Goal: Find specific fact: Find specific fact

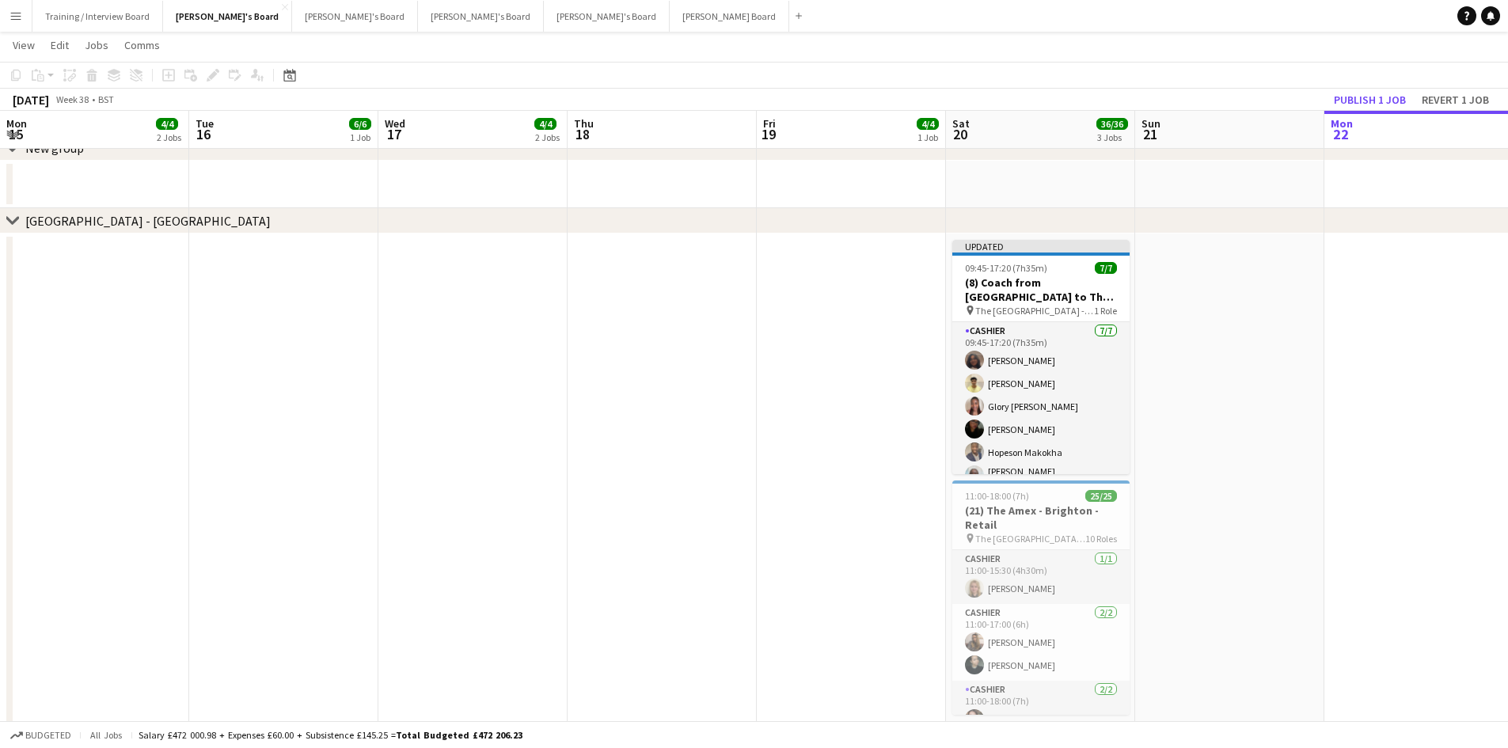
scroll to position [0, 478]
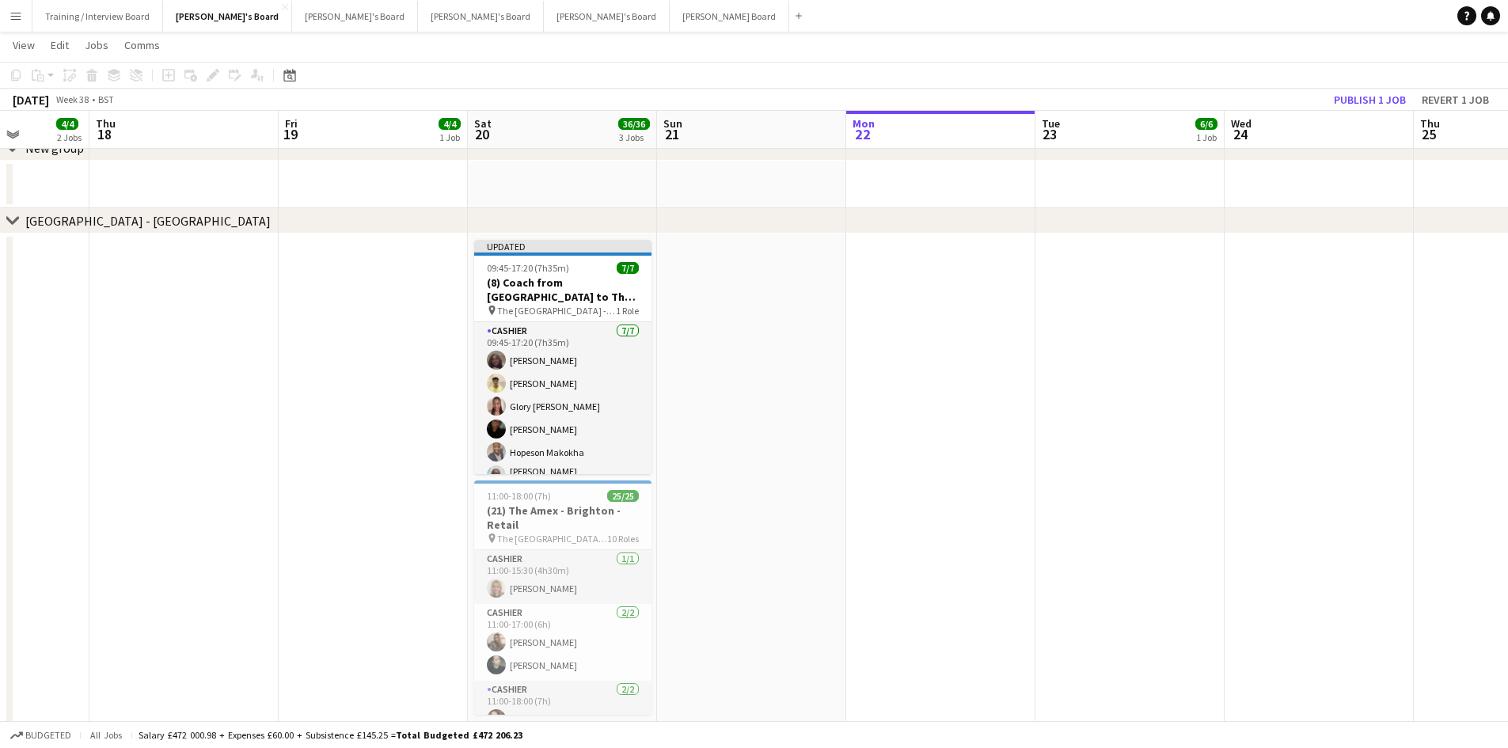
click at [10, 18] on app-icon "Menu" at bounding box center [15, 15] width 13 height 13
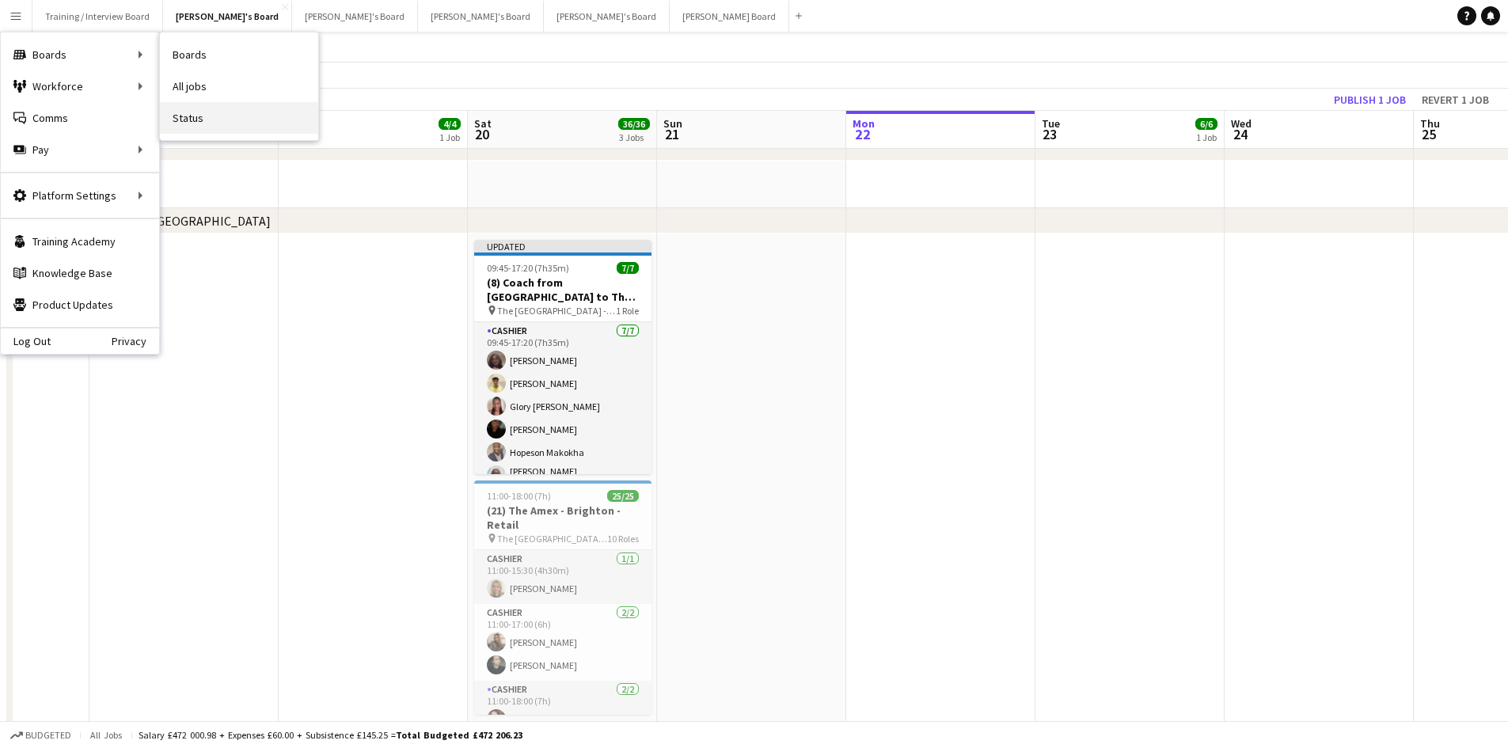
click at [211, 120] on link "Status" at bounding box center [239, 118] width 158 height 32
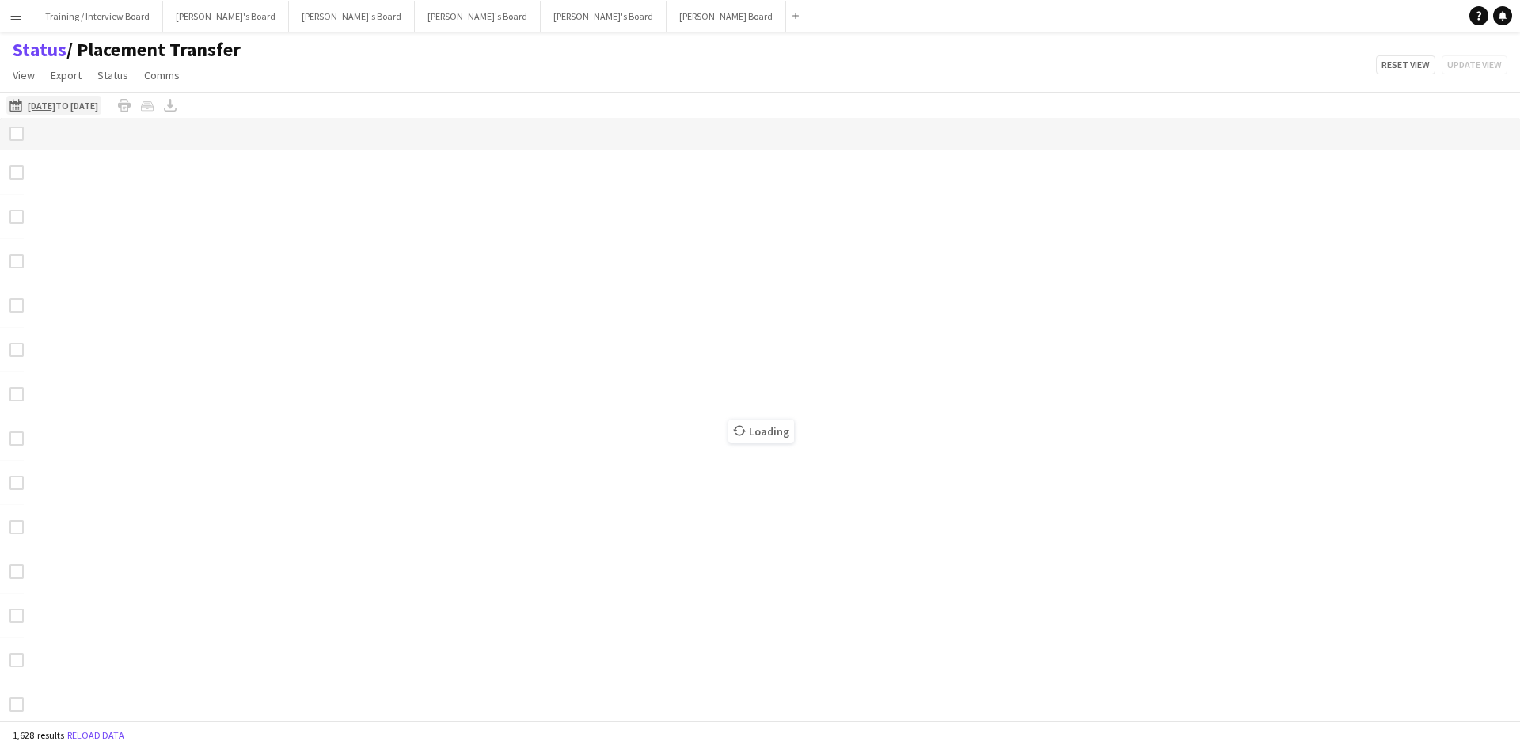
click at [11, 103] on app-icon "[DATE] to [DATE]" at bounding box center [18, 105] width 18 height 13
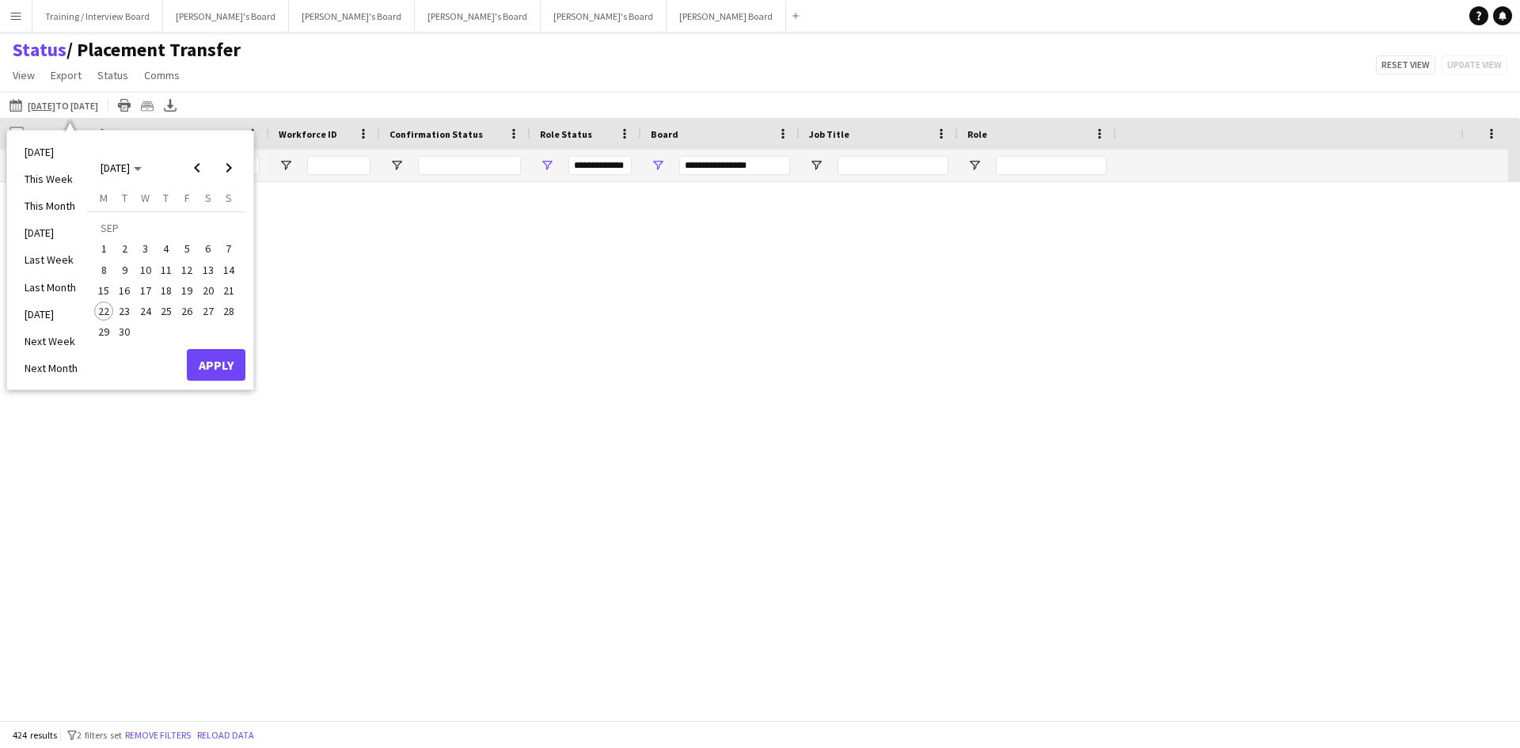
click at [99, 293] on span "15" at bounding box center [103, 290] width 19 height 19
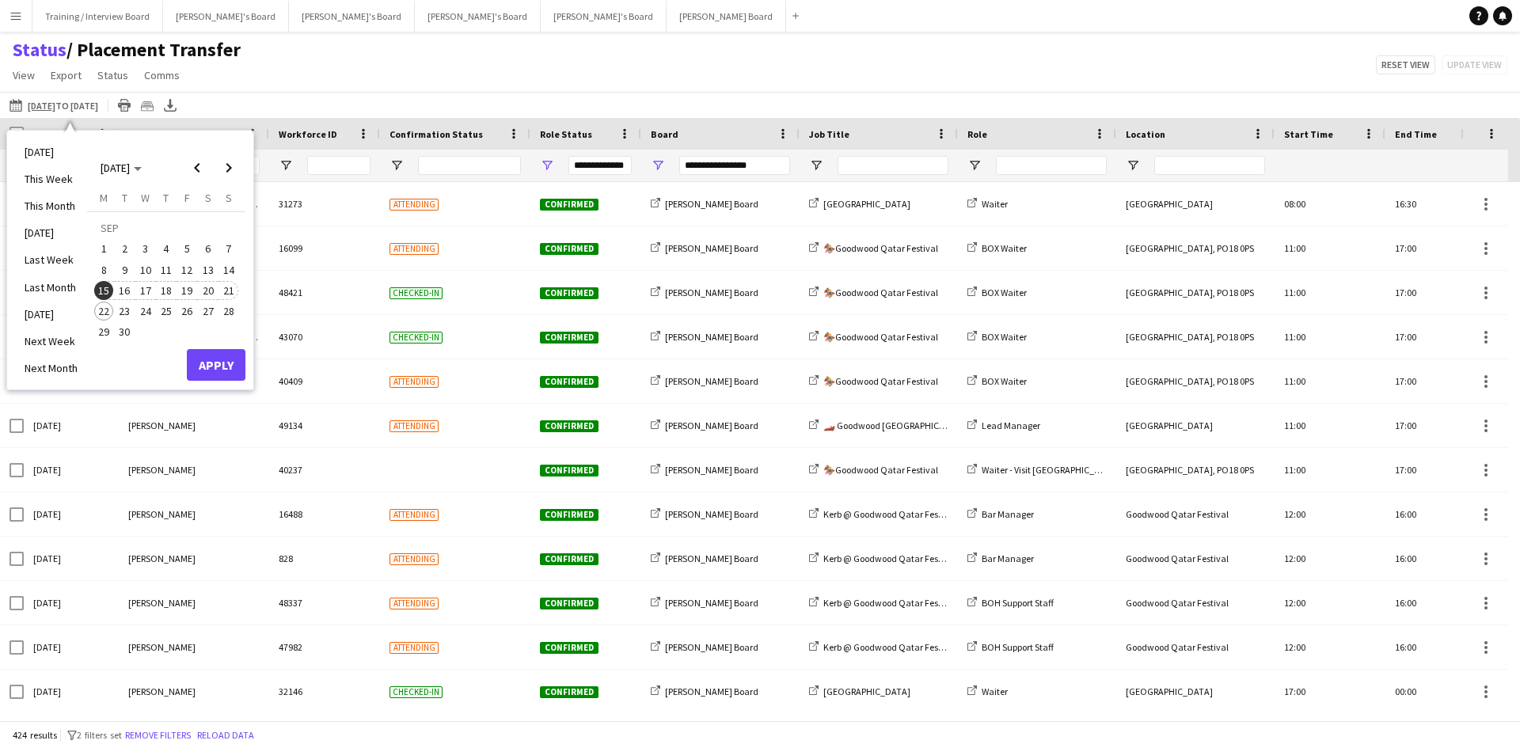
click at [226, 287] on span "21" at bounding box center [228, 290] width 19 height 19
click at [237, 356] on button "Apply" at bounding box center [216, 365] width 59 height 32
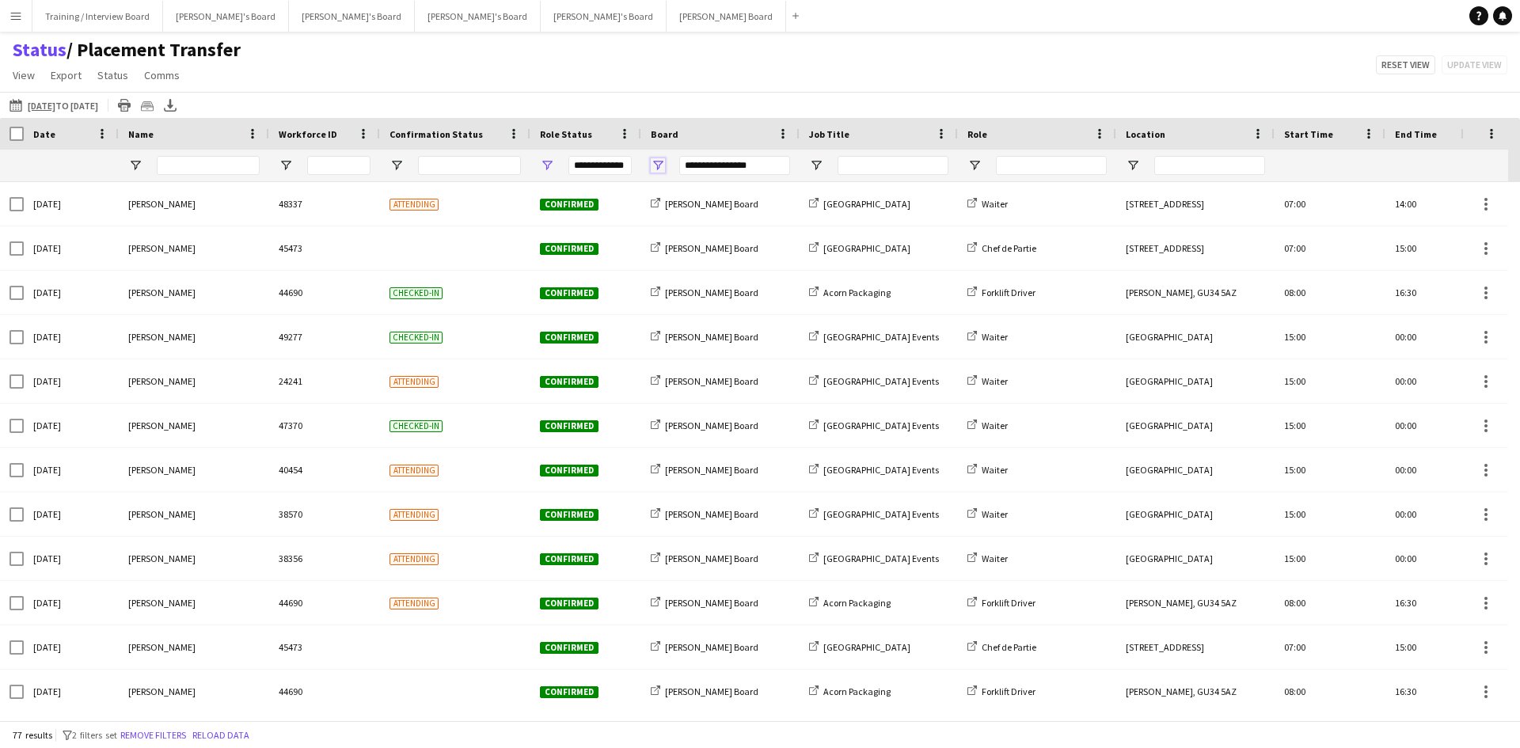
click at [660, 164] on span "Open Filter Menu" at bounding box center [658, 165] width 14 height 14
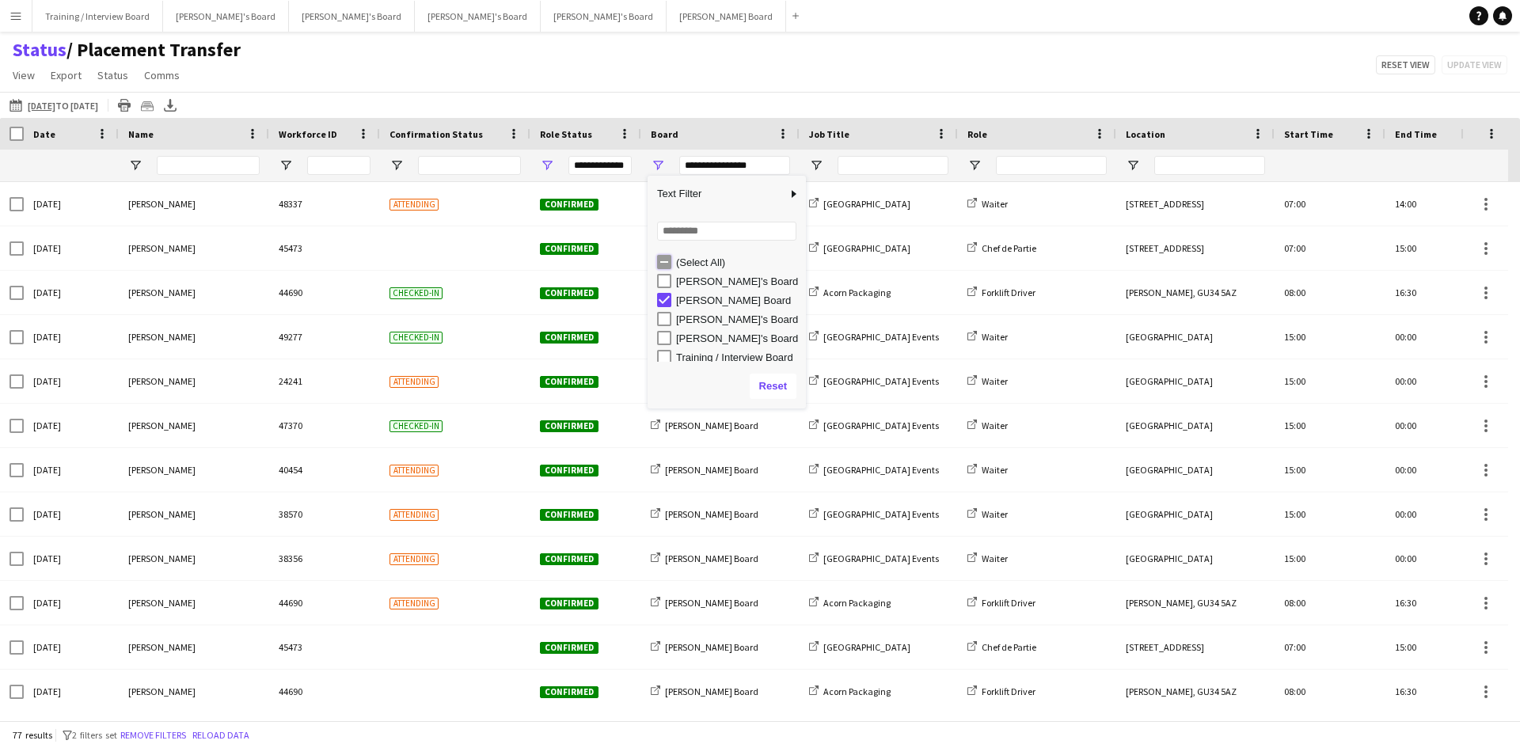
click at [712, 273] on div "(Select All) [PERSON_NAME]'s Board [PERSON_NAME] Board [PERSON_NAME]'s Board [P…" at bounding box center [726, 309] width 158 height 114
click at [656, 259] on div "(Select All)" at bounding box center [726, 261] width 158 height 19
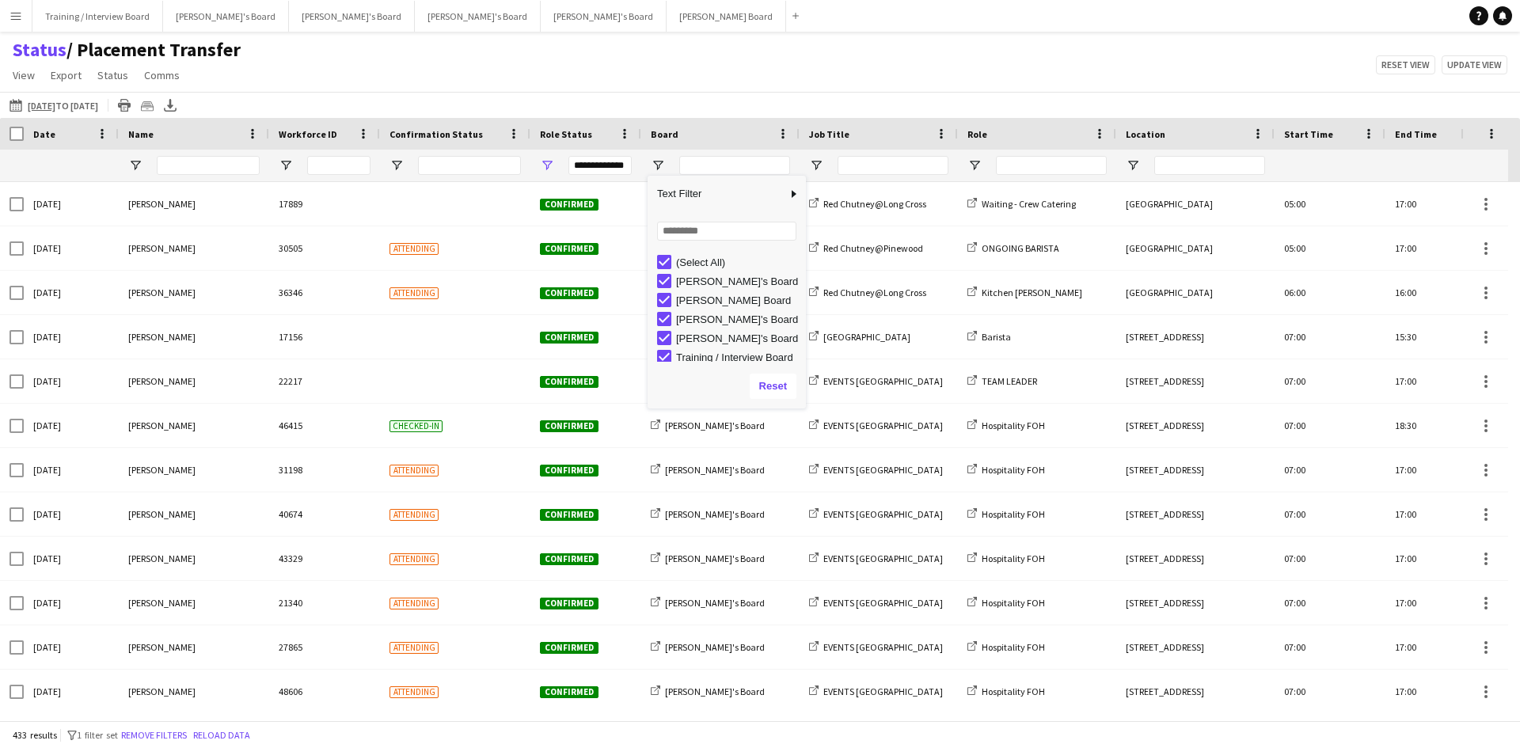
scroll to position [5, 0]
click at [671, 350] on div "Training / Interview Board" at bounding box center [731, 352] width 149 height 19
type input "**********"
click at [705, 94] on div "[DATE] to [DATE] [DATE] to [DATE] [DATE] This Week This Month [DATE] Last Week …" at bounding box center [760, 105] width 1520 height 26
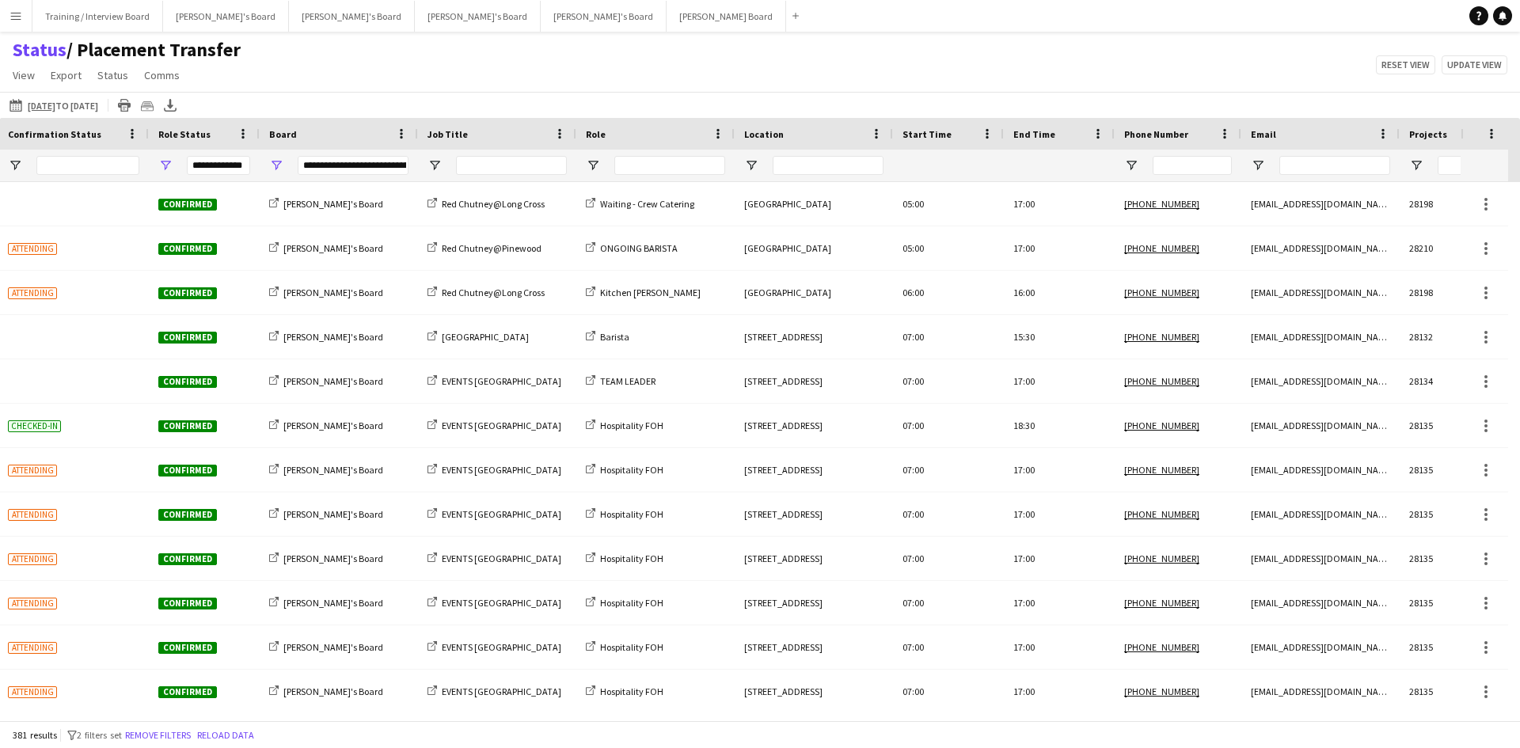
scroll to position [0, 526]
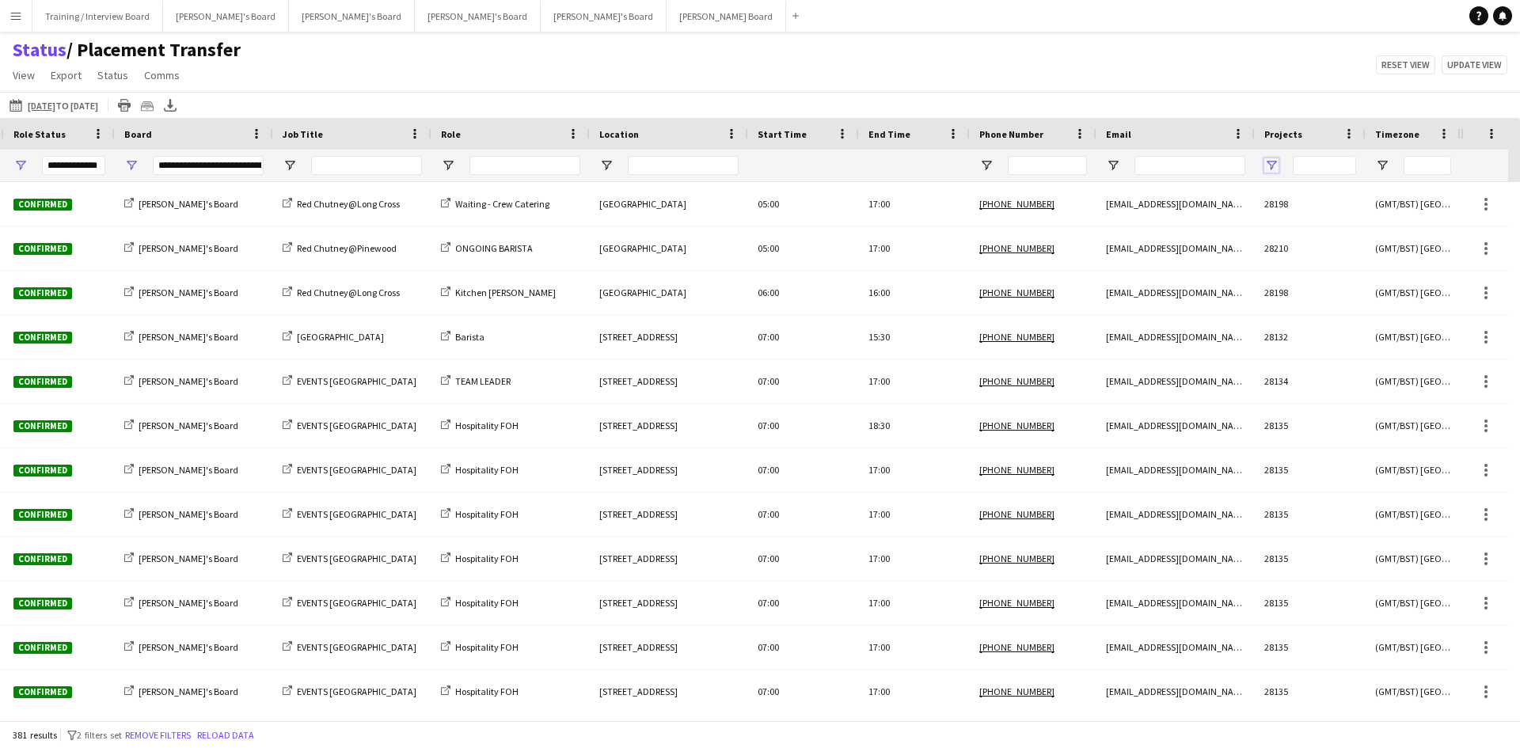
click at [1276, 161] on span "Open Filter Menu" at bounding box center [1271, 165] width 14 height 14
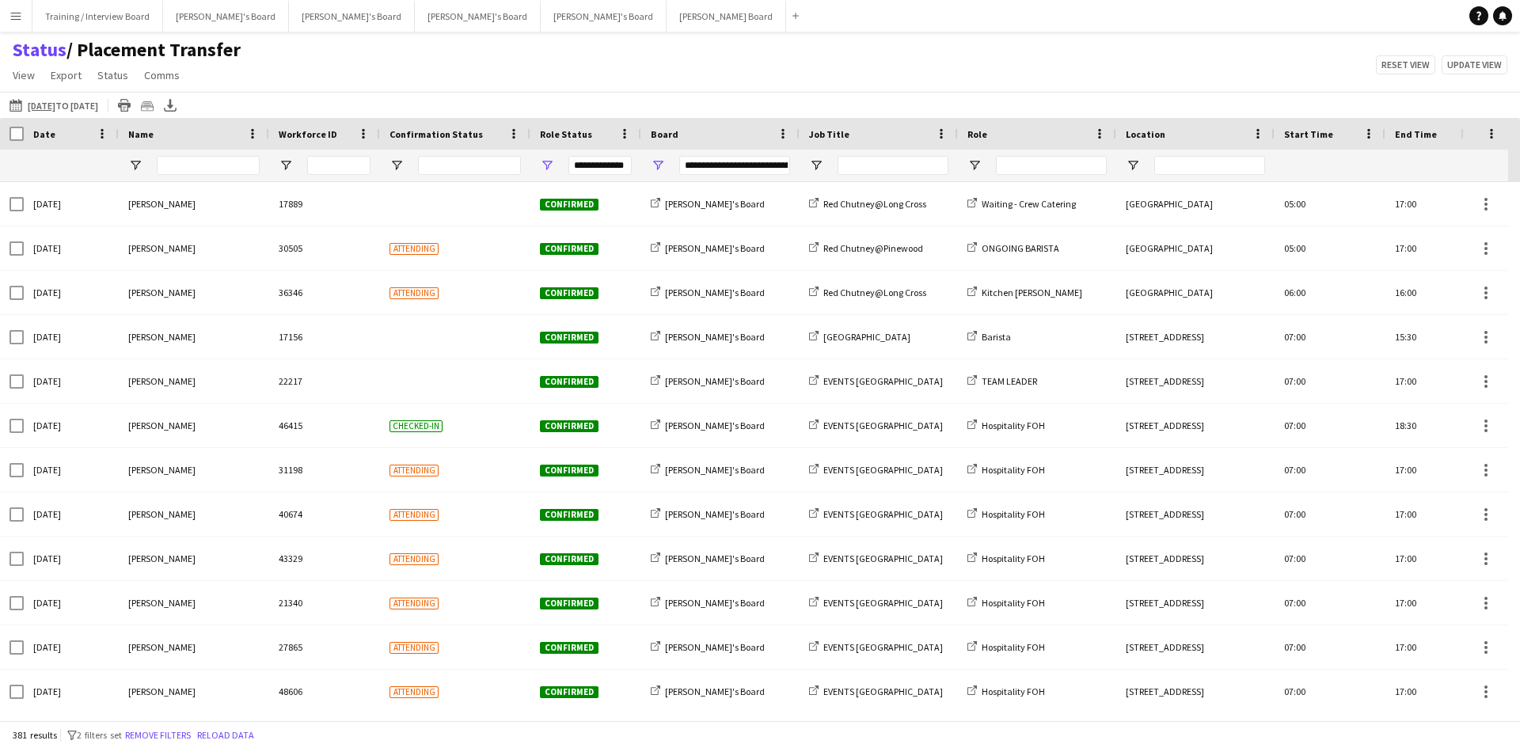
click at [192, 107] on div "[DATE] to [DATE] [DATE] to [DATE] [DATE] This Week This Month [DATE] Last Week …" at bounding box center [760, 105] width 1520 height 26
click at [177, 104] on icon "Export XLSX" at bounding box center [170, 105] width 13 height 13
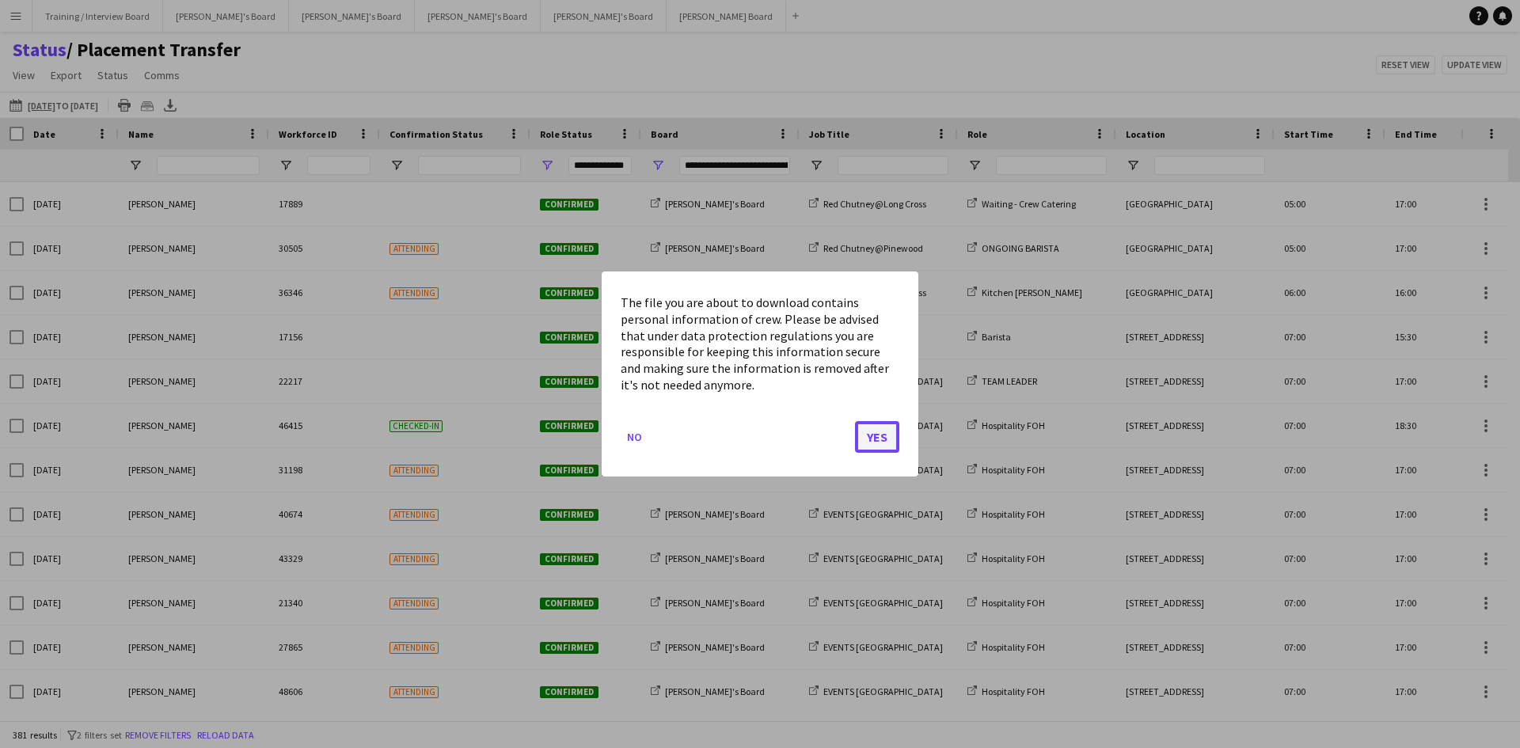
click at [887, 442] on button "Yes" at bounding box center [877, 437] width 44 height 32
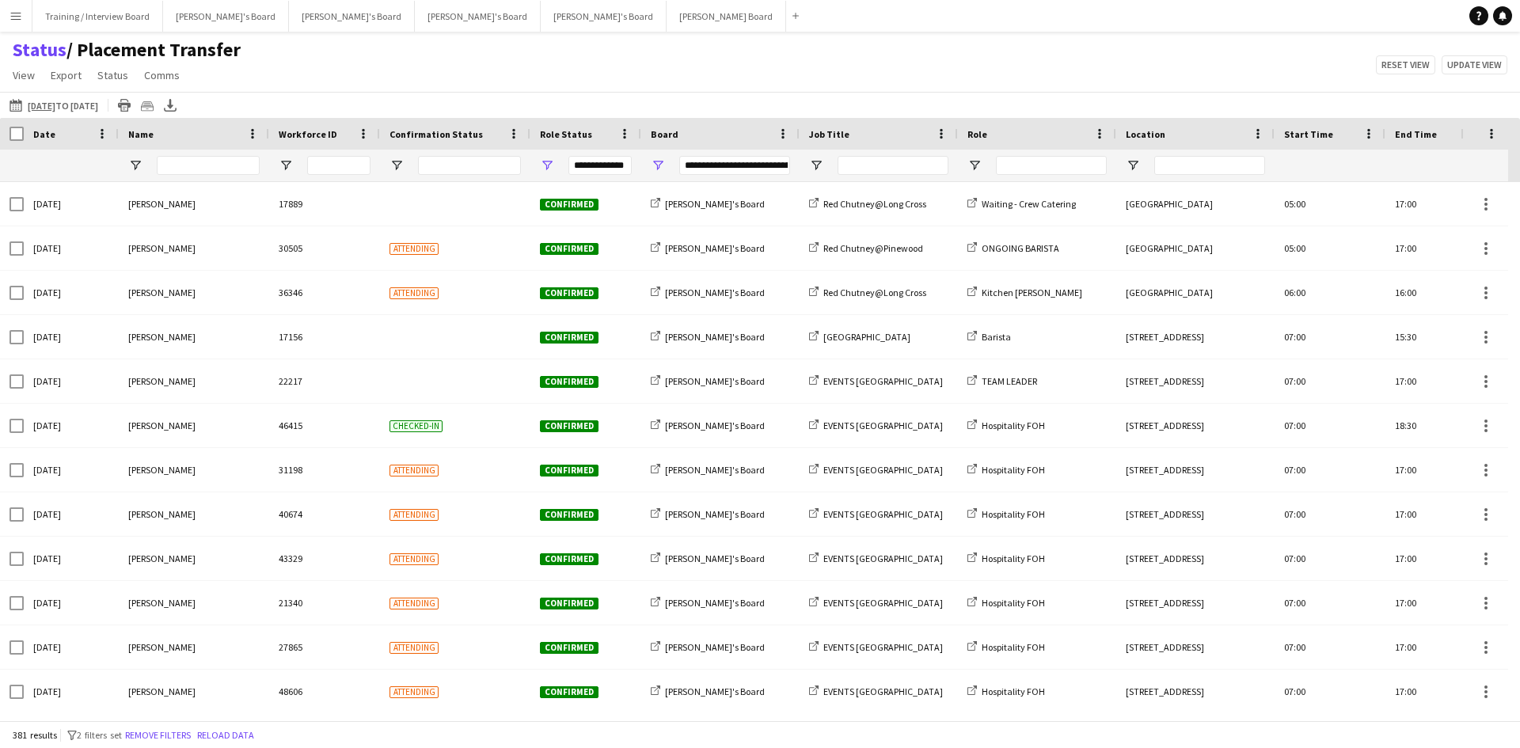
click at [21, 18] on app-icon "Menu" at bounding box center [15, 15] width 13 height 13
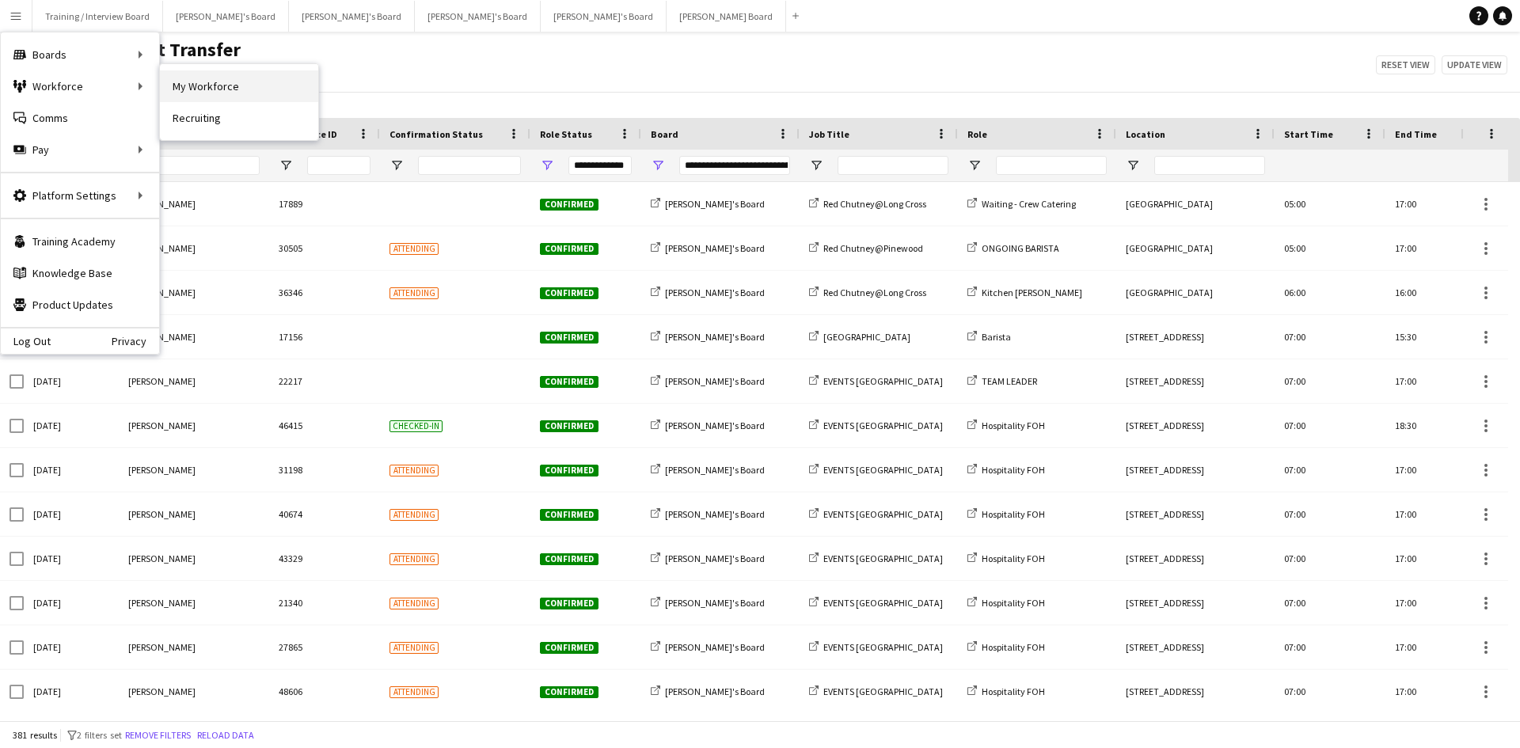
click at [199, 79] on link "My Workforce" at bounding box center [239, 86] width 158 height 32
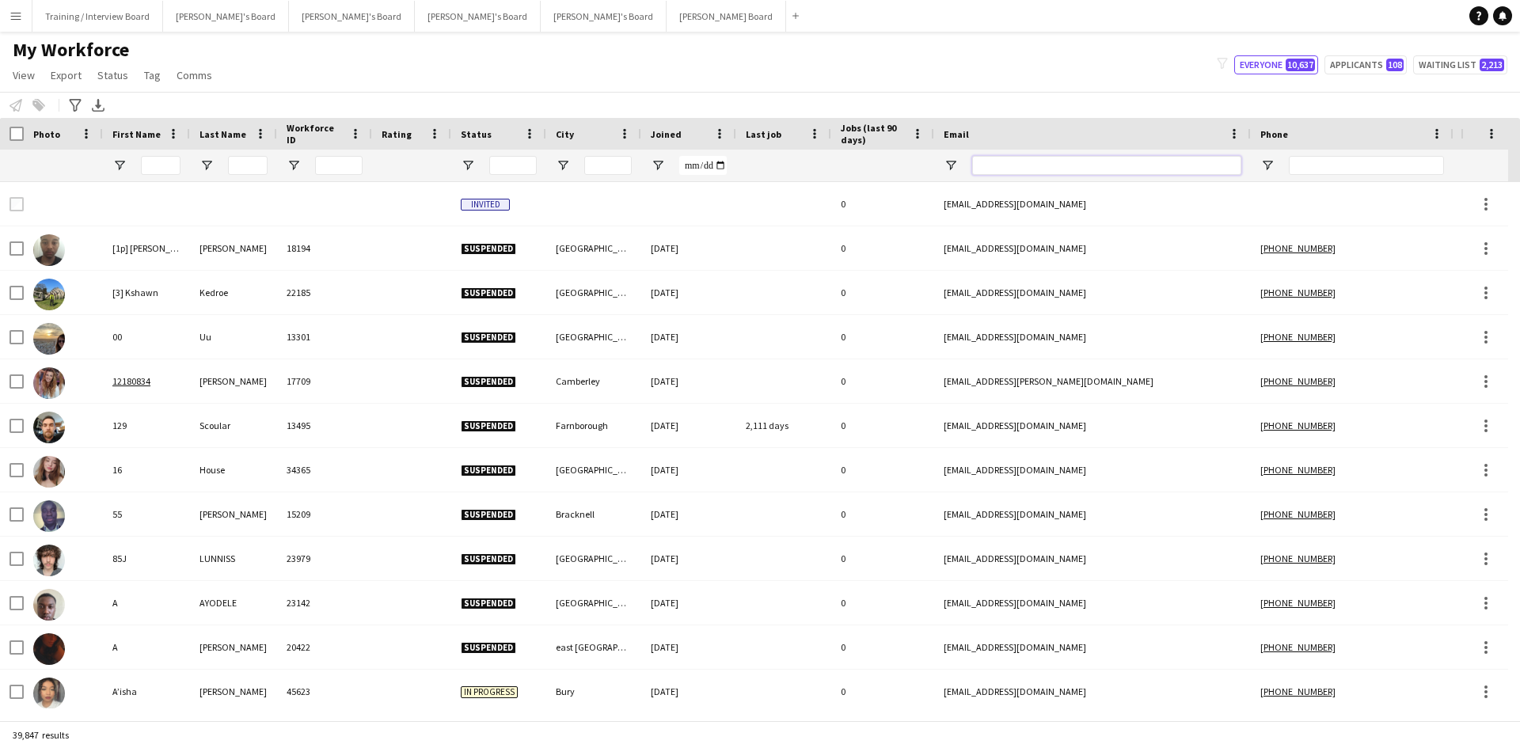
click at [997, 165] on input "Email Filter Input" at bounding box center [1106, 165] width 269 height 19
paste input "**********"
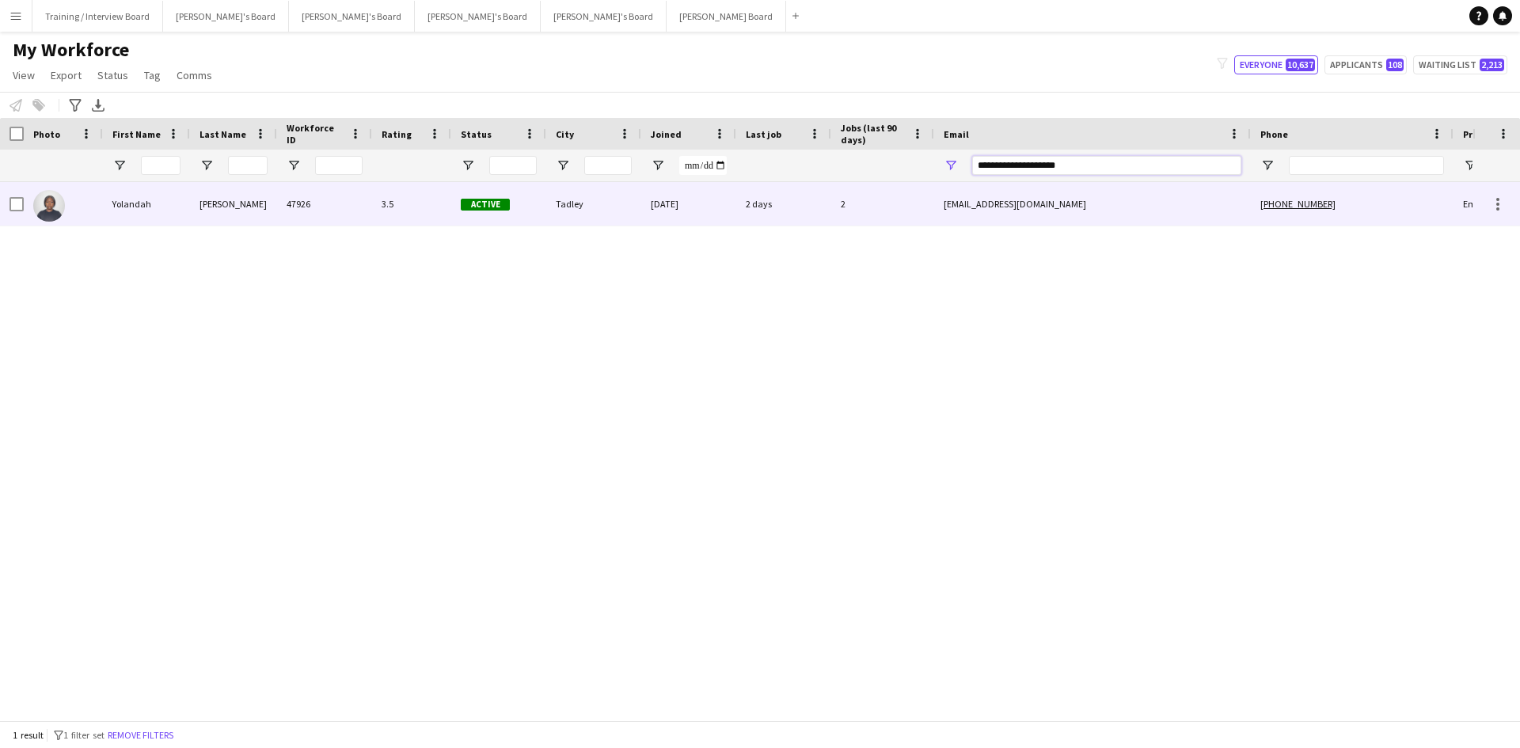
type input "**********"
click at [419, 213] on div "3.5" at bounding box center [411, 204] width 79 height 44
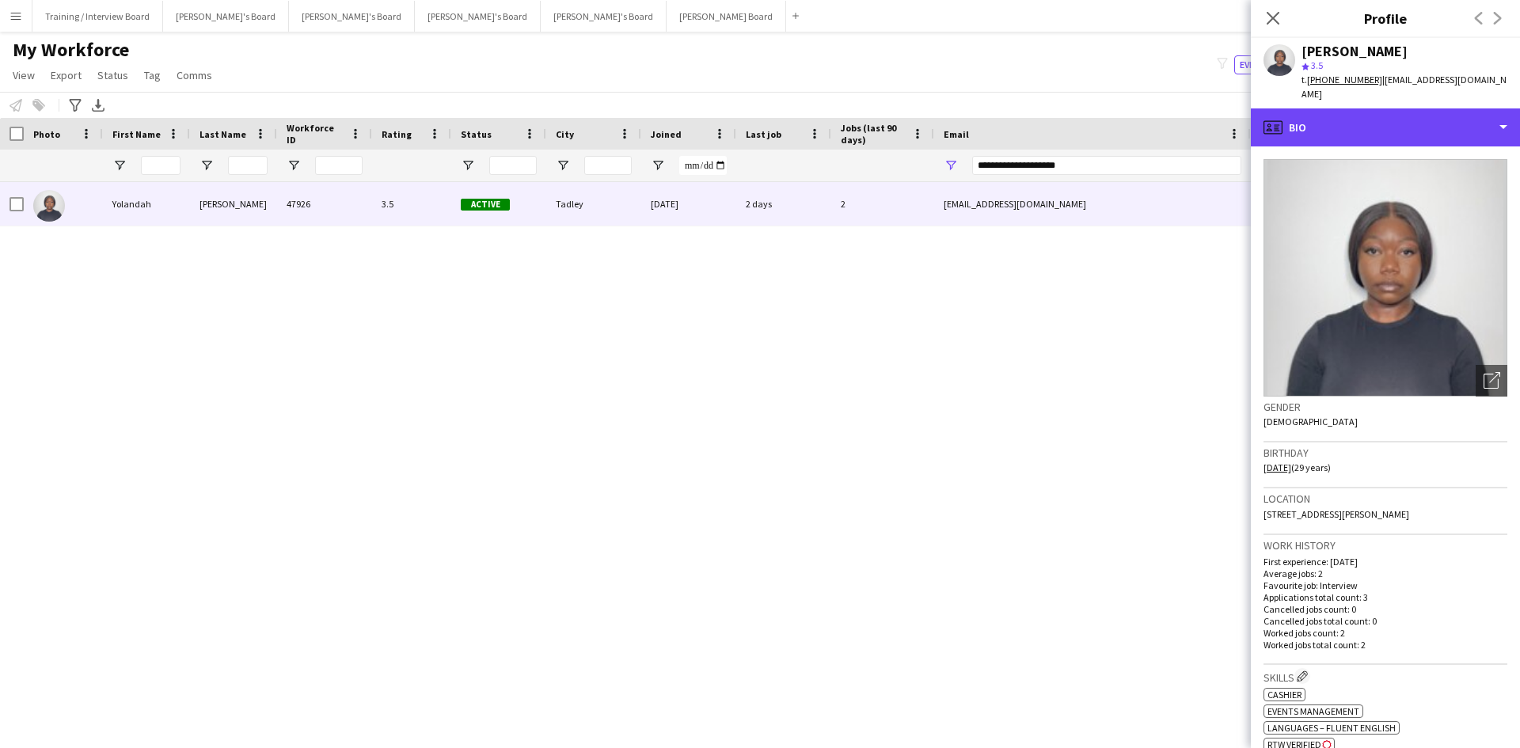
drag, startPoint x: 1333, startPoint y: 119, endPoint x: 1305, endPoint y: 200, distance: 86.1
click at [1333, 119] on div "profile Bio" at bounding box center [1385, 127] width 269 height 38
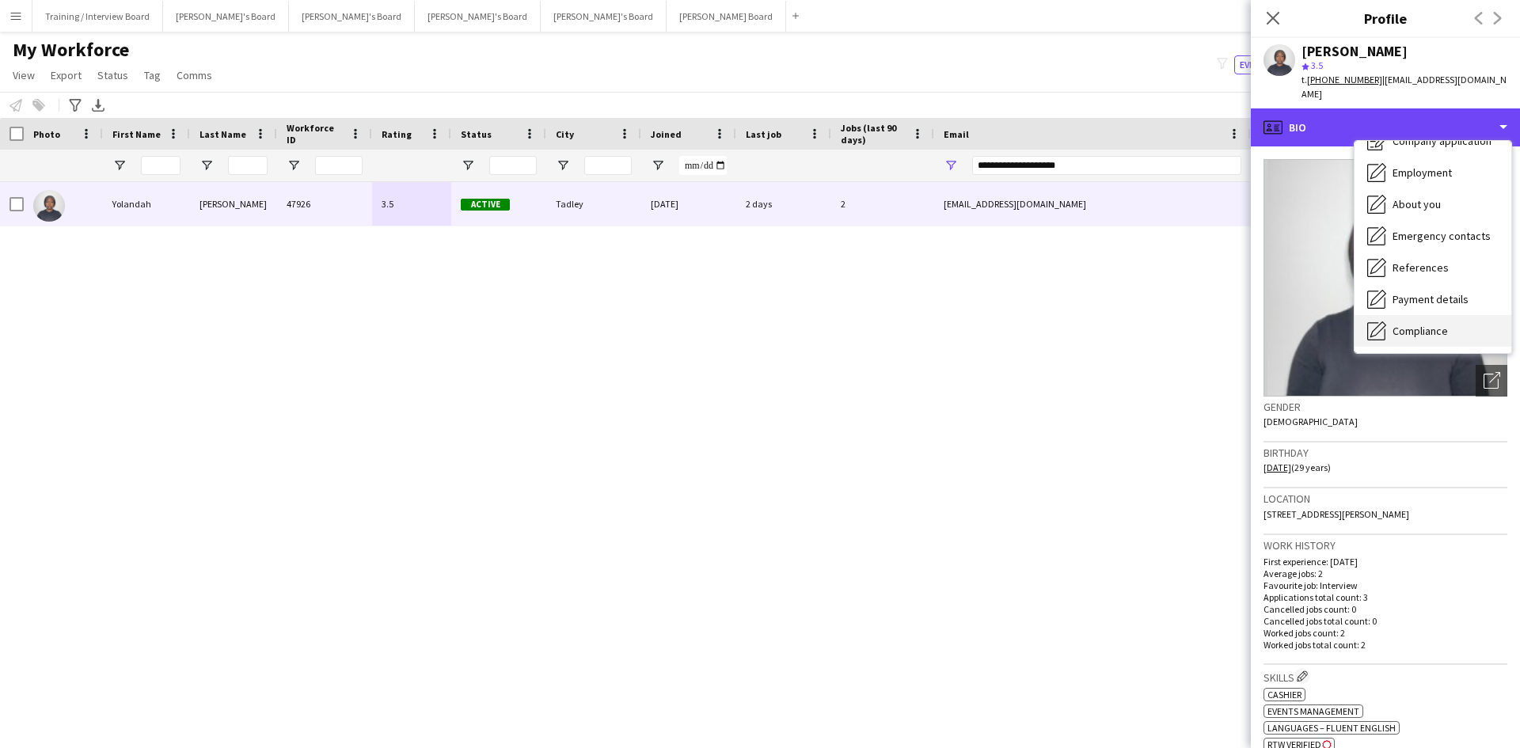
scroll to position [79, 0]
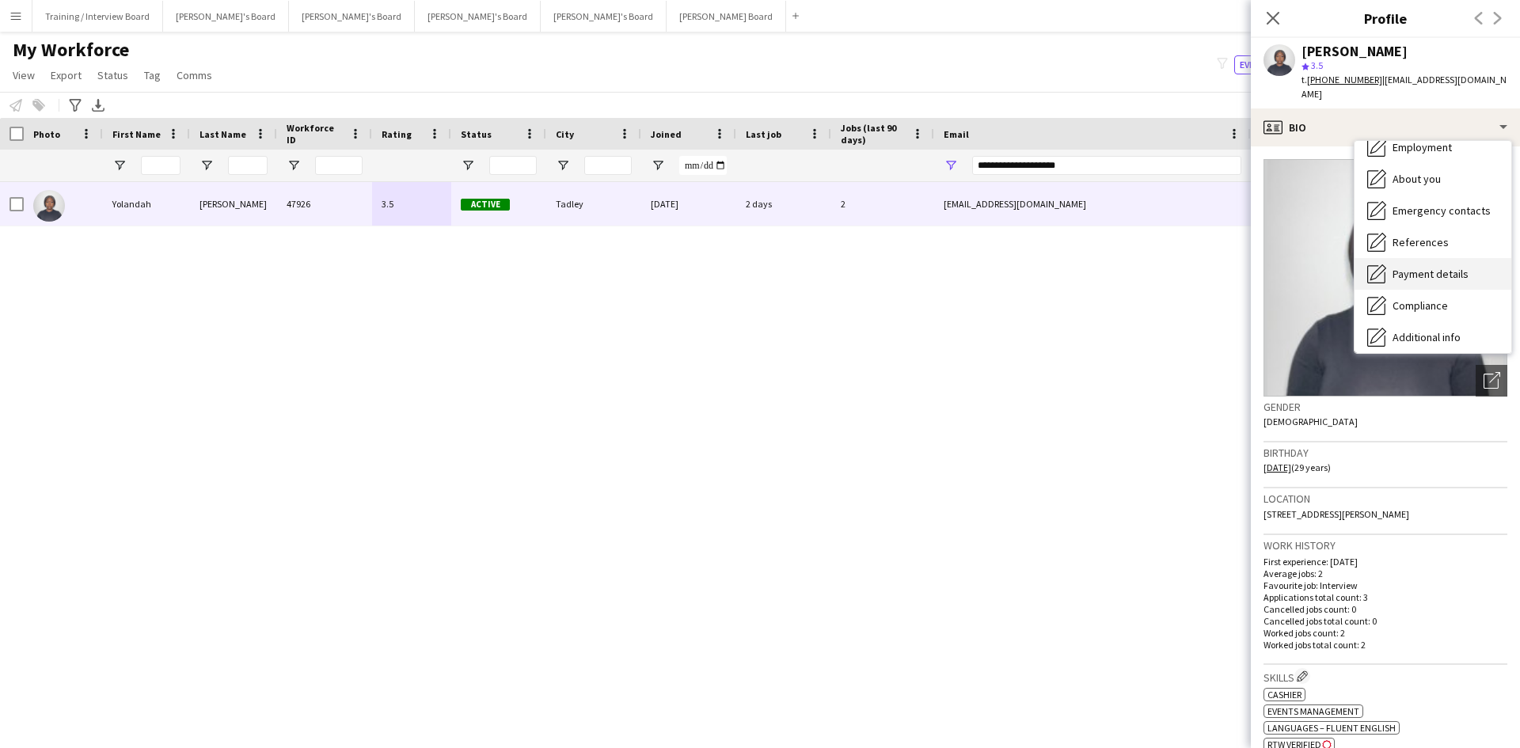
click at [1430, 267] on span "Payment details" at bounding box center [1430, 274] width 76 height 14
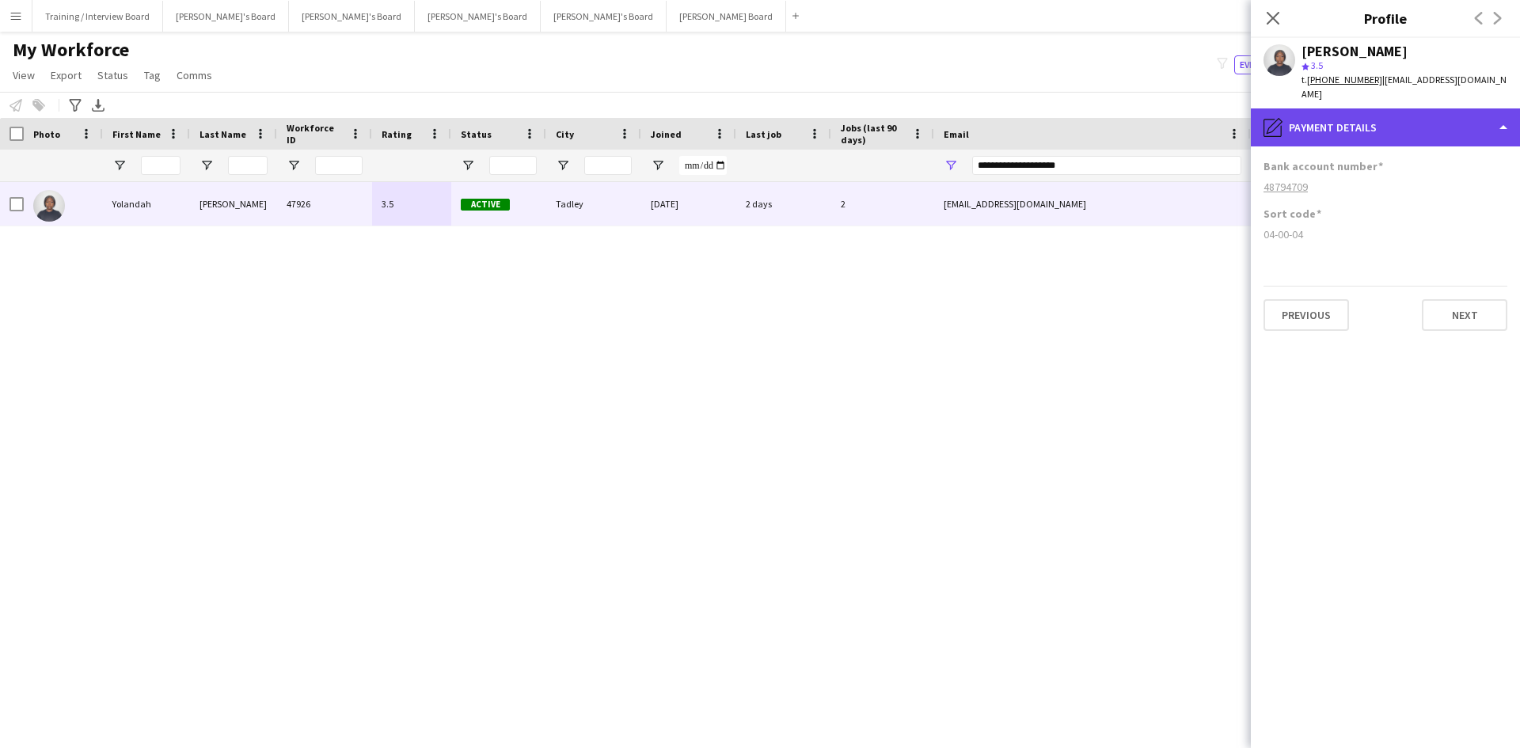
click at [1422, 123] on div "pencil4 Payment details" at bounding box center [1385, 127] width 269 height 38
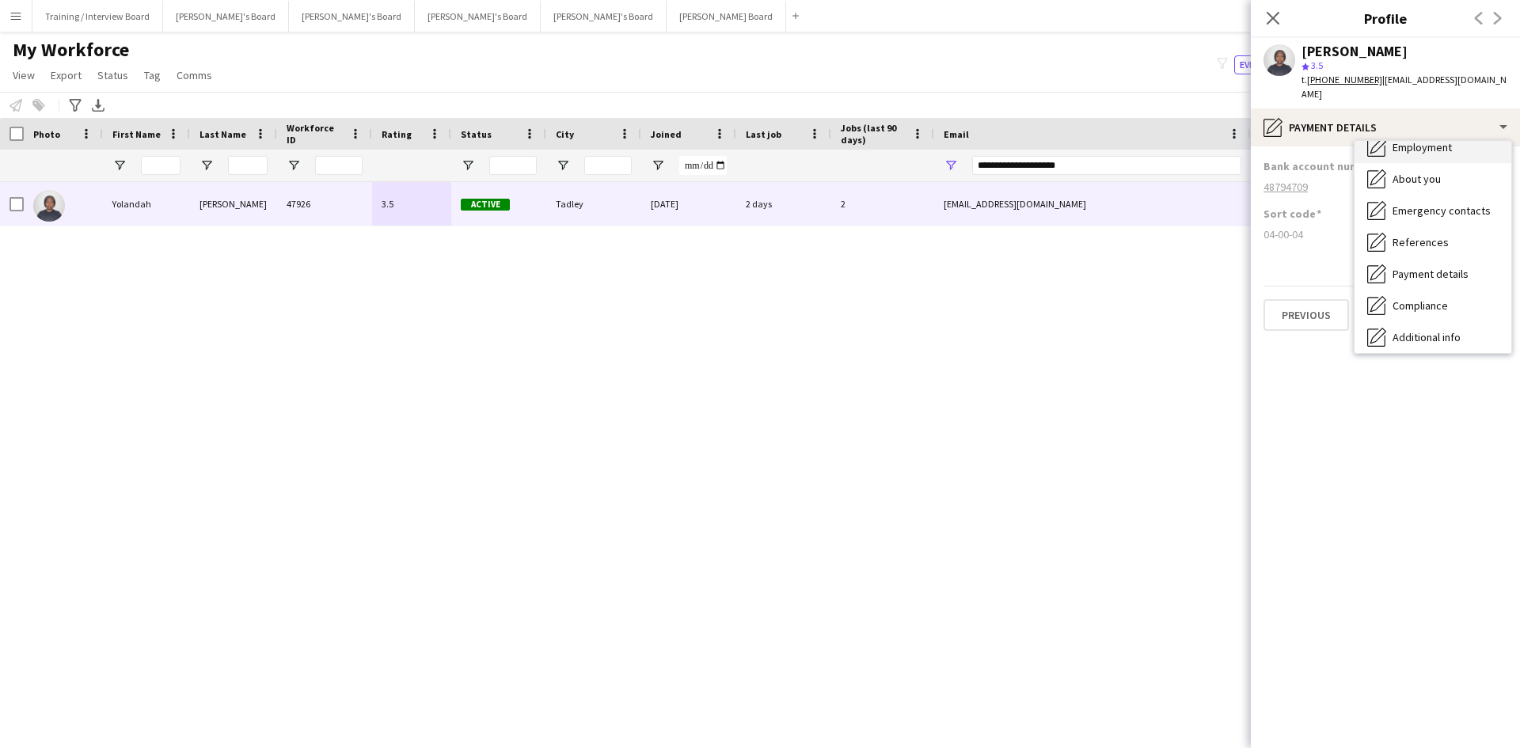
click at [1430, 140] on span "Employment" at bounding box center [1421, 147] width 59 height 14
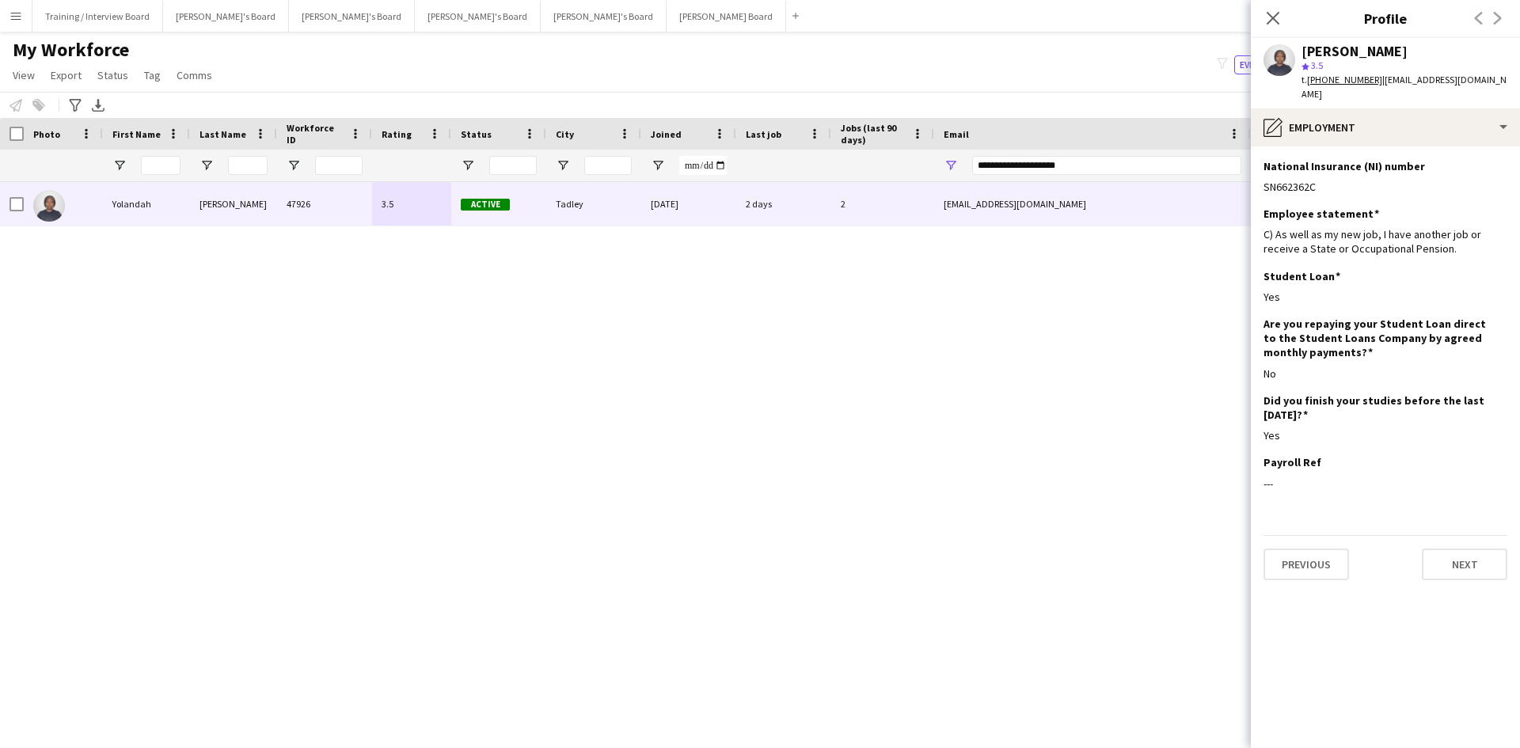
drag, startPoint x: 1278, startPoint y: 17, endPoint x: 1097, endPoint y: 160, distance: 231.0
click at [1278, 17] on icon "Close pop-in" at bounding box center [1272, 18] width 13 height 13
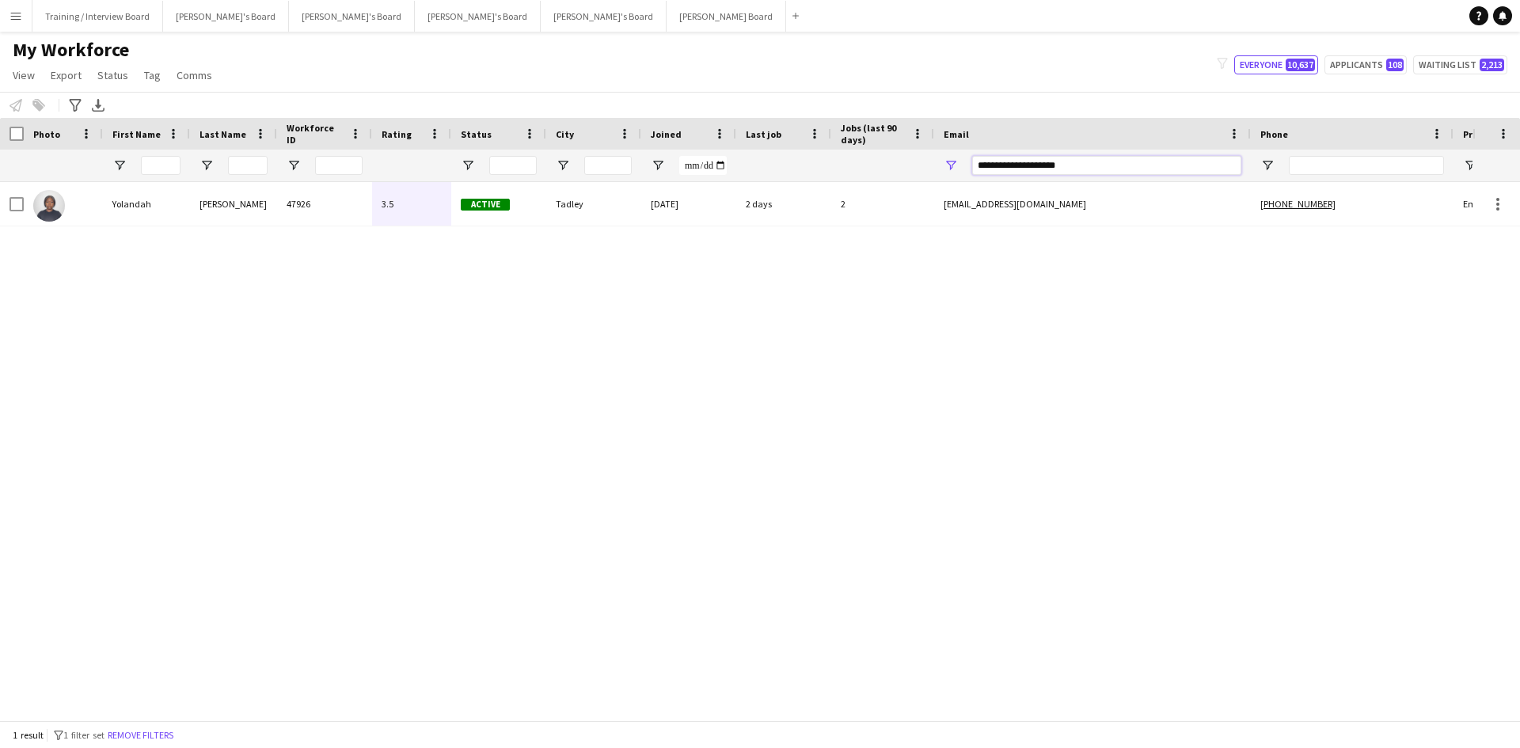
drag, startPoint x: 1108, startPoint y: 163, endPoint x: 905, endPoint y: 168, distance: 203.5
click at [908, 172] on div at bounding box center [858, 166] width 1716 height 32
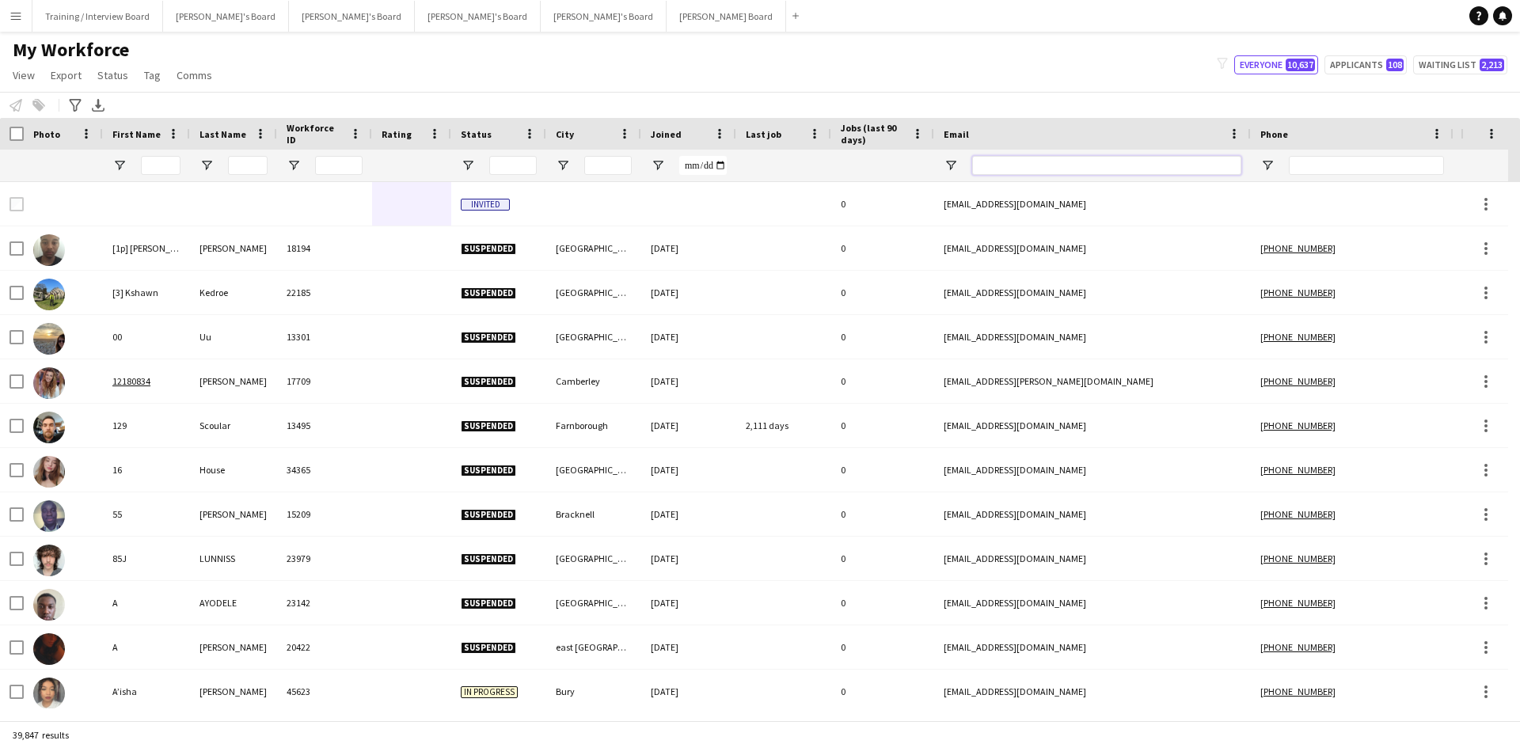
click at [1004, 162] on input "Email Filter Input" at bounding box center [1106, 165] width 269 height 19
paste input "**********"
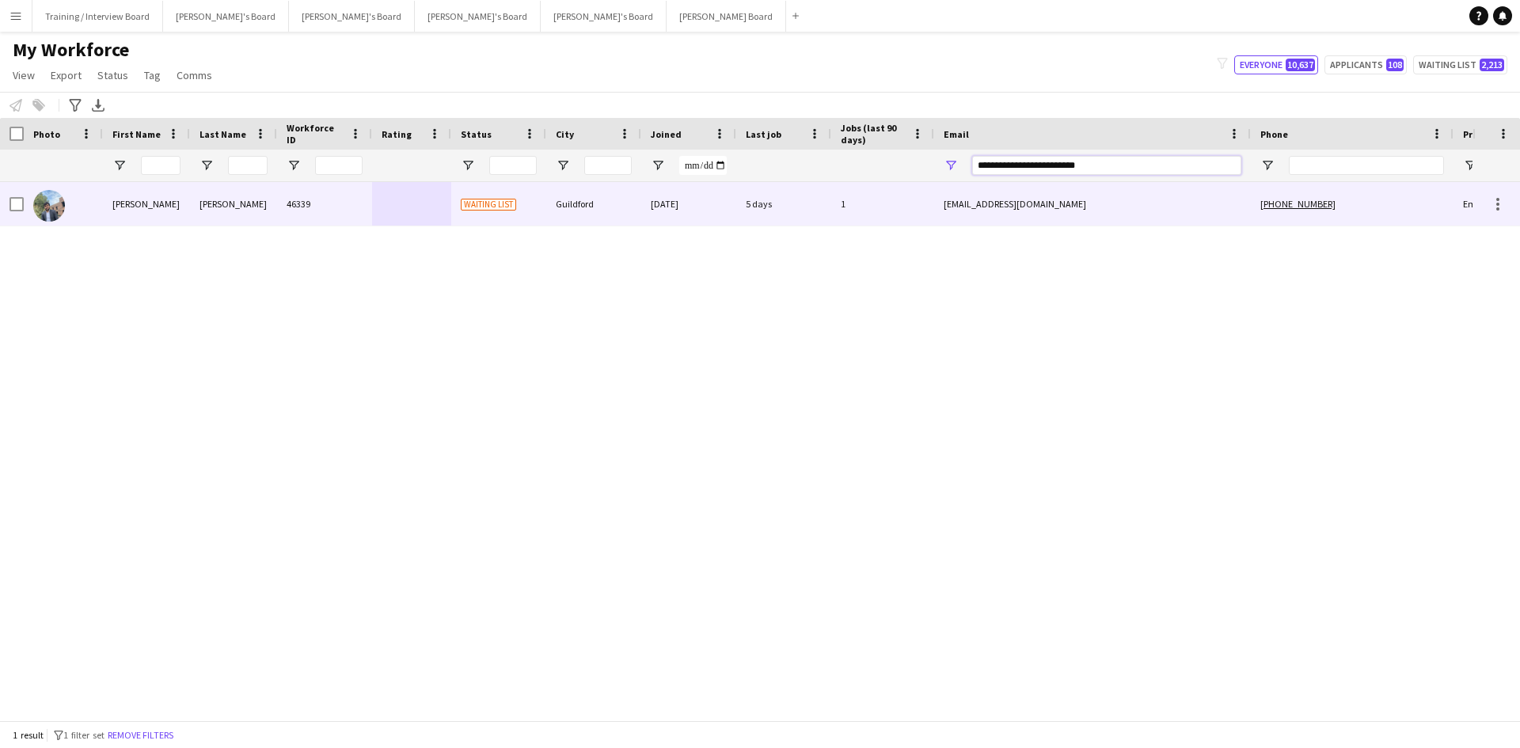
type input "**********"
click at [528, 208] on div "Waiting list" at bounding box center [498, 204] width 95 height 44
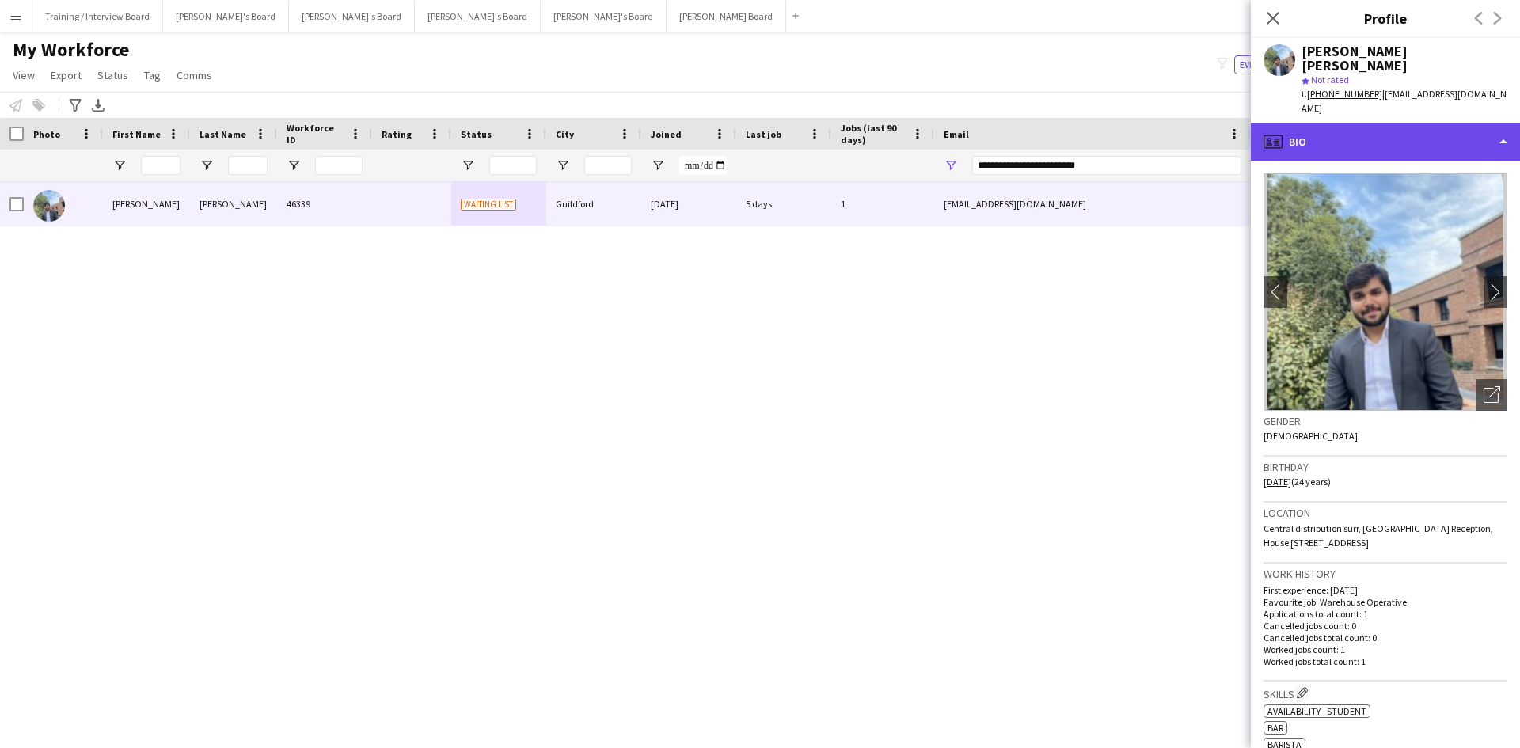
click at [1391, 123] on div "profile Bio" at bounding box center [1385, 142] width 269 height 38
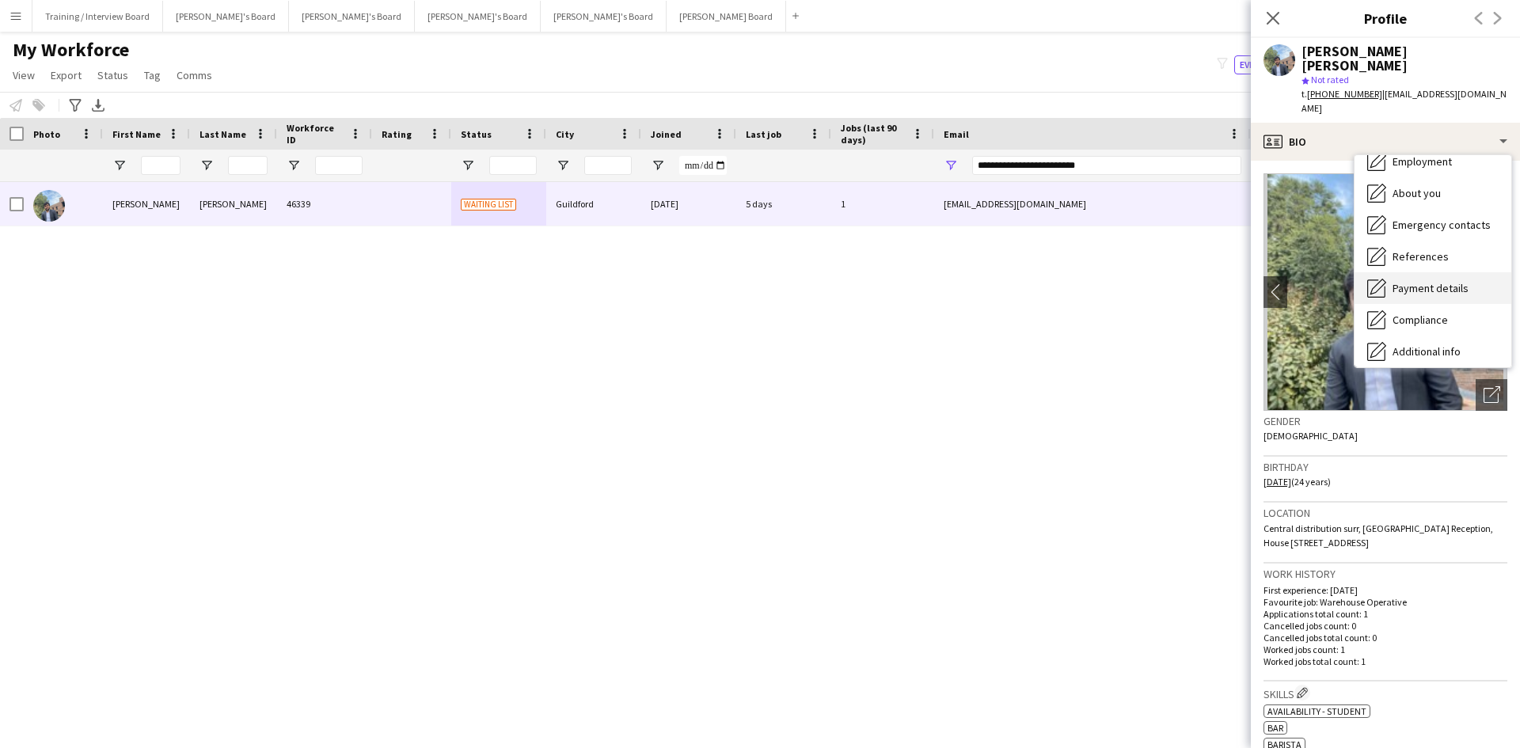
click at [1438, 281] on span "Payment details" at bounding box center [1430, 288] width 76 height 14
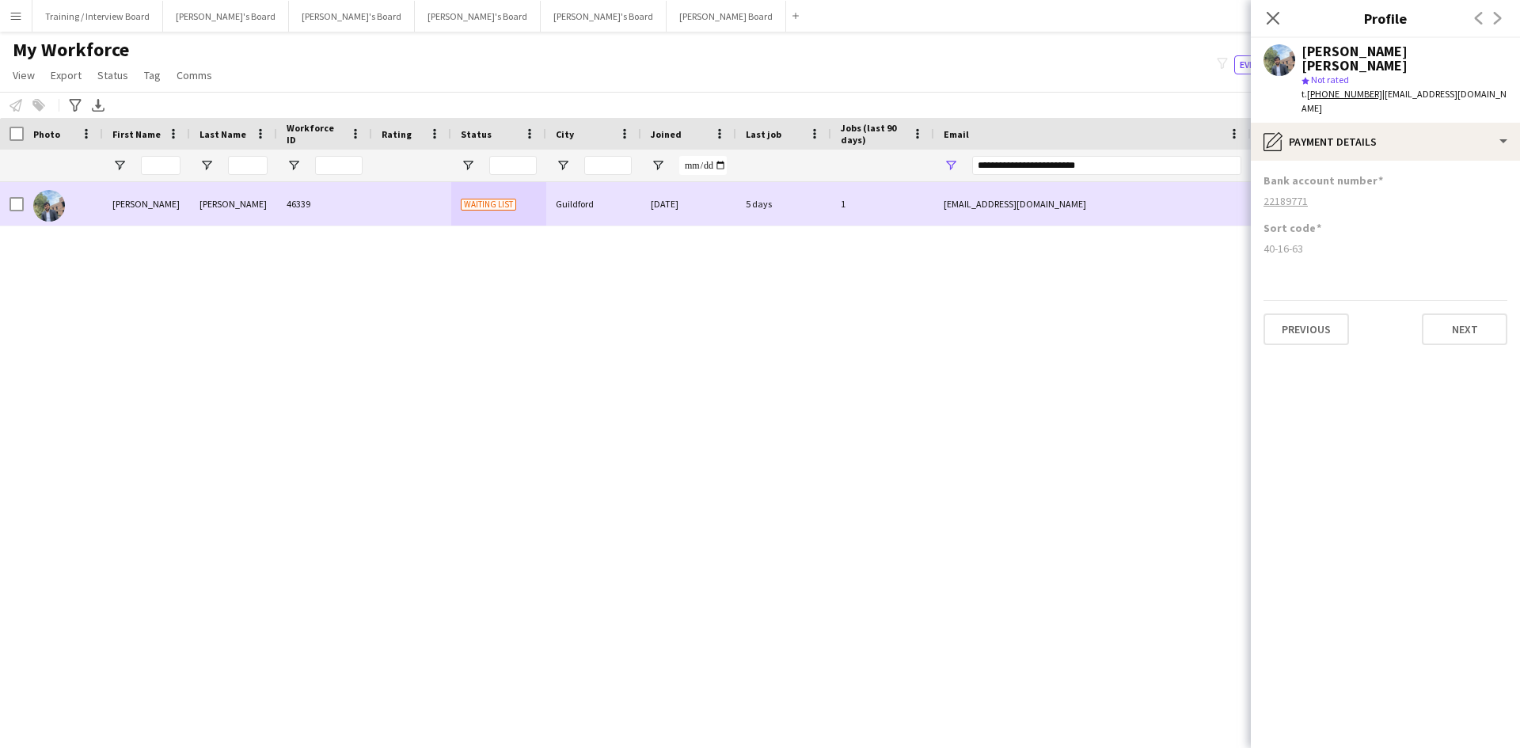
drag, startPoint x: 1316, startPoint y: 218, endPoint x: 1274, endPoint y: 220, distance: 42.0
click at [1264, 241] on div "40-16-63" at bounding box center [1385, 248] width 244 height 14
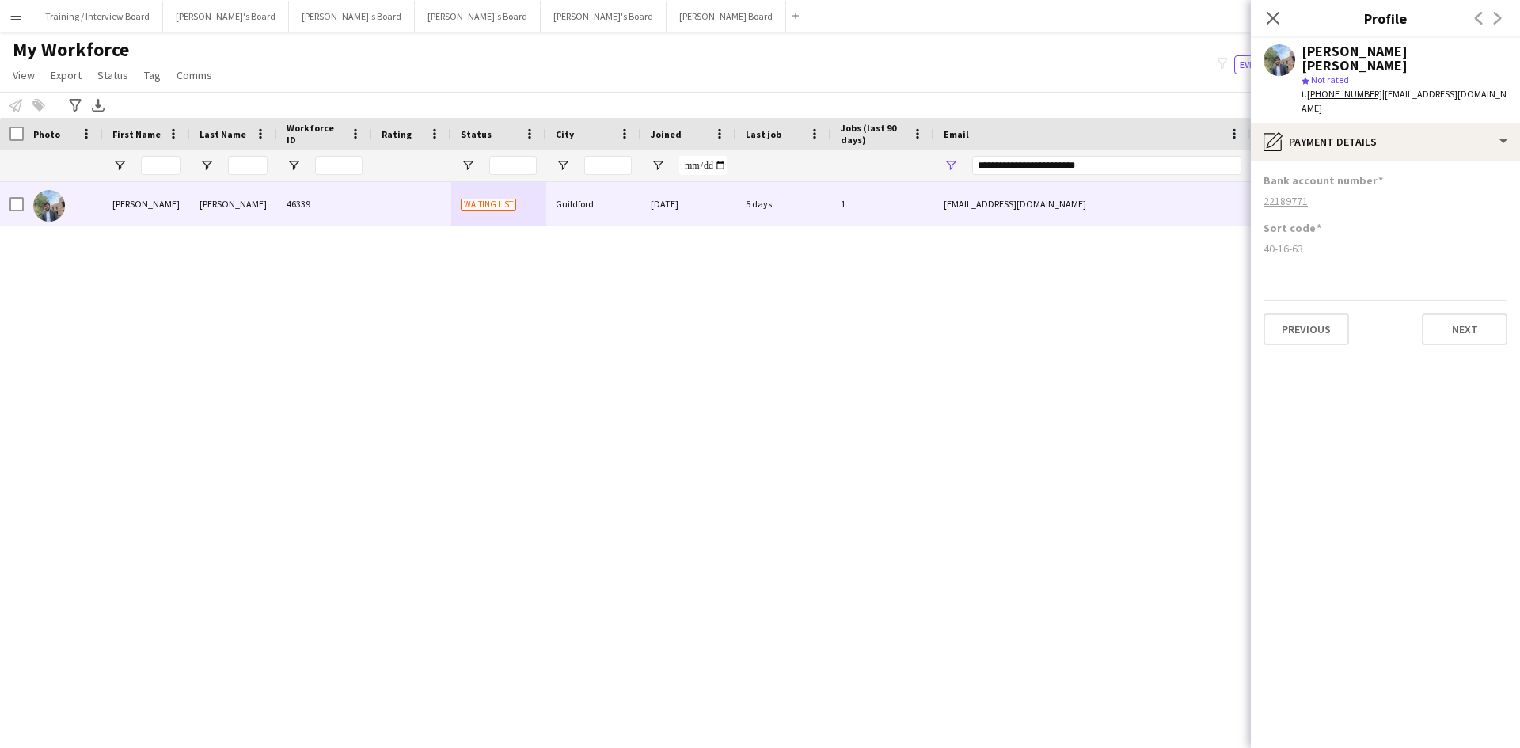
copy div "40-16-63"
drag, startPoint x: 1316, startPoint y: 173, endPoint x: 1280, endPoint y: 172, distance: 36.4
click at [1274, 194] on div "22189771" at bounding box center [1385, 201] width 244 height 14
click at [1363, 194] on div "22189771" at bounding box center [1385, 201] width 244 height 14
drag, startPoint x: 1306, startPoint y: 177, endPoint x: 1266, endPoint y: 176, distance: 39.6
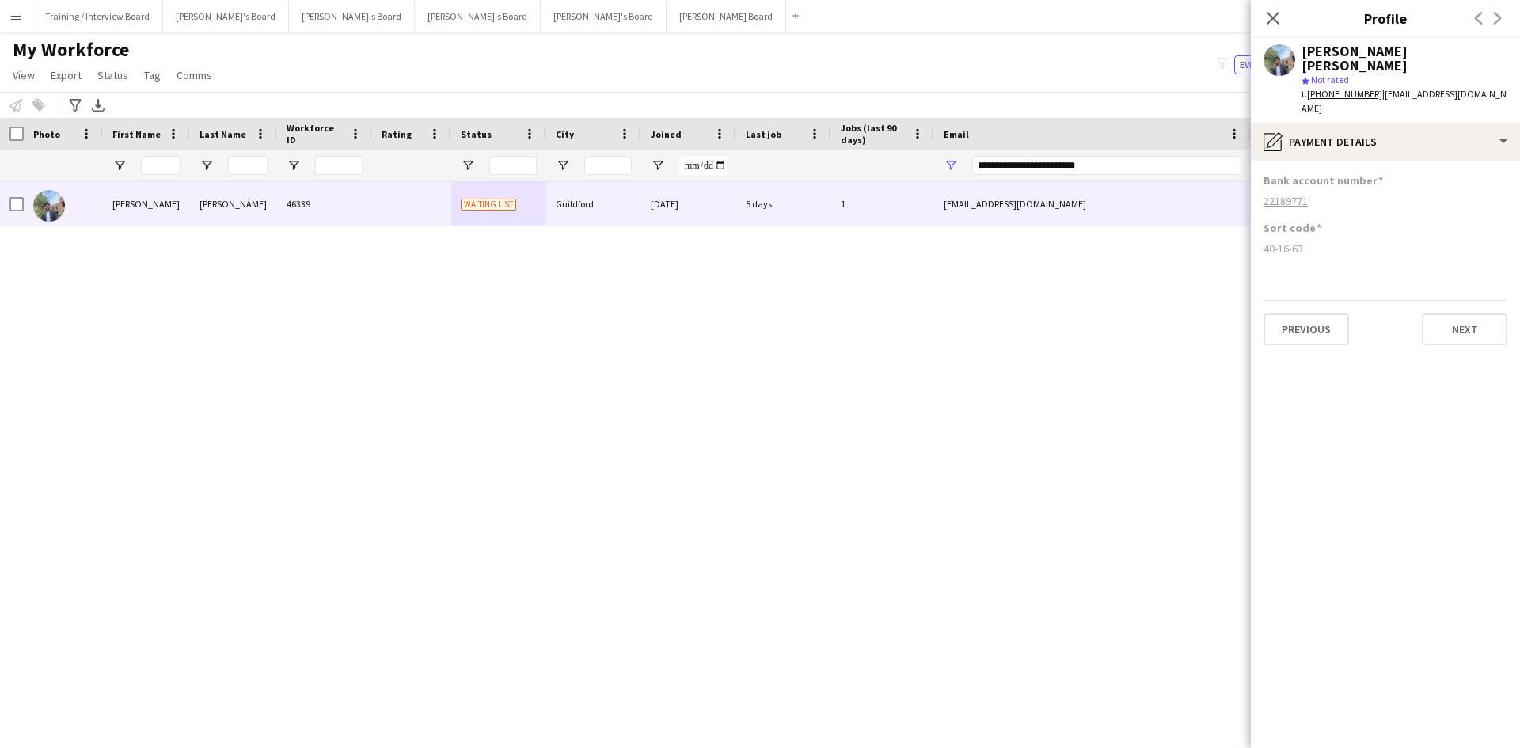
click at [1265, 194] on div "22189771" at bounding box center [1385, 201] width 244 height 14
copy tcxspan "22189771"
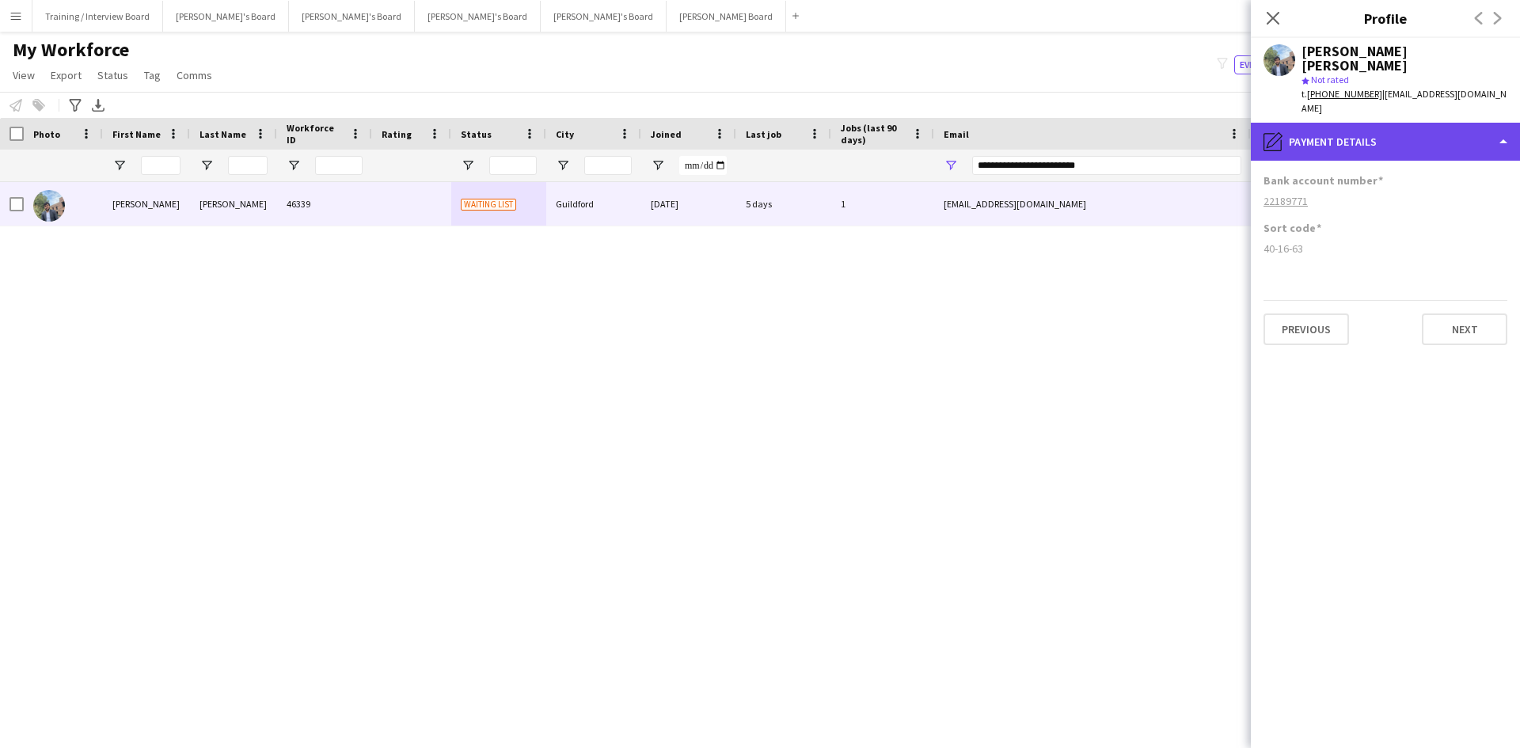
click at [1450, 123] on div "pencil4 Payment details" at bounding box center [1385, 142] width 269 height 38
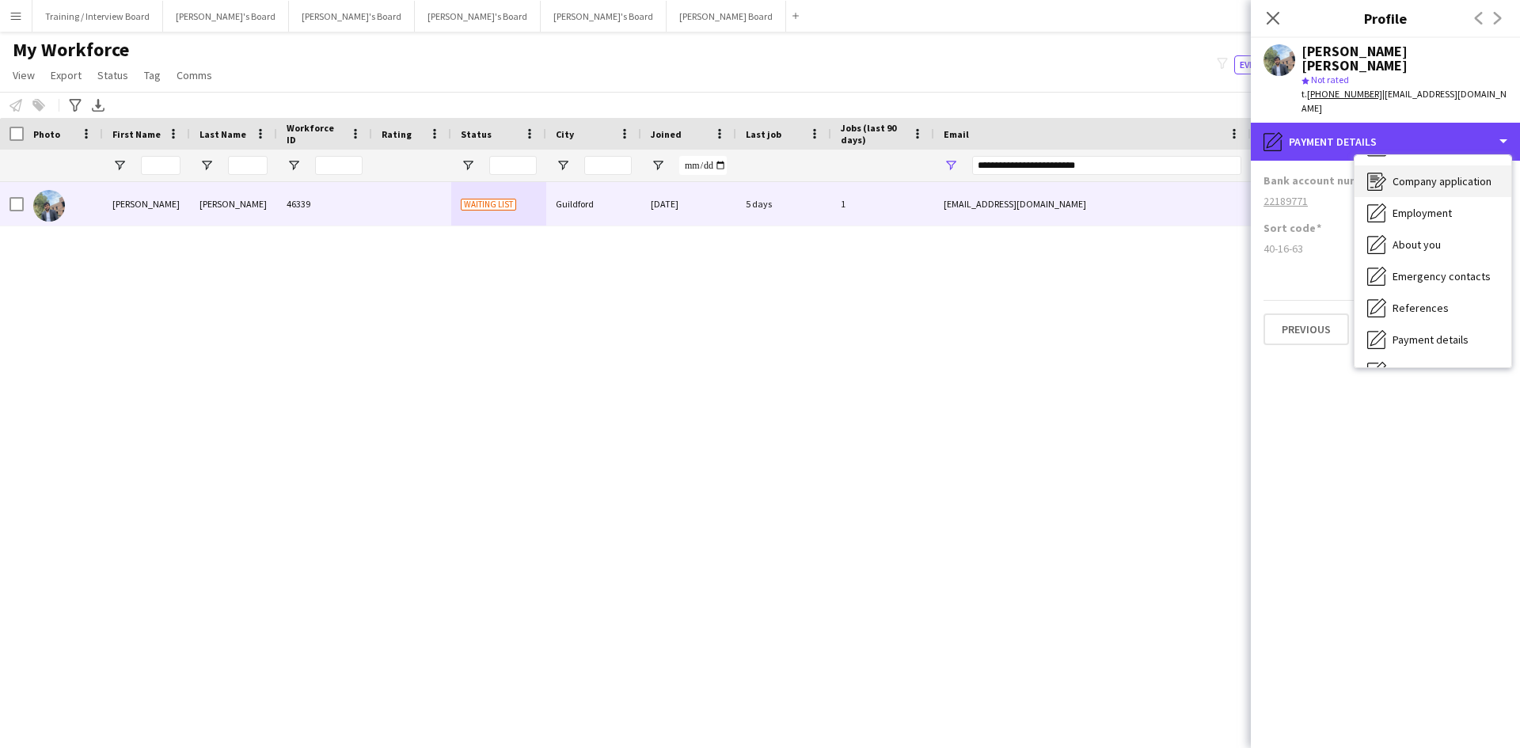
scroll to position [0, 0]
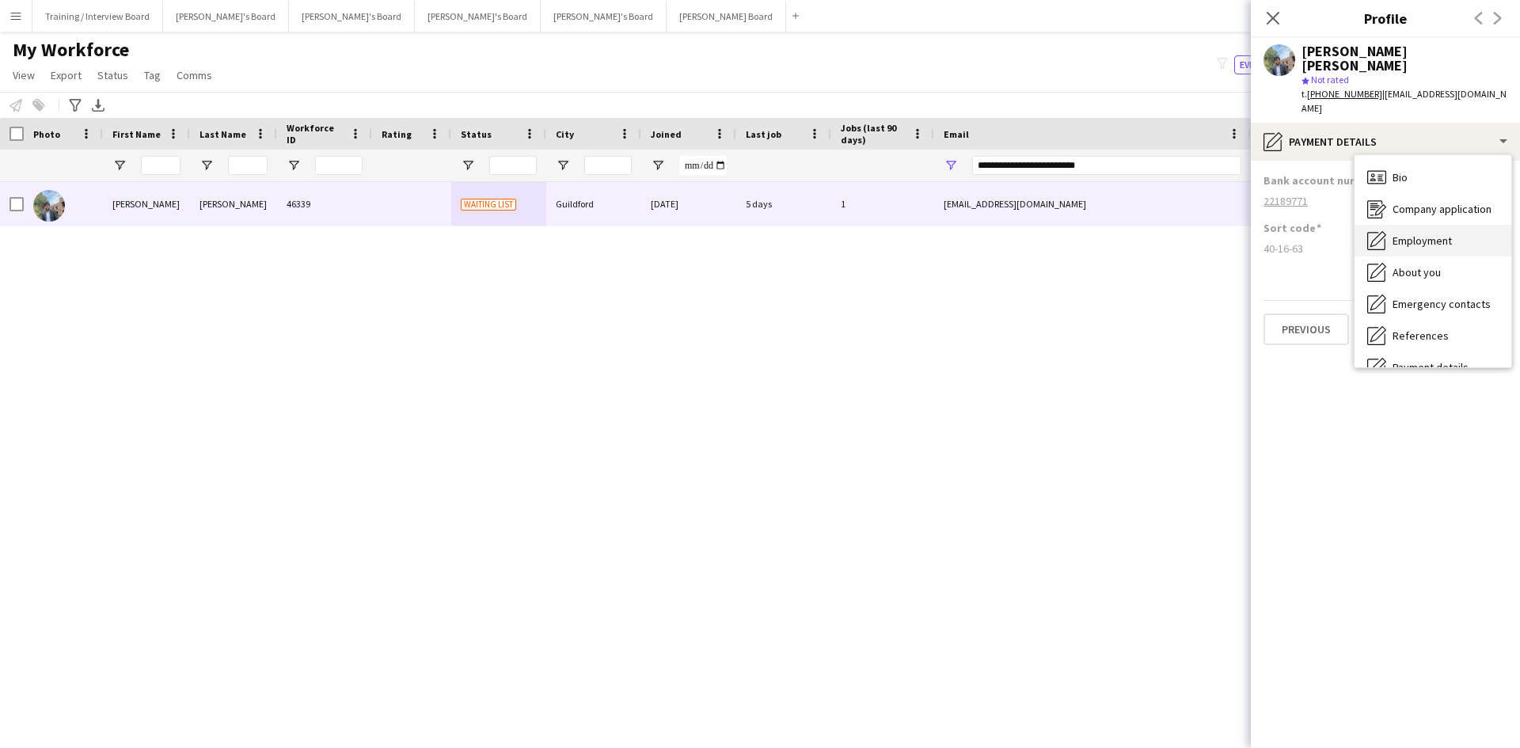
click at [1445, 225] on div "Employment Employment" at bounding box center [1432, 241] width 157 height 32
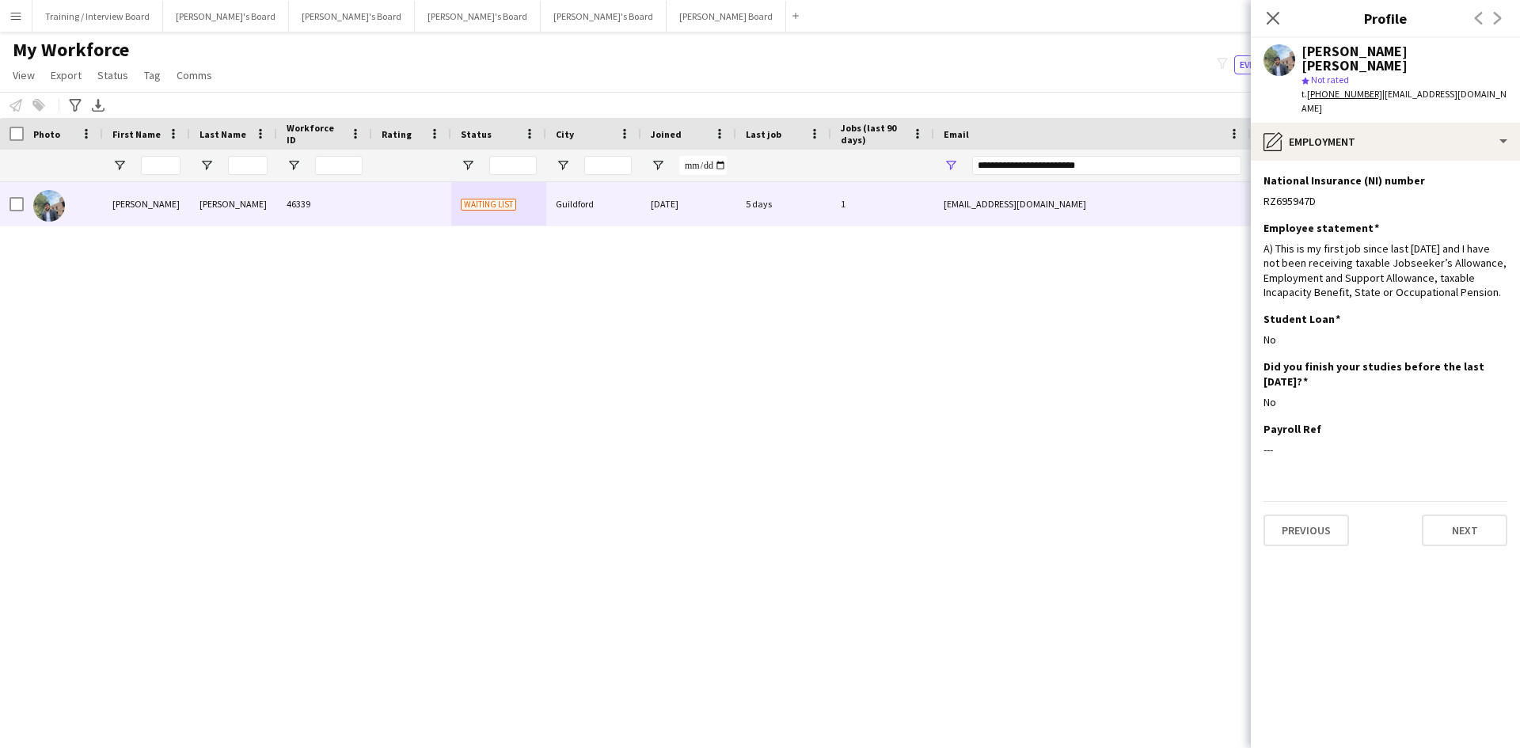
click at [1272, 16] on icon "Close pop-in" at bounding box center [1272, 18] width 13 height 13
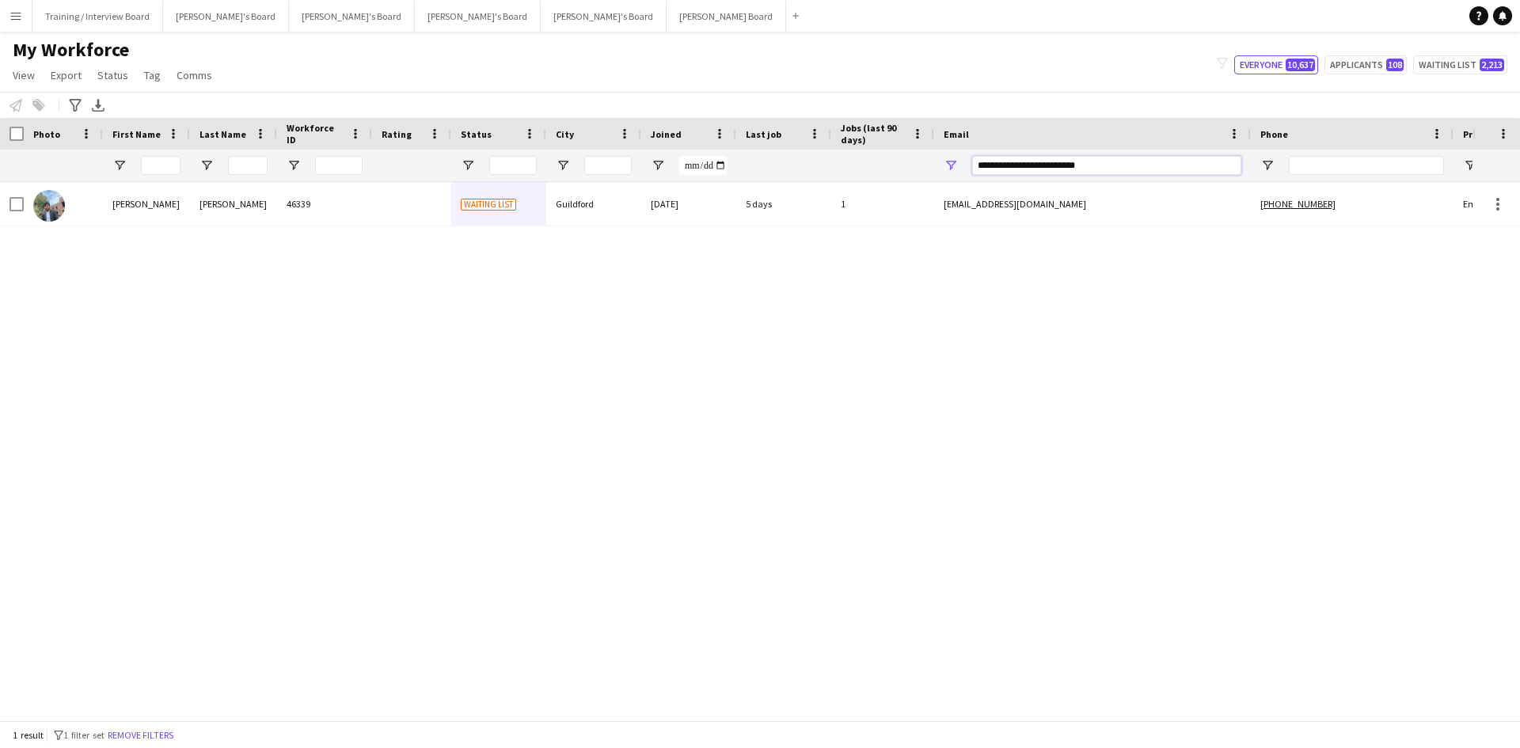
drag, startPoint x: 1145, startPoint y: 166, endPoint x: 780, endPoint y: 157, distance: 365.0
click at [784, 163] on div at bounding box center [858, 166] width 1716 height 32
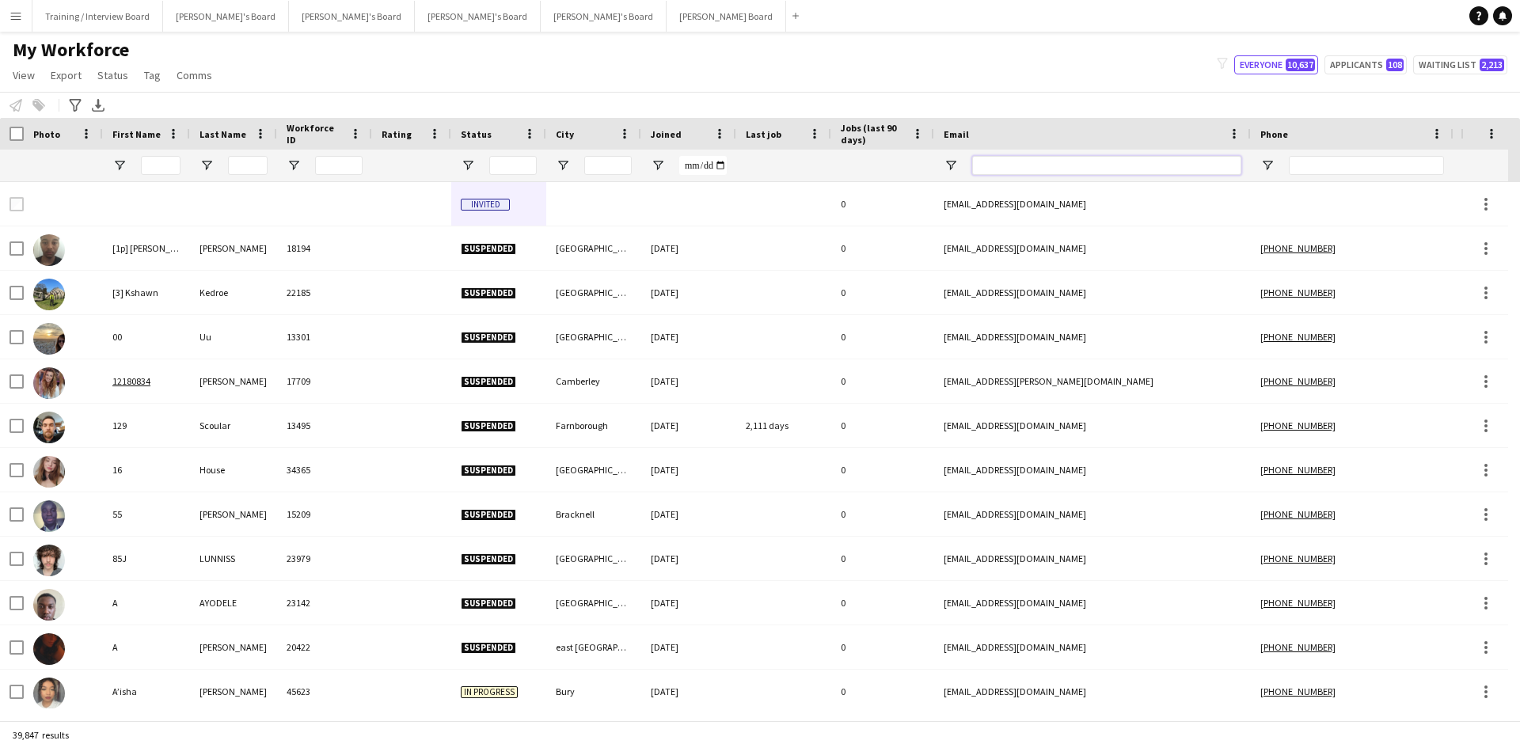
paste input "**********"
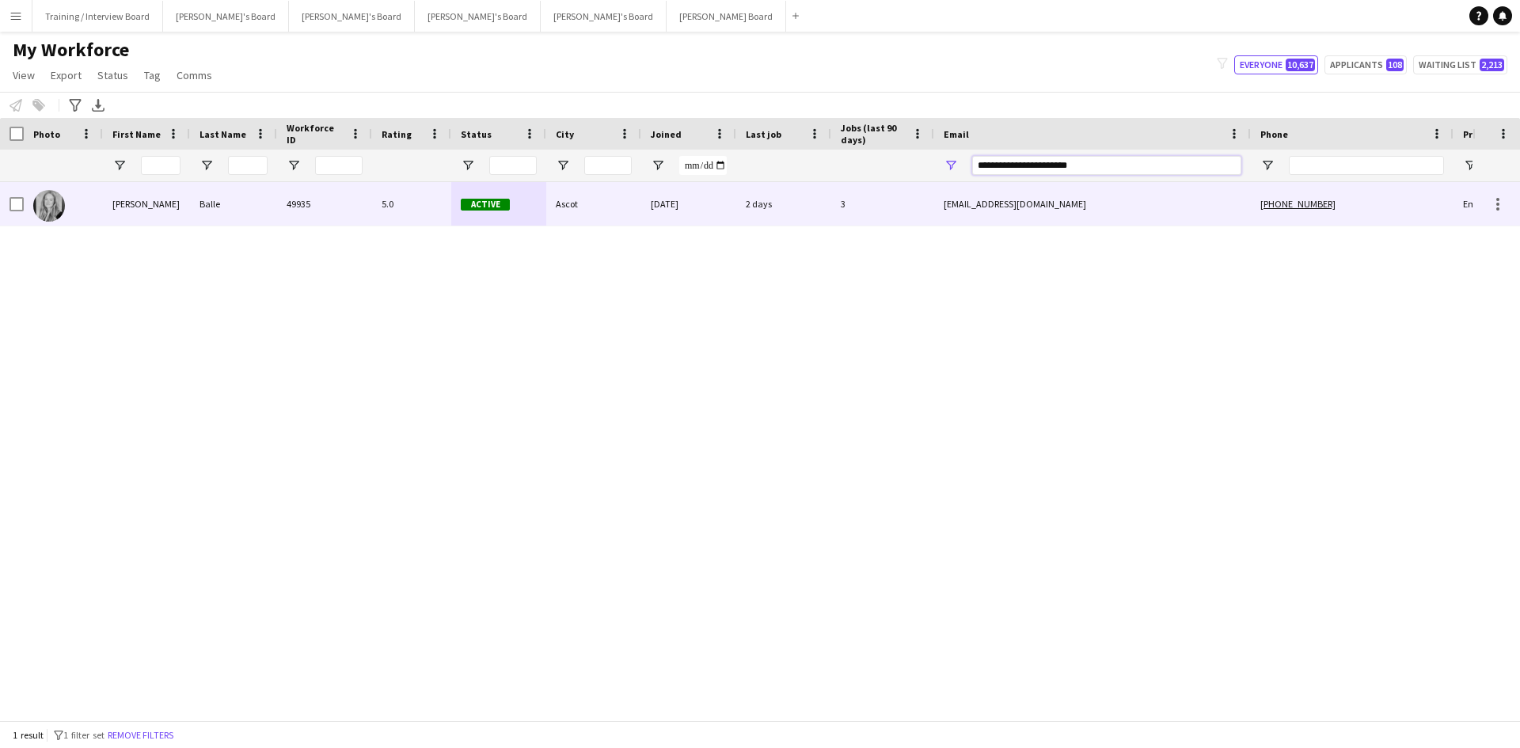
type input "**********"
click at [637, 219] on div "Ascot" at bounding box center [593, 204] width 95 height 44
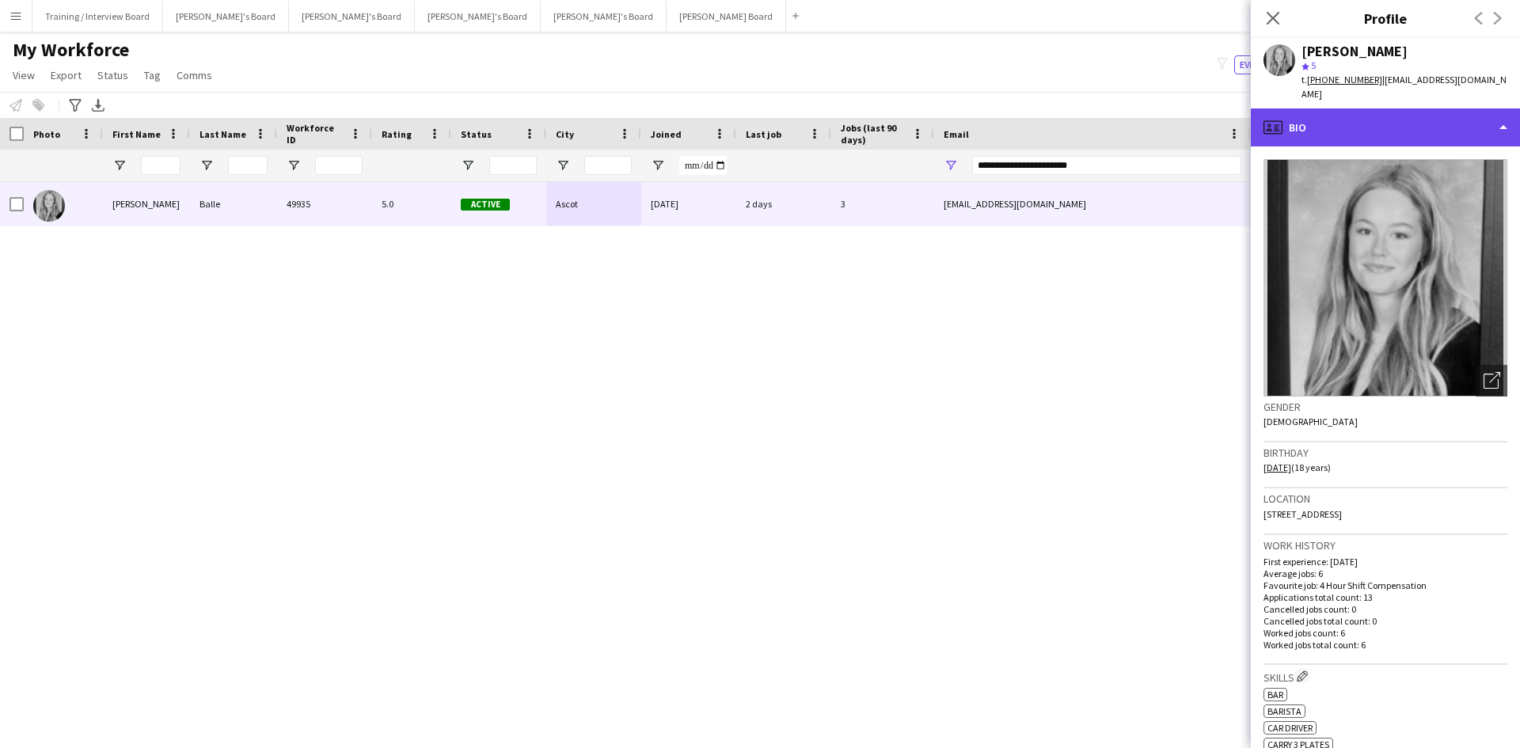
click at [1396, 119] on div "profile Bio" at bounding box center [1385, 127] width 269 height 38
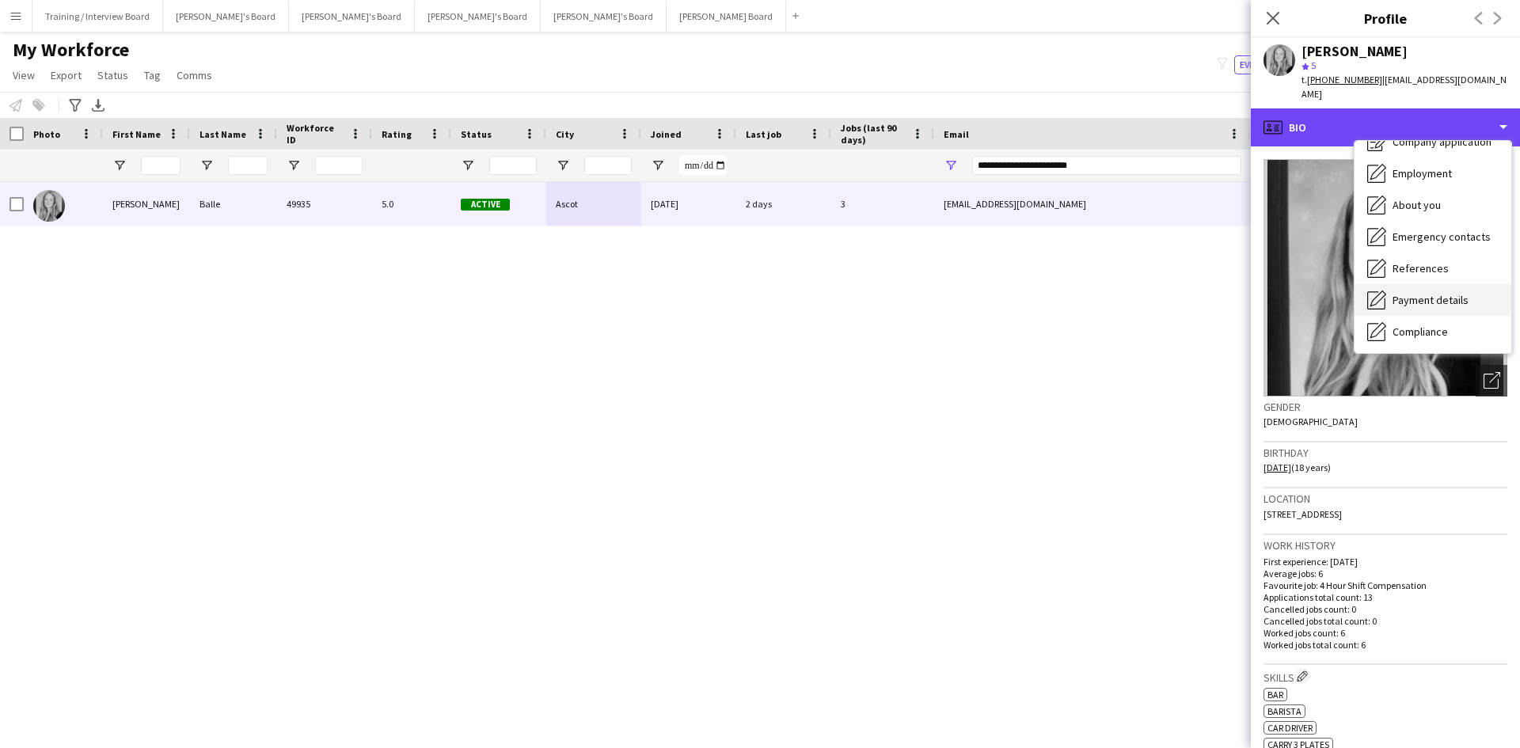
scroll to position [79, 0]
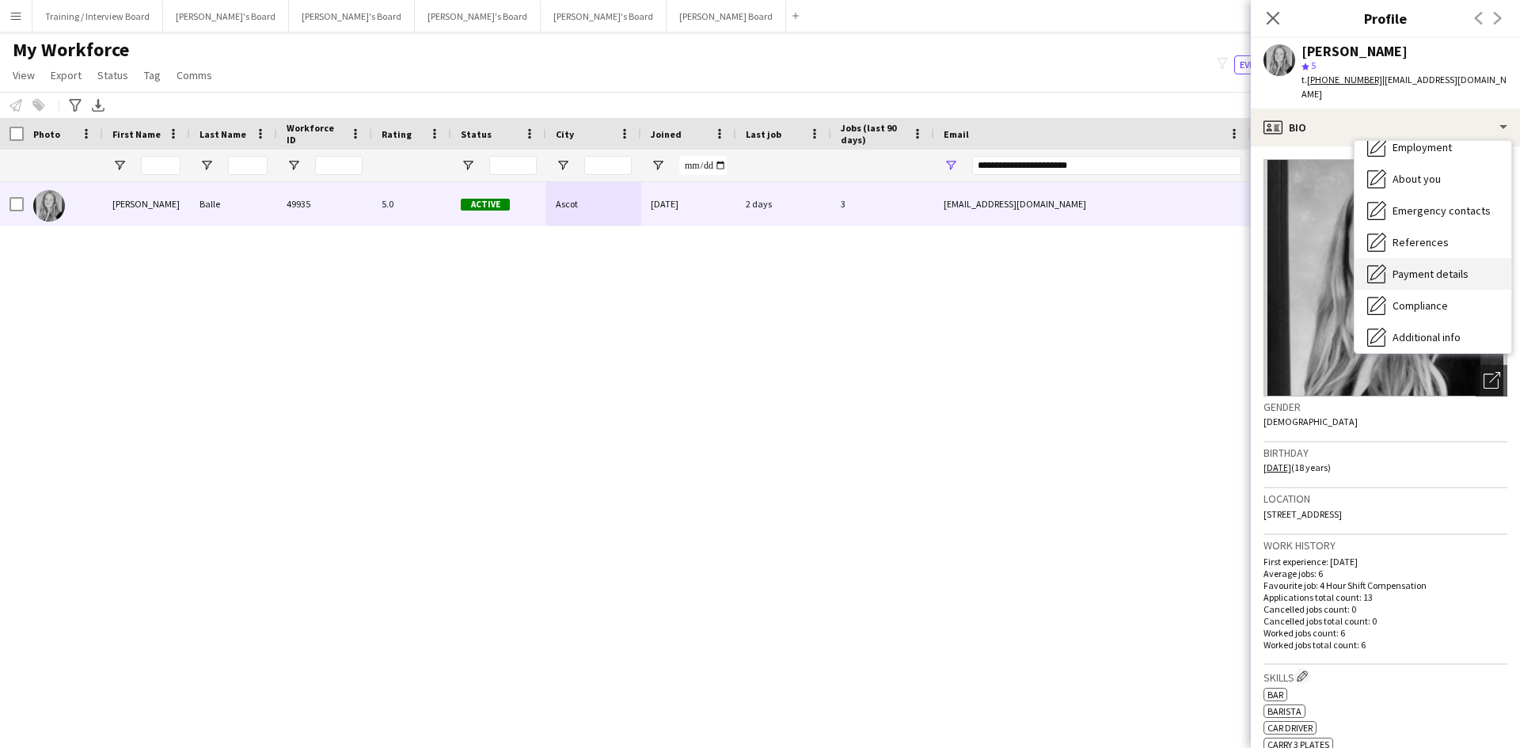
click at [1448, 265] on div "Payment details Payment details" at bounding box center [1432, 274] width 157 height 32
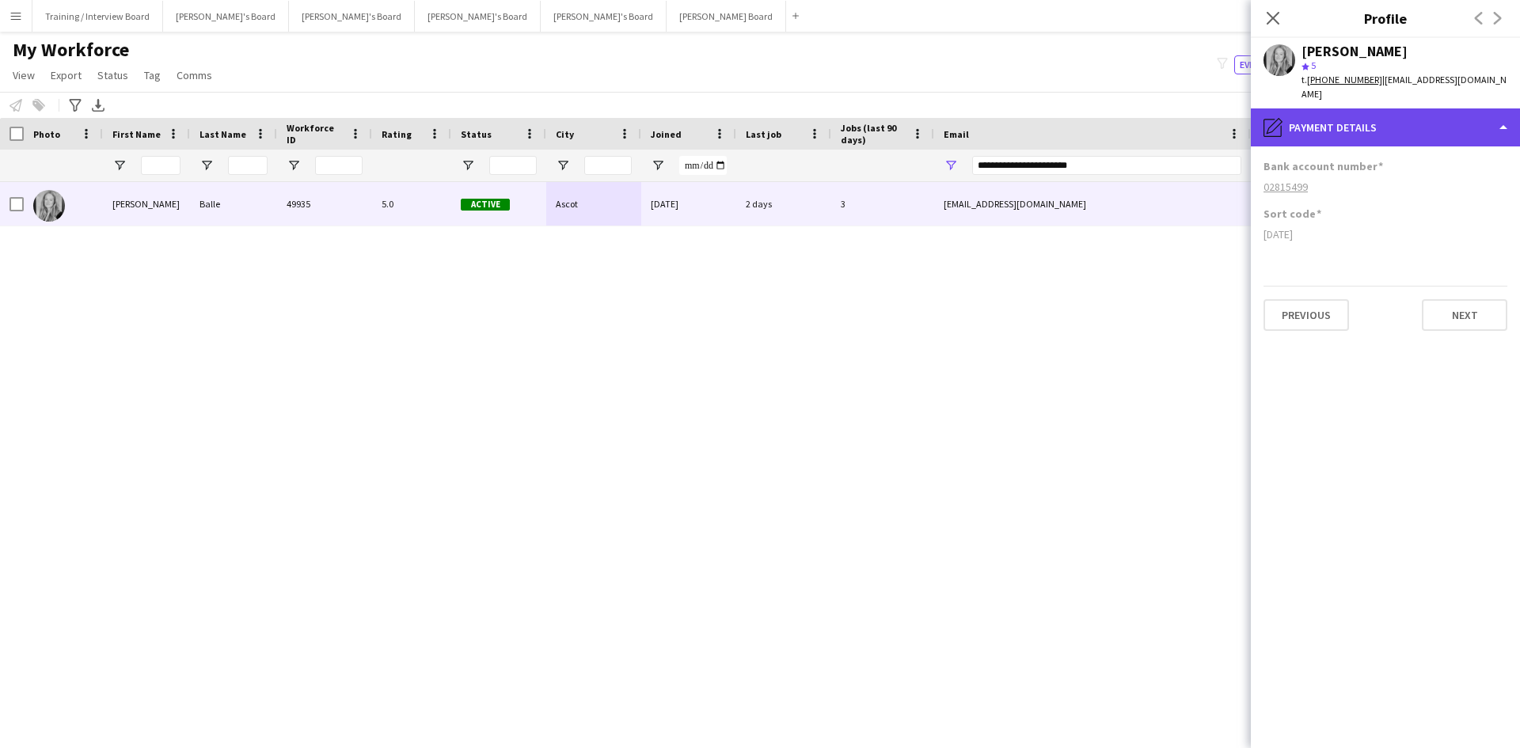
click at [1426, 120] on div "pencil4 Payment details" at bounding box center [1385, 127] width 269 height 38
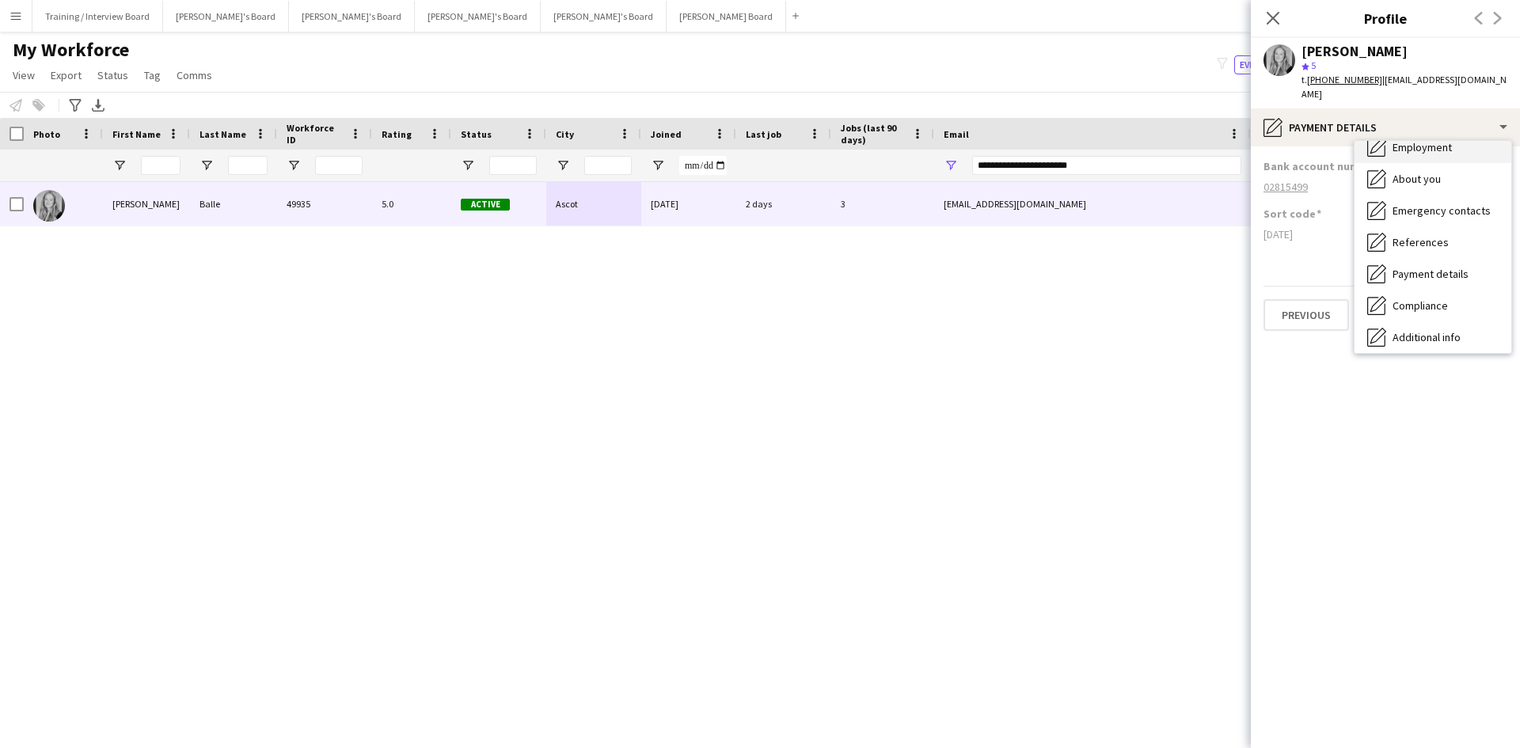
click at [1437, 140] on span "Employment" at bounding box center [1421, 147] width 59 height 14
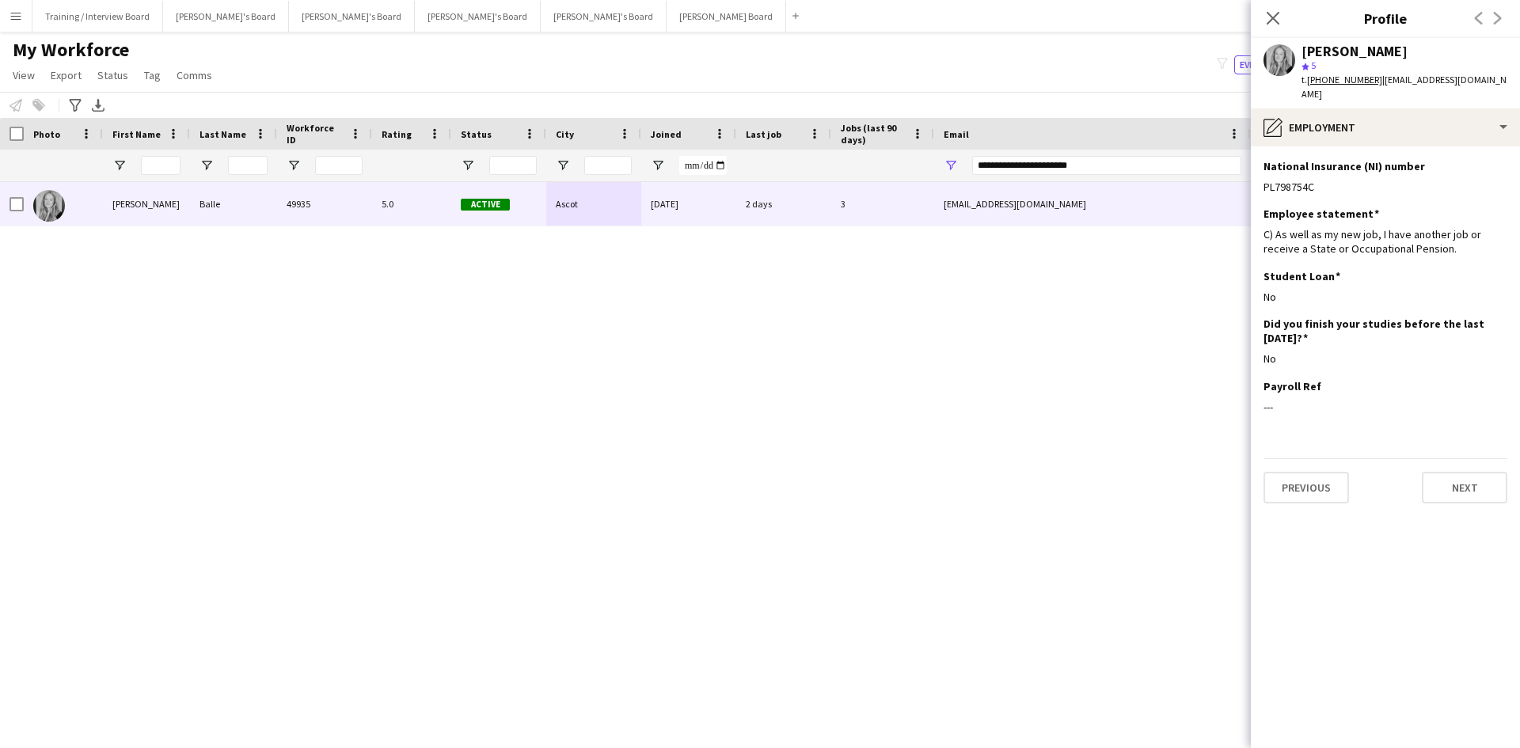
drag, startPoint x: 1327, startPoint y: 169, endPoint x: 1259, endPoint y: 173, distance: 68.2
click at [1259, 173] on app-section-data-types "National Insurance (NI) number Edit this field PL798754C Employee statement Edi…" at bounding box center [1385, 447] width 269 height 602
copy div "PL798754C"
click at [1275, 14] on icon "Close pop-in" at bounding box center [1272, 18] width 13 height 13
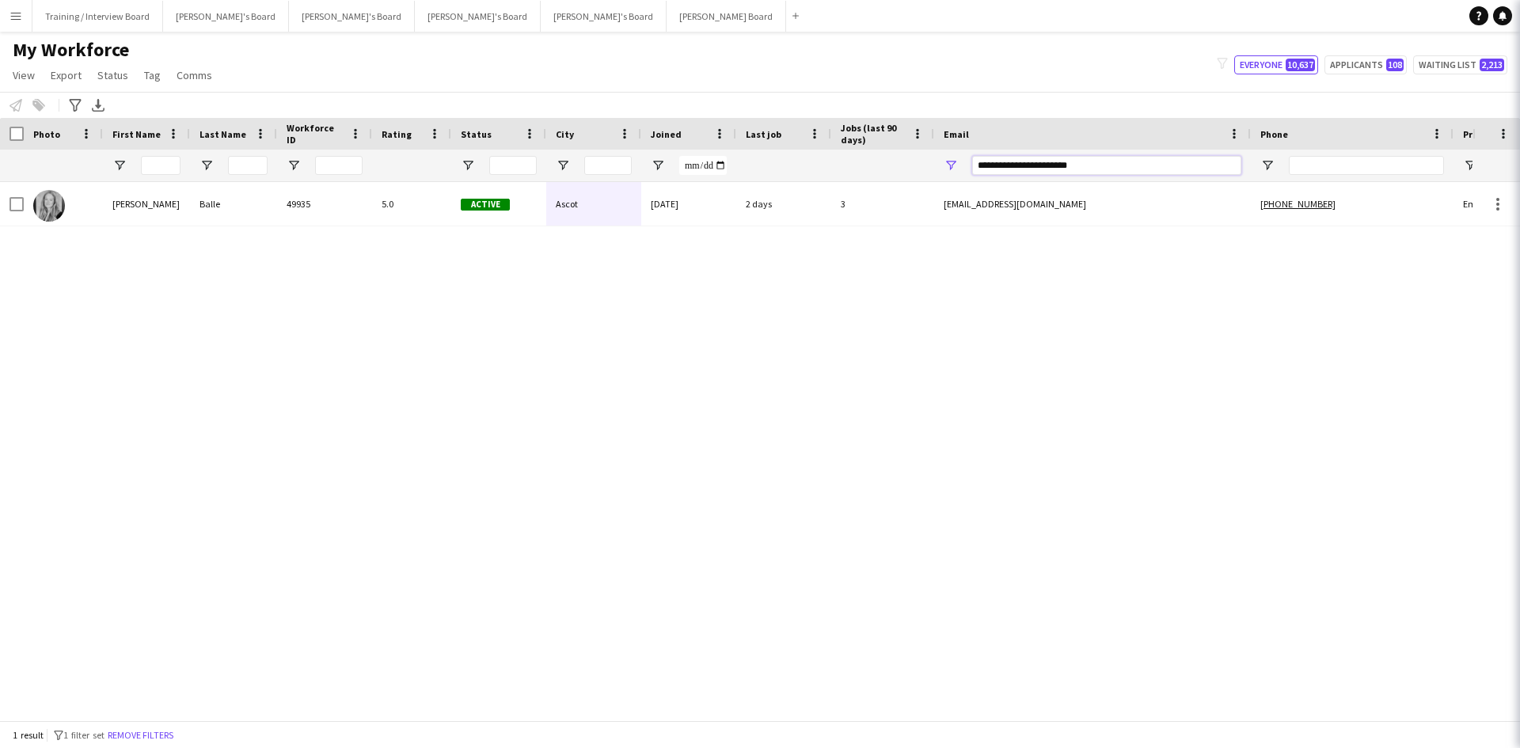
drag, startPoint x: 1126, startPoint y: 162, endPoint x: 890, endPoint y: 165, distance: 235.9
click at [890, 165] on div at bounding box center [858, 166] width 1716 height 32
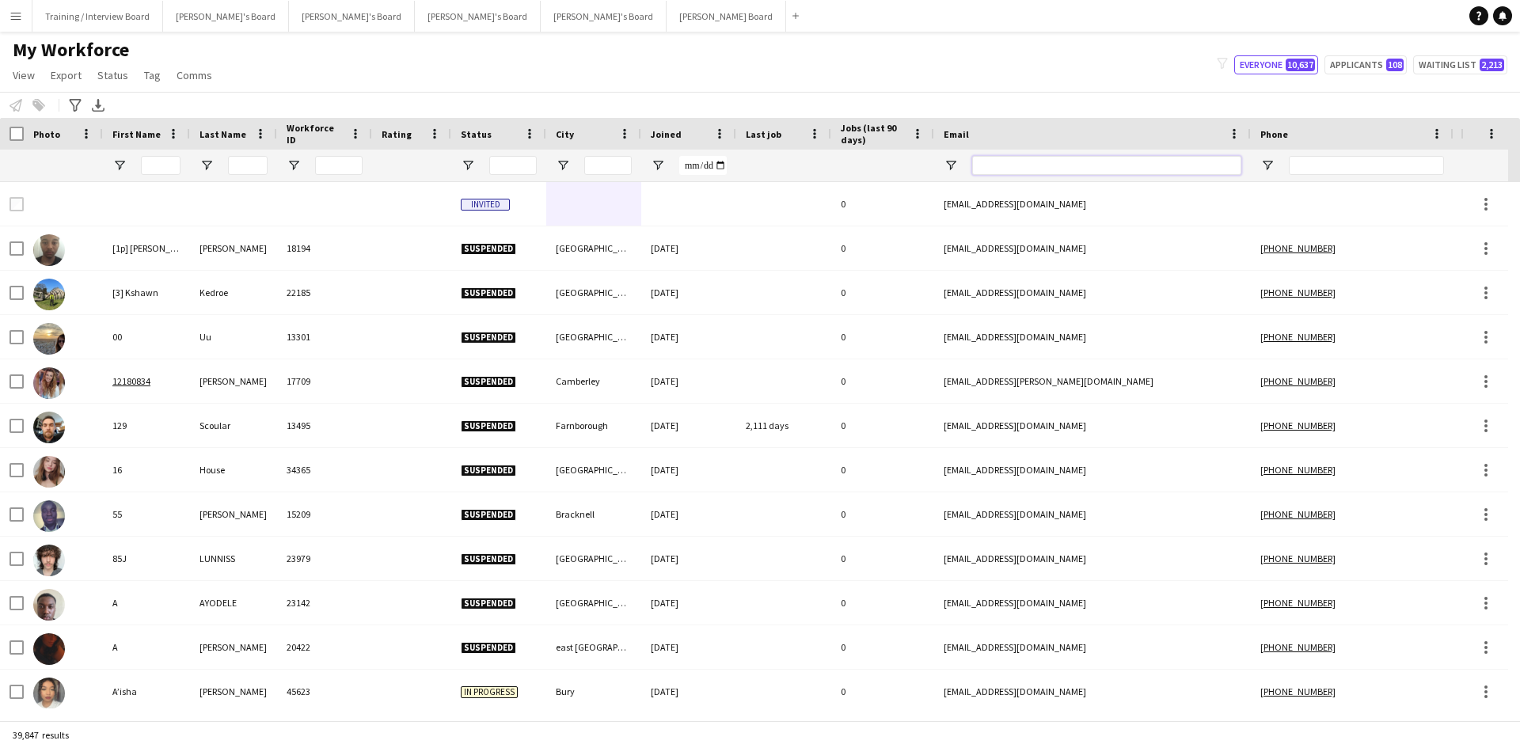
click at [1058, 162] on input "Email Filter Input" at bounding box center [1106, 165] width 269 height 19
paste input "**********"
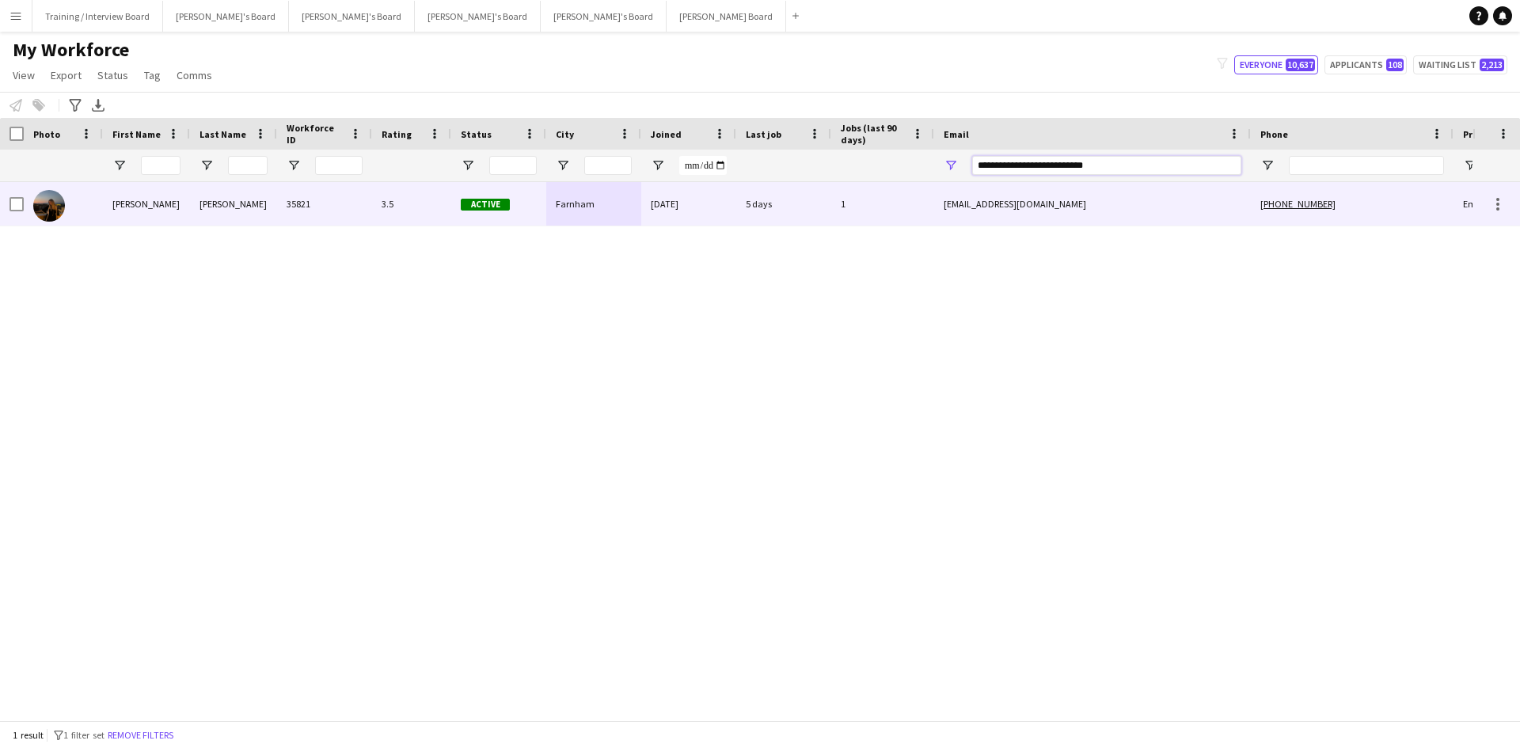
type input "**********"
click at [403, 207] on div "3.5" at bounding box center [411, 204] width 79 height 44
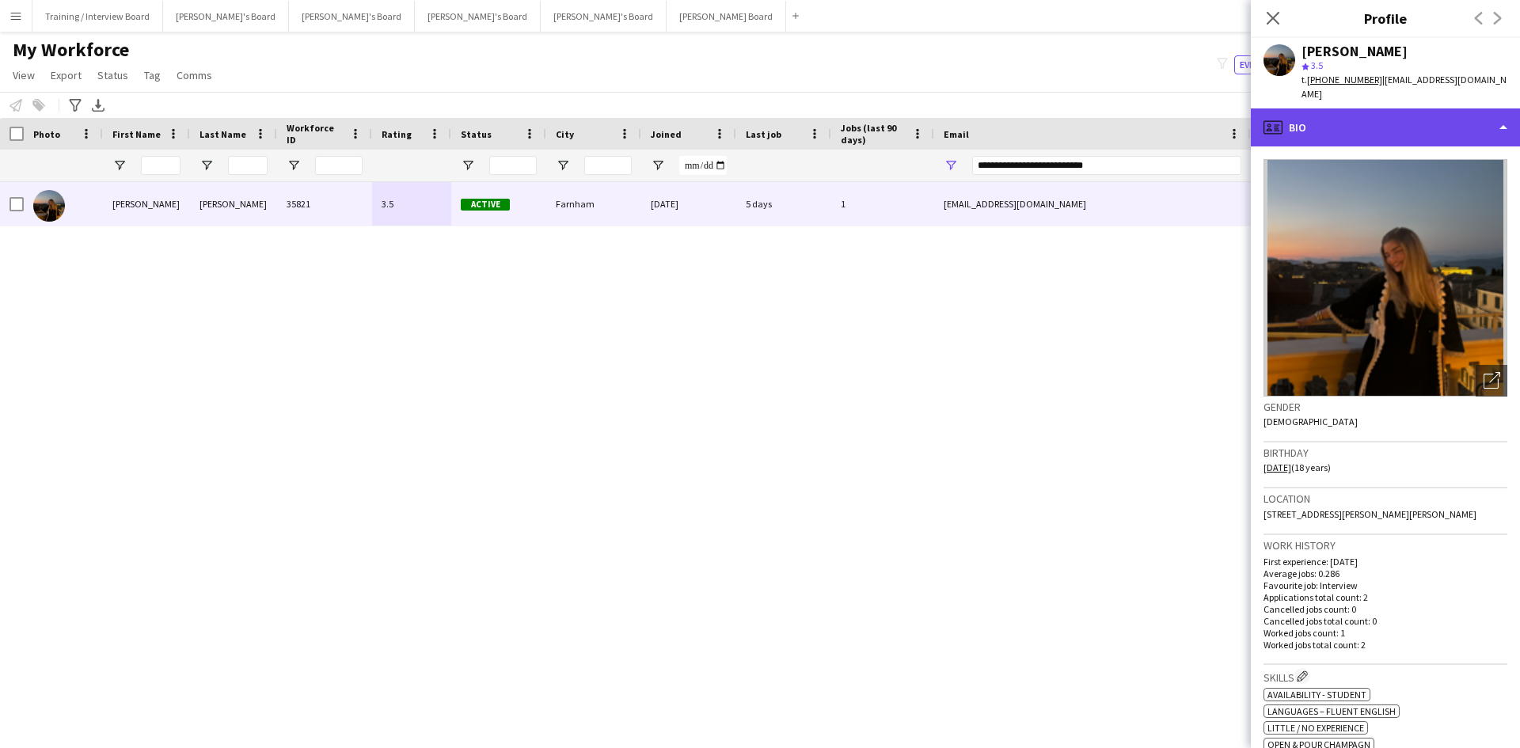
click at [1392, 125] on div "profile Bio" at bounding box center [1385, 127] width 269 height 38
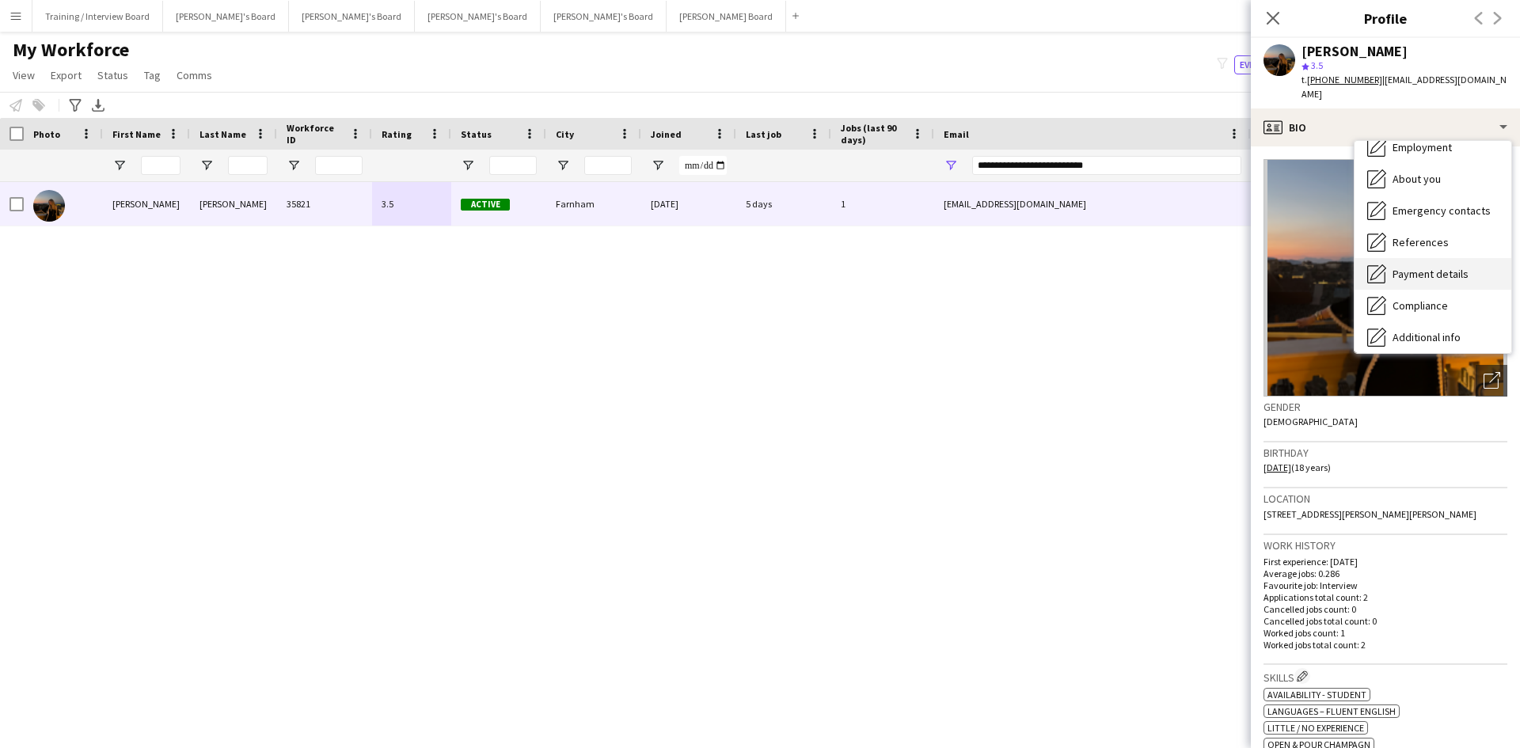
click at [1422, 267] on span "Payment details" at bounding box center [1430, 274] width 76 height 14
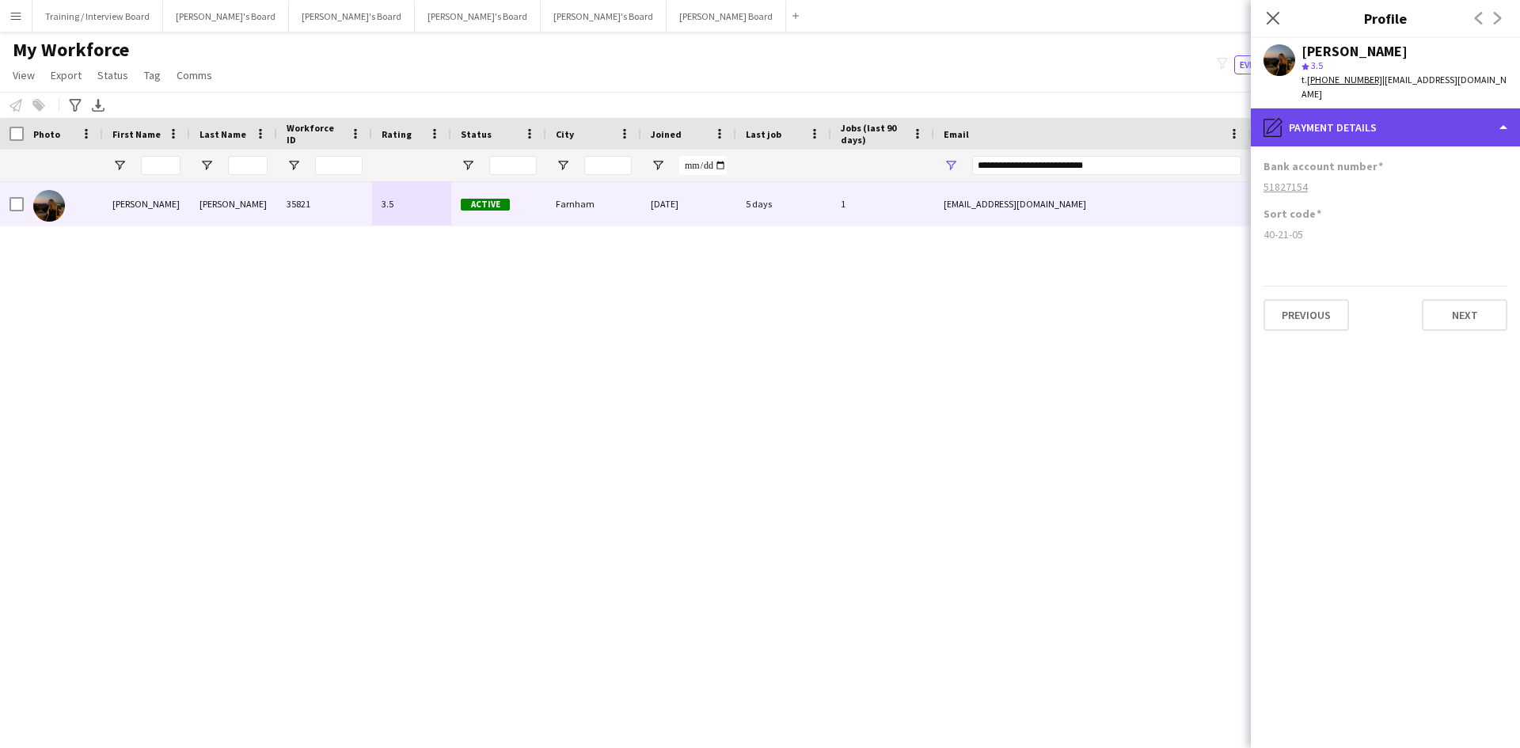
click at [1372, 129] on div "pencil4 Payment details" at bounding box center [1385, 127] width 269 height 38
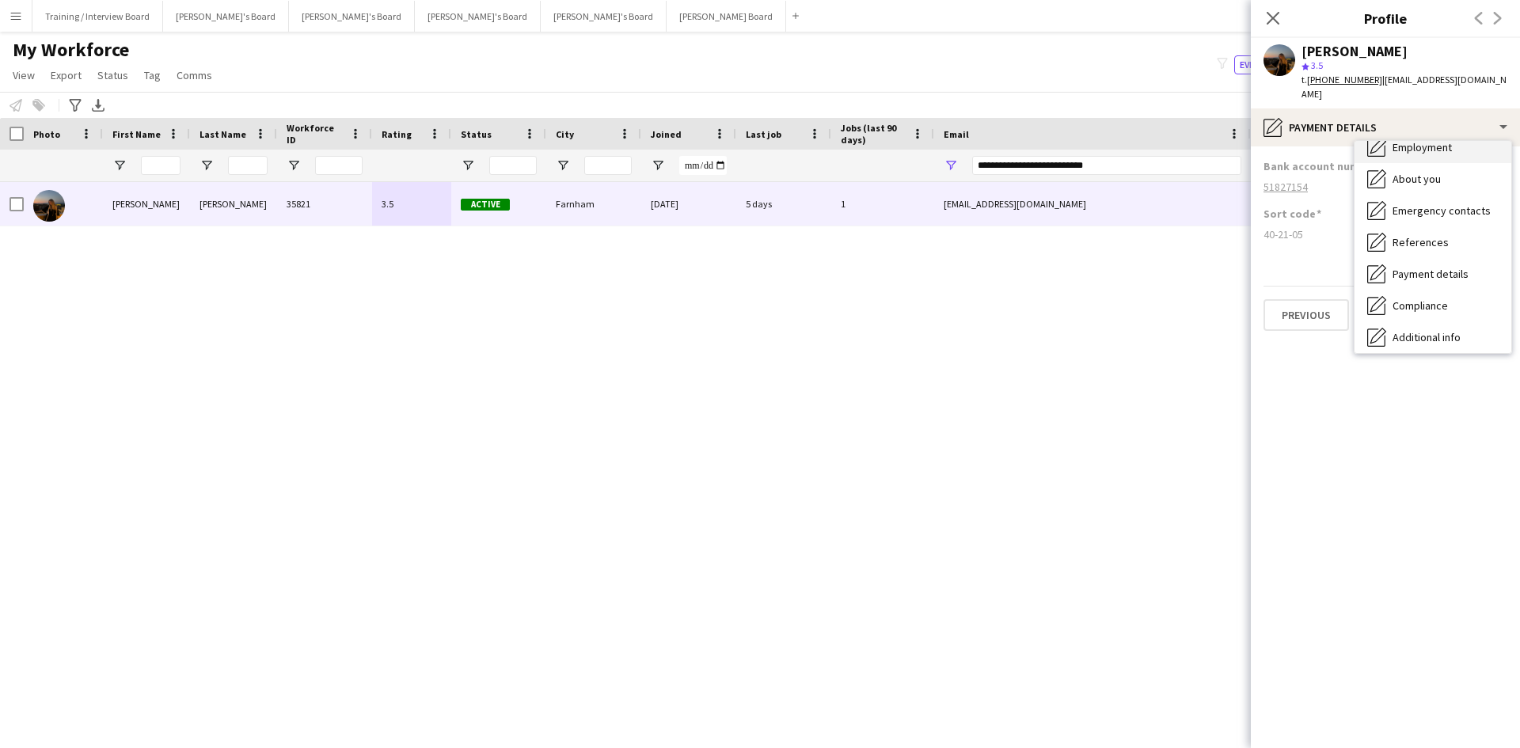
click at [1422, 155] on div "Employment Employment" at bounding box center [1432, 147] width 157 height 32
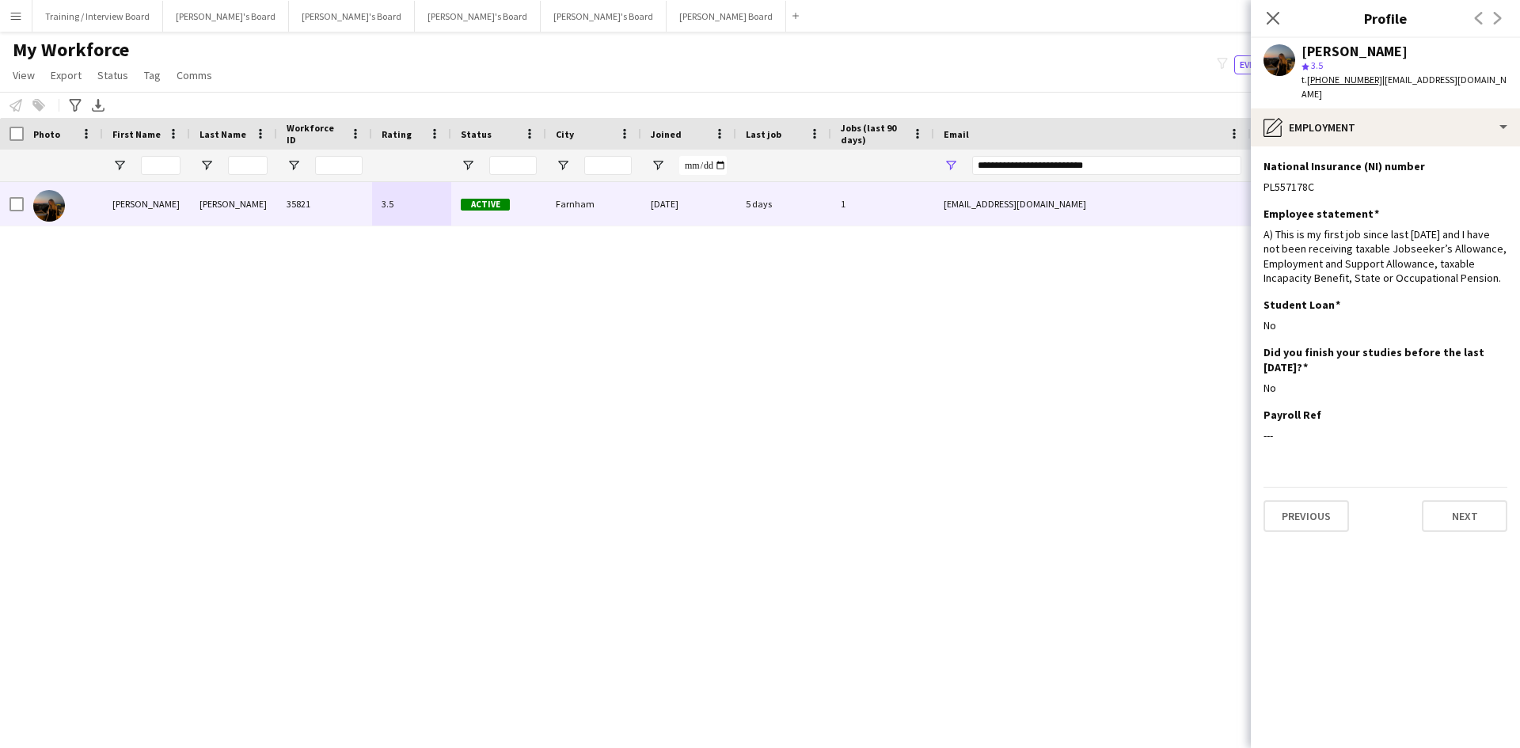
drag, startPoint x: 1275, startPoint y: 16, endPoint x: 1105, endPoint y: 170, distance: 229.7
click at [1275, 16] on icon at bounding box center [1272, 18] width 13 height 13
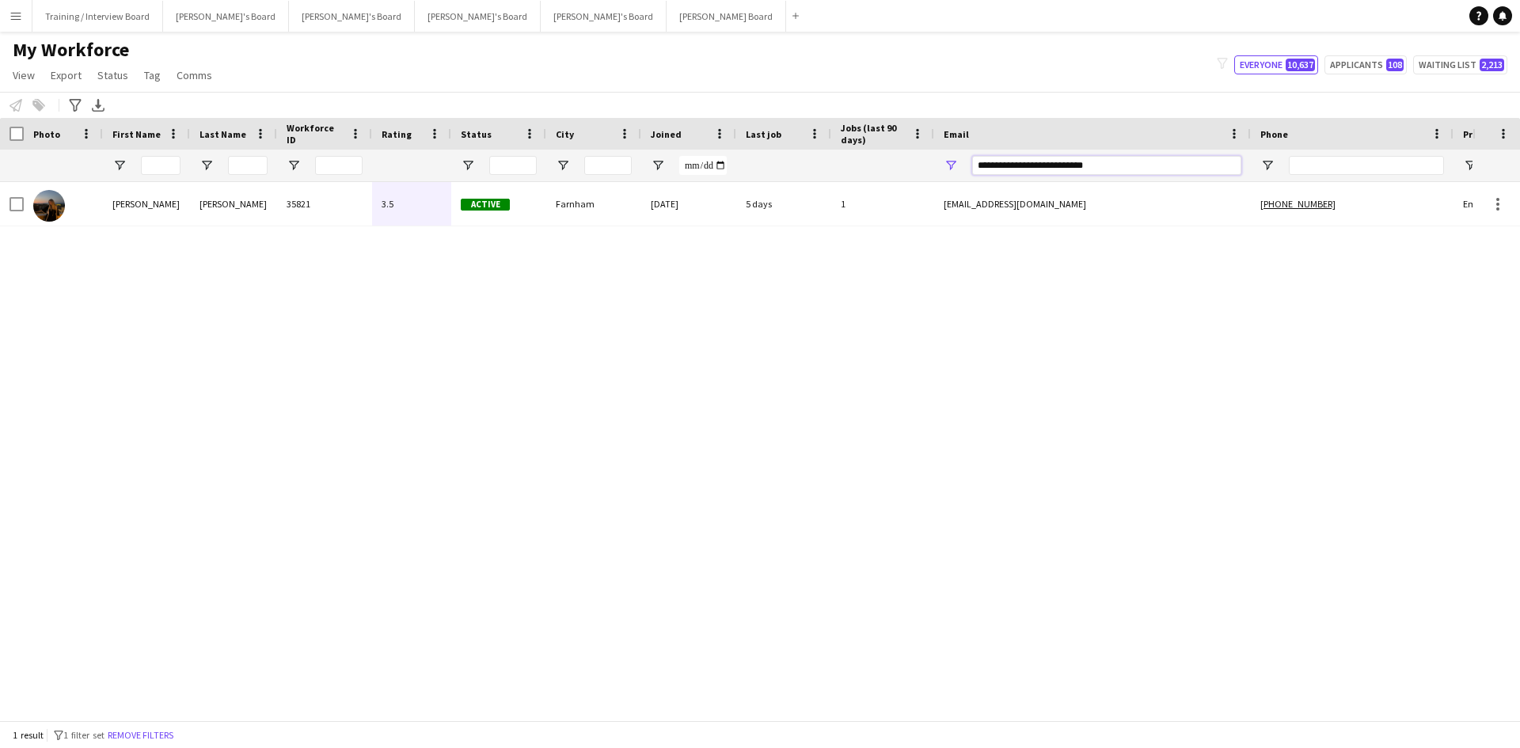
drag, startPoint x: 1107, startPoint y: 165, endPoint x: 871, endPoint y: 161, distance: 235.9
click at [871, 167] on div at bounding box center [858, 166] width 1716 height 32
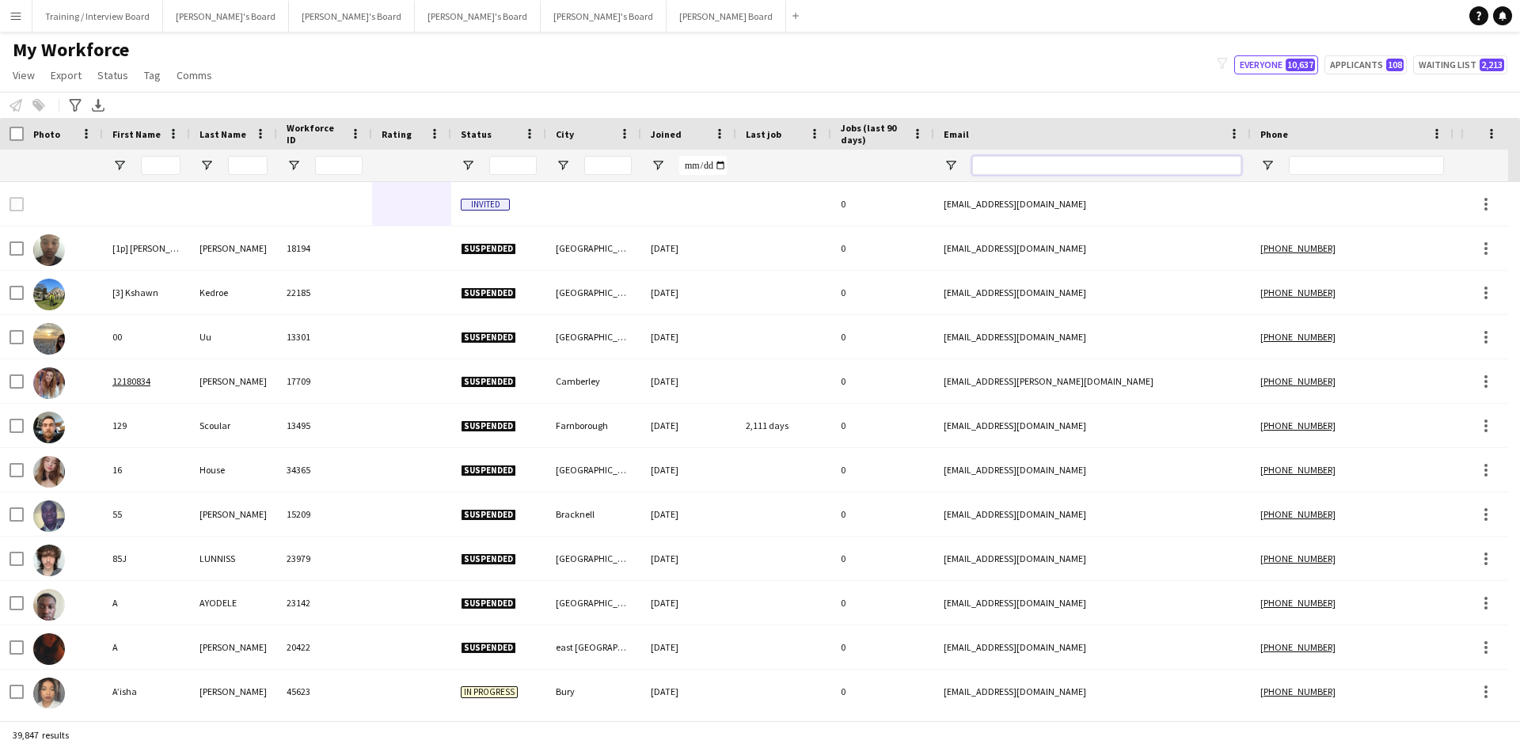
click at [1003, 165] on input "Email Filter Input" at bounding box center [1106, 165] width 269 height 19
paste input "**********"
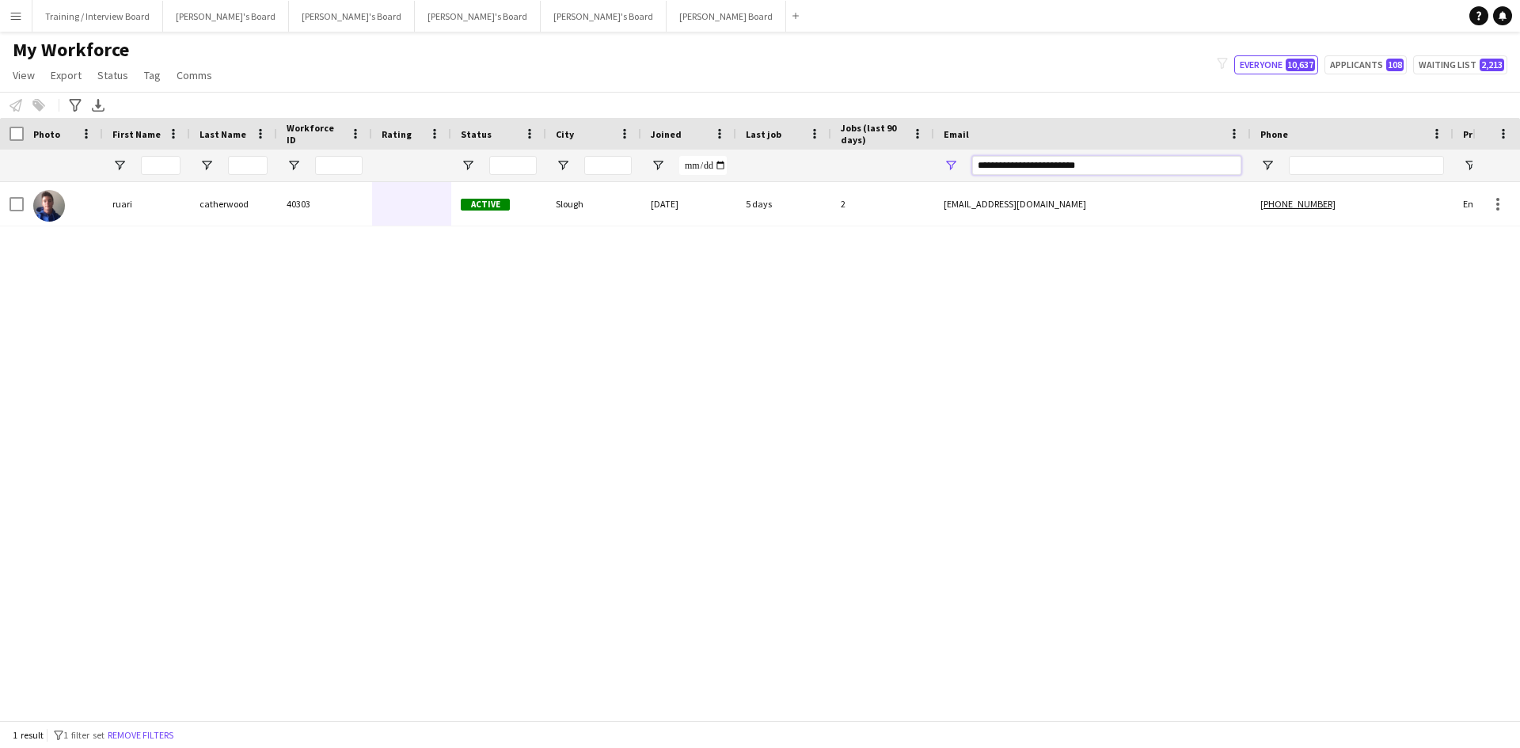
type input "**********"
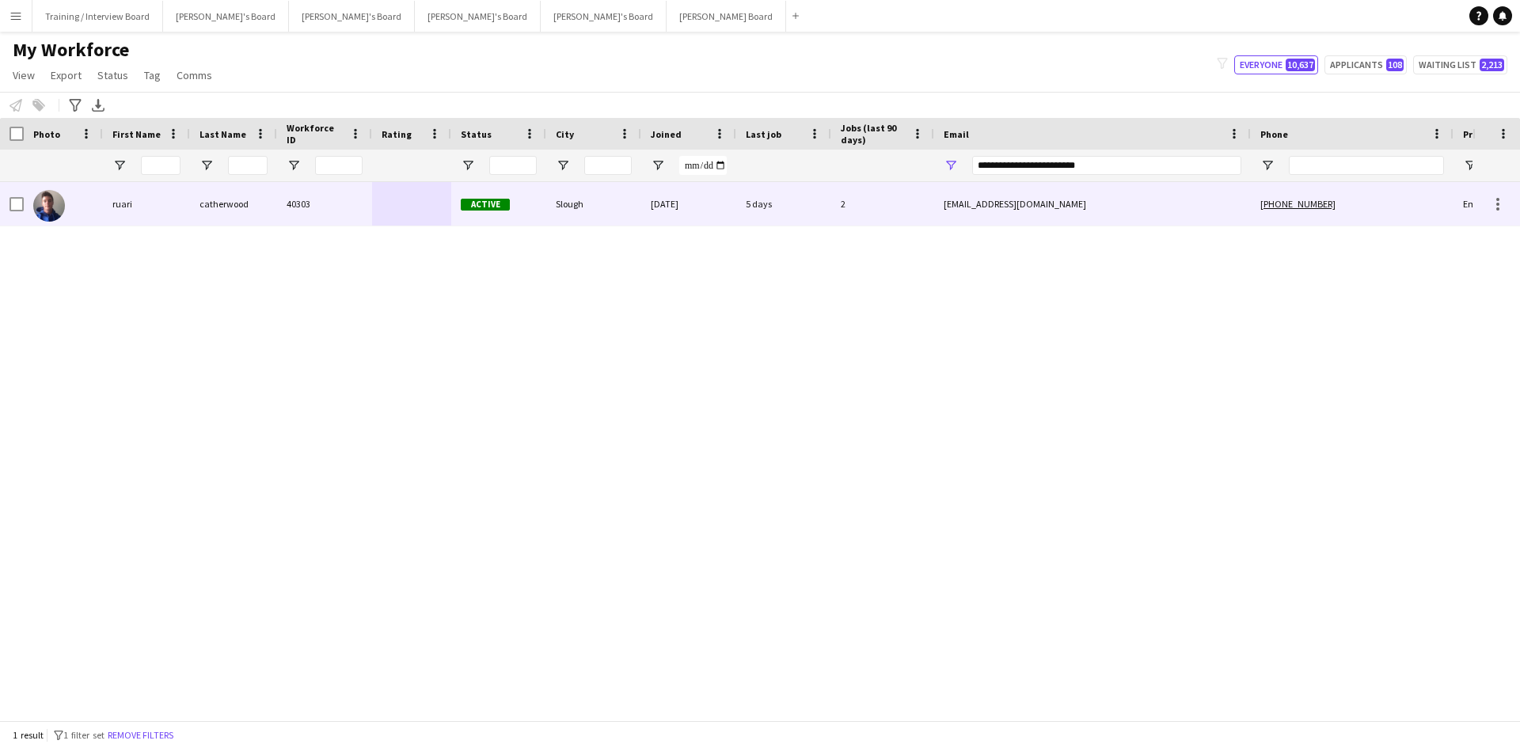
click at [454, 195] on div "Active" at bounding box center [498, 204] width 95 height 44
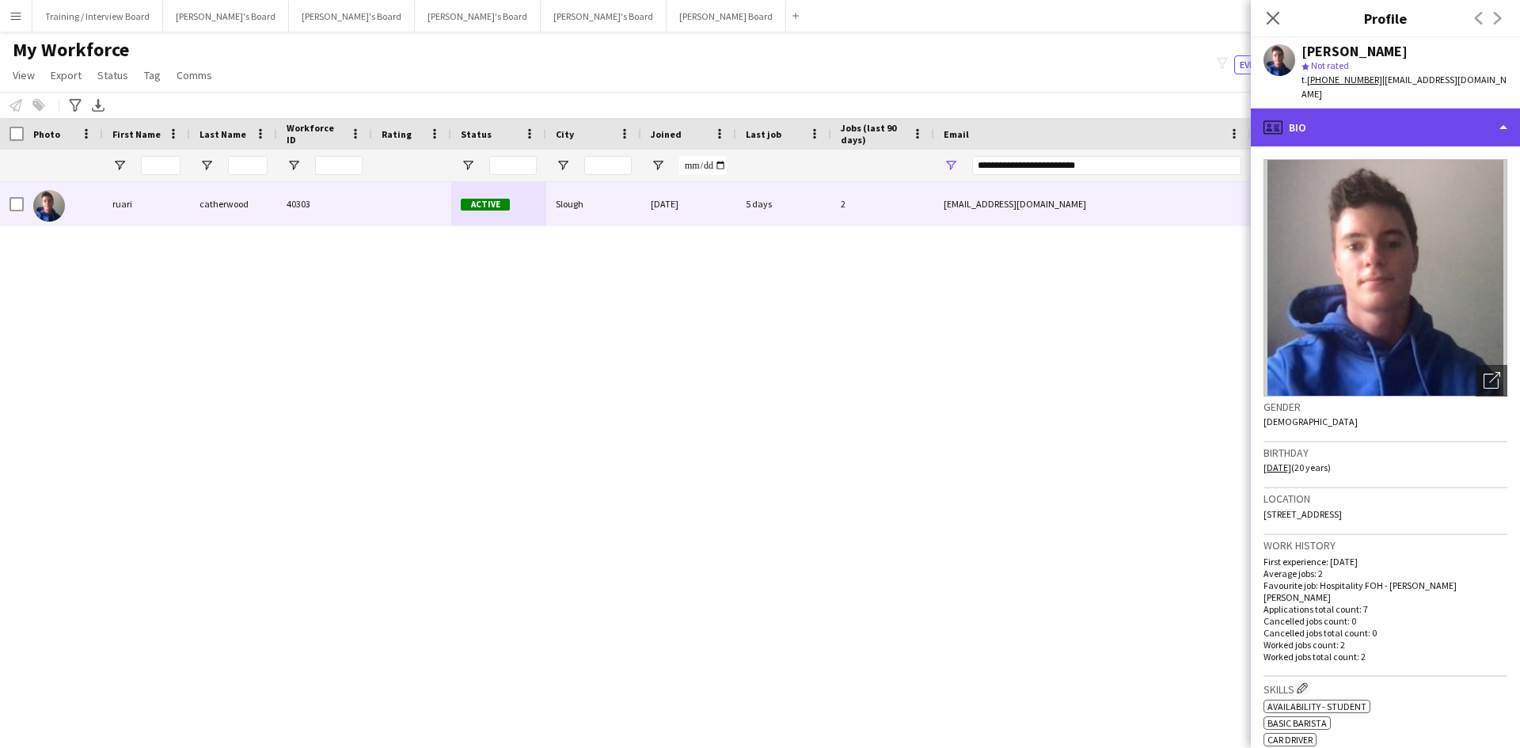
click at [1414, 108] on div "profile Bio" at bounding box center [1385, 127] width 269 height 38
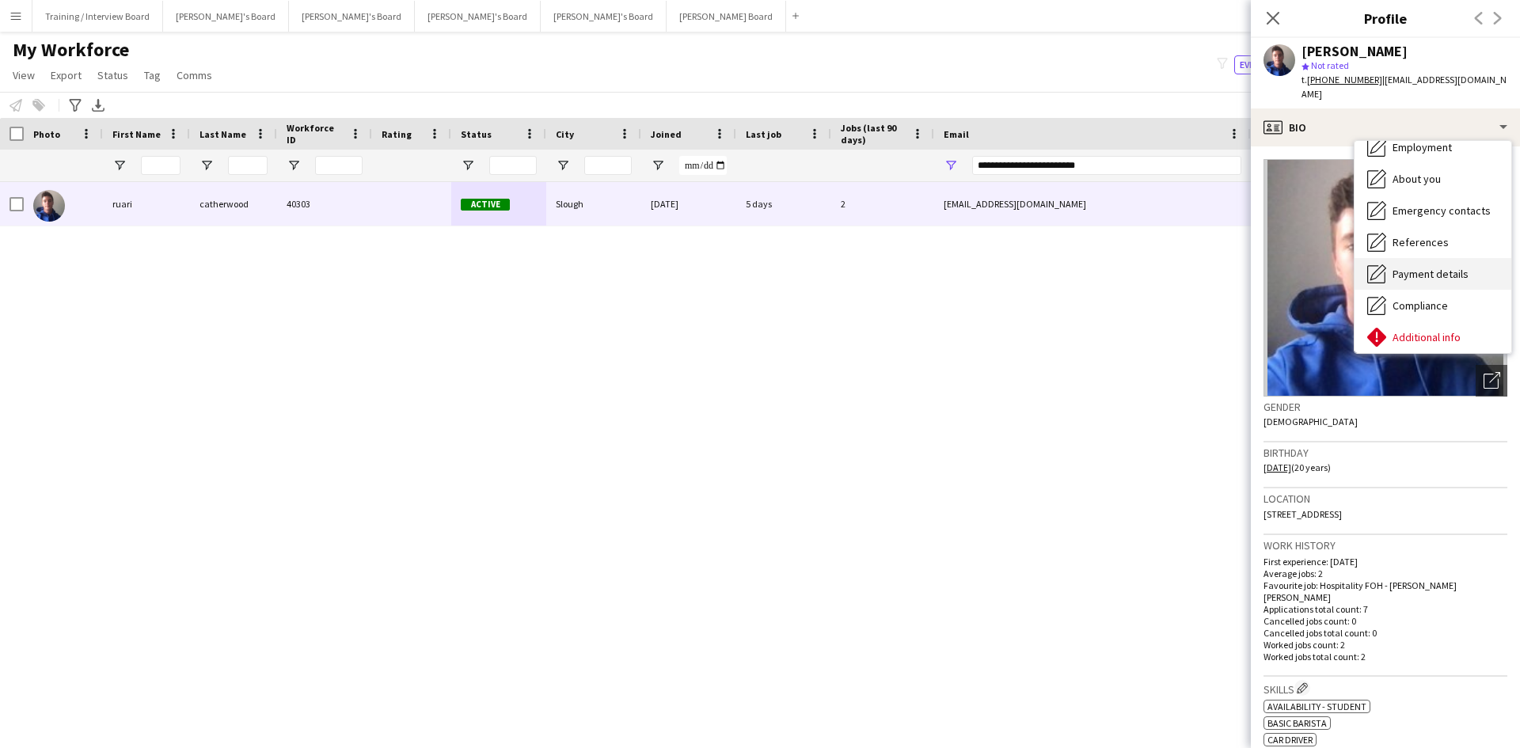
click at [1428, 267] on span "Payment details" at bounding box center [1430, 274] width 76 height 14
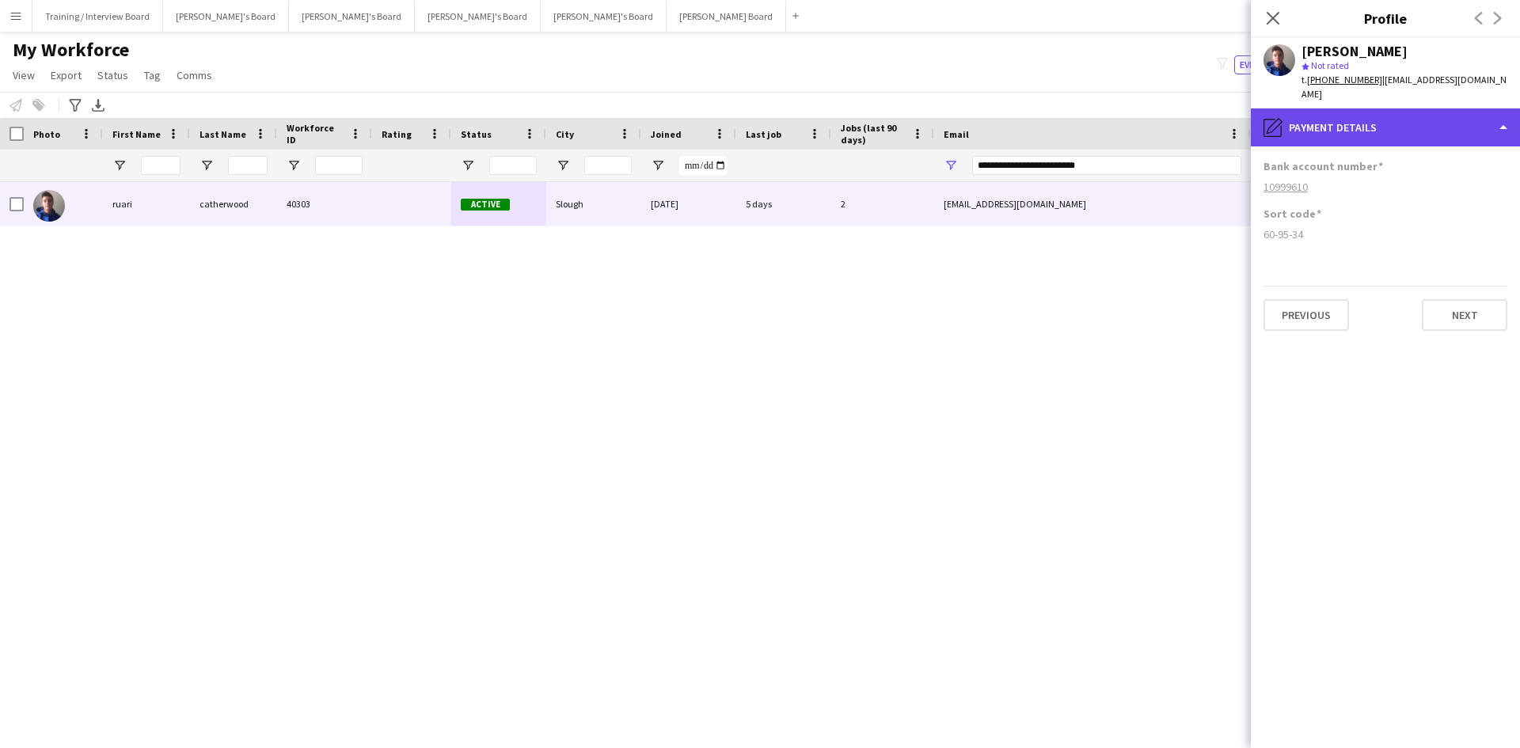
click at [1369, 112] on div "pencil4 Payment details" at bounding box center [1385, 127] width 269 height 38
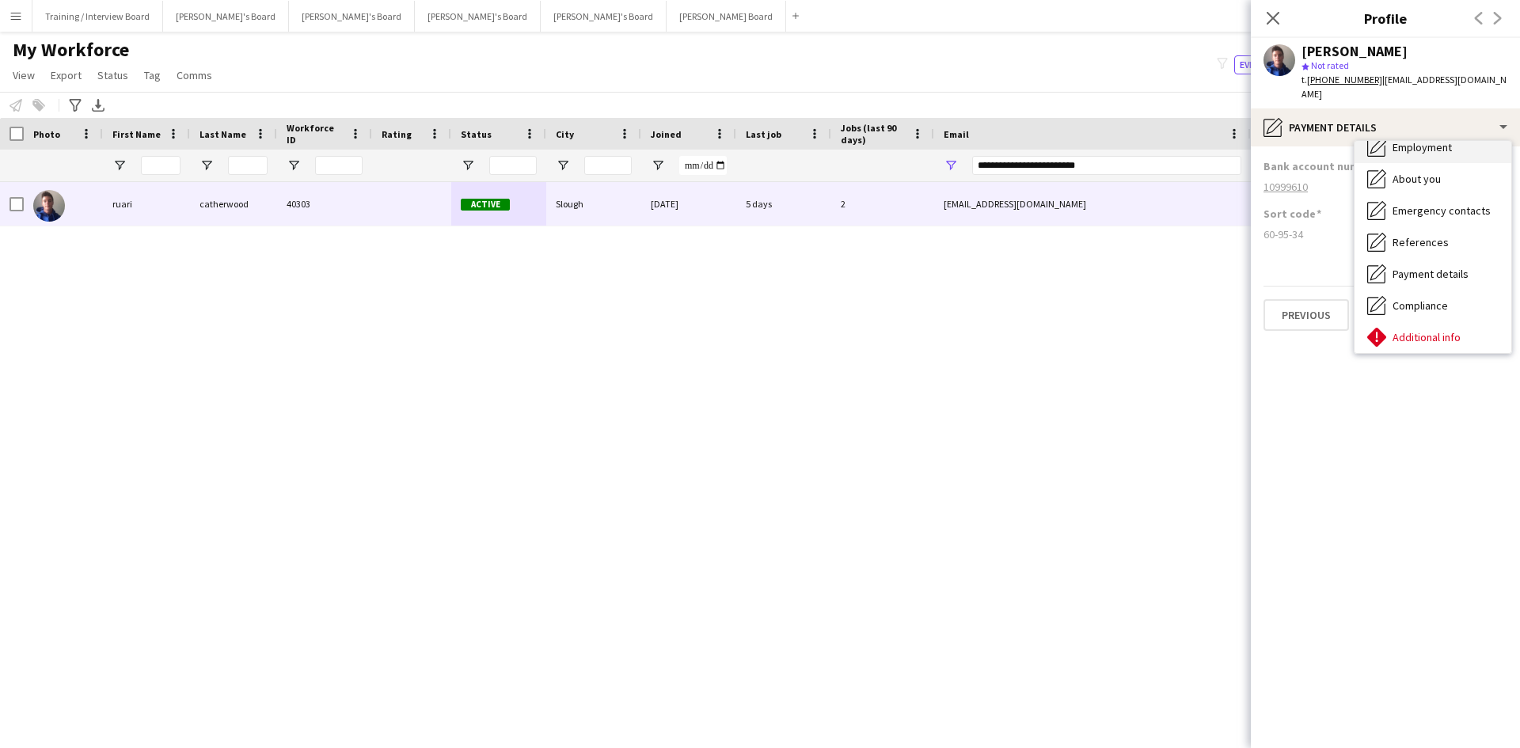
click at [1447, 146] on div "Employment Employment" at bounding box center [1432, 147] width 157 height 32
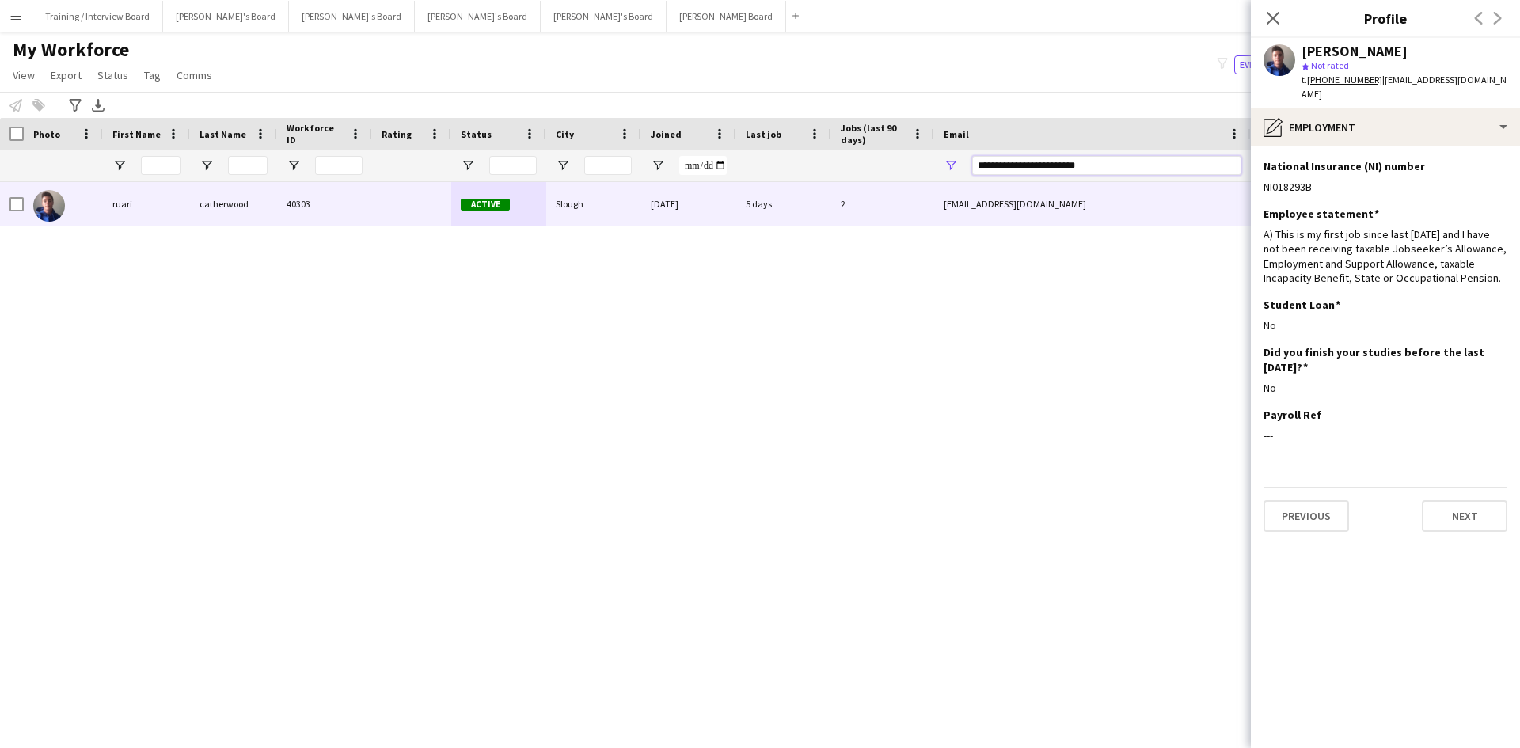
drag, startPoint x: 1119, startPoint y: 169, endPoint x: 841, endPoint y: 170, distance: 278.6
click at [843, 171] on div at bounding box center [858, 166] width 1716 height 32
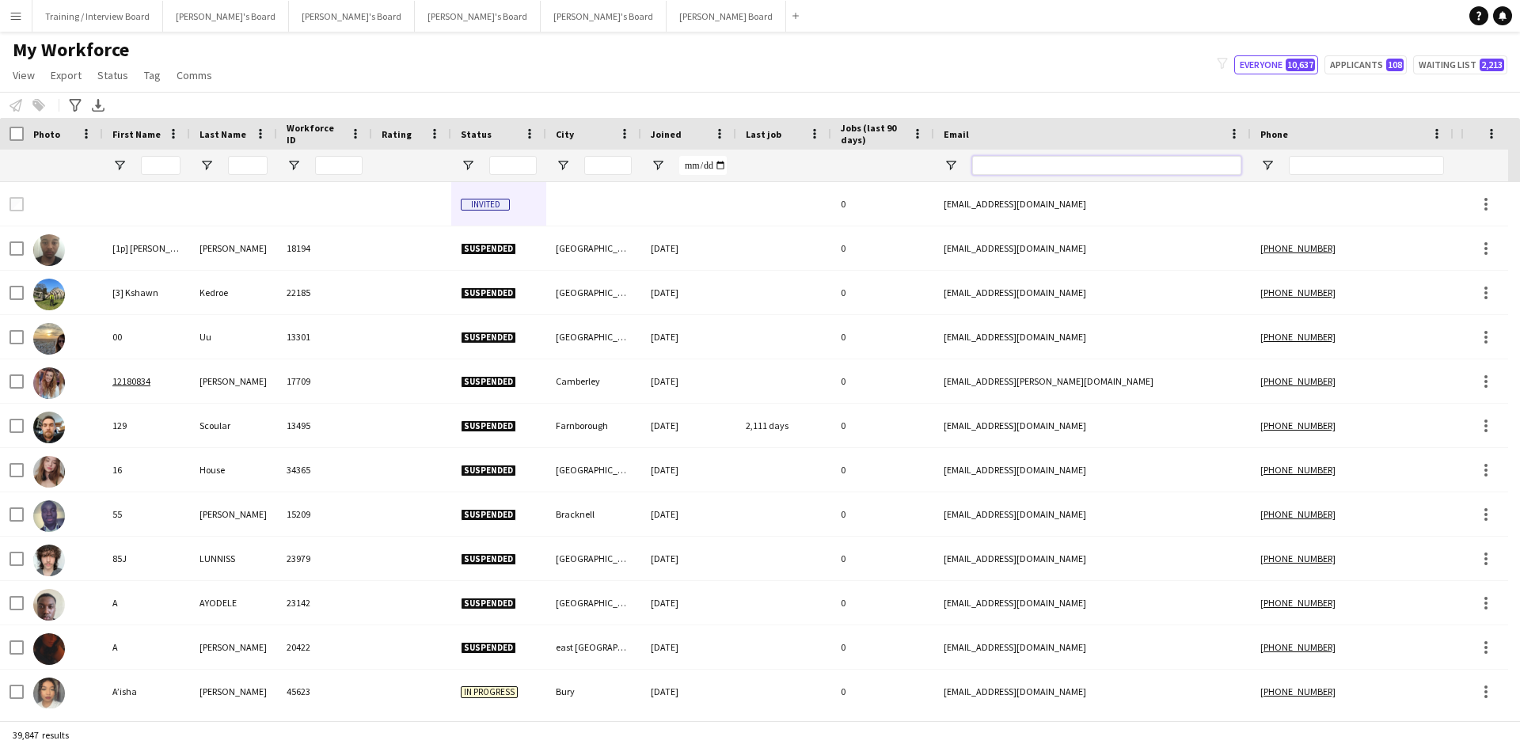
click at [989, 166] on input "Email Filter Input" at bounding box center [1106, 165] width 269 height 19
paste input "**********"
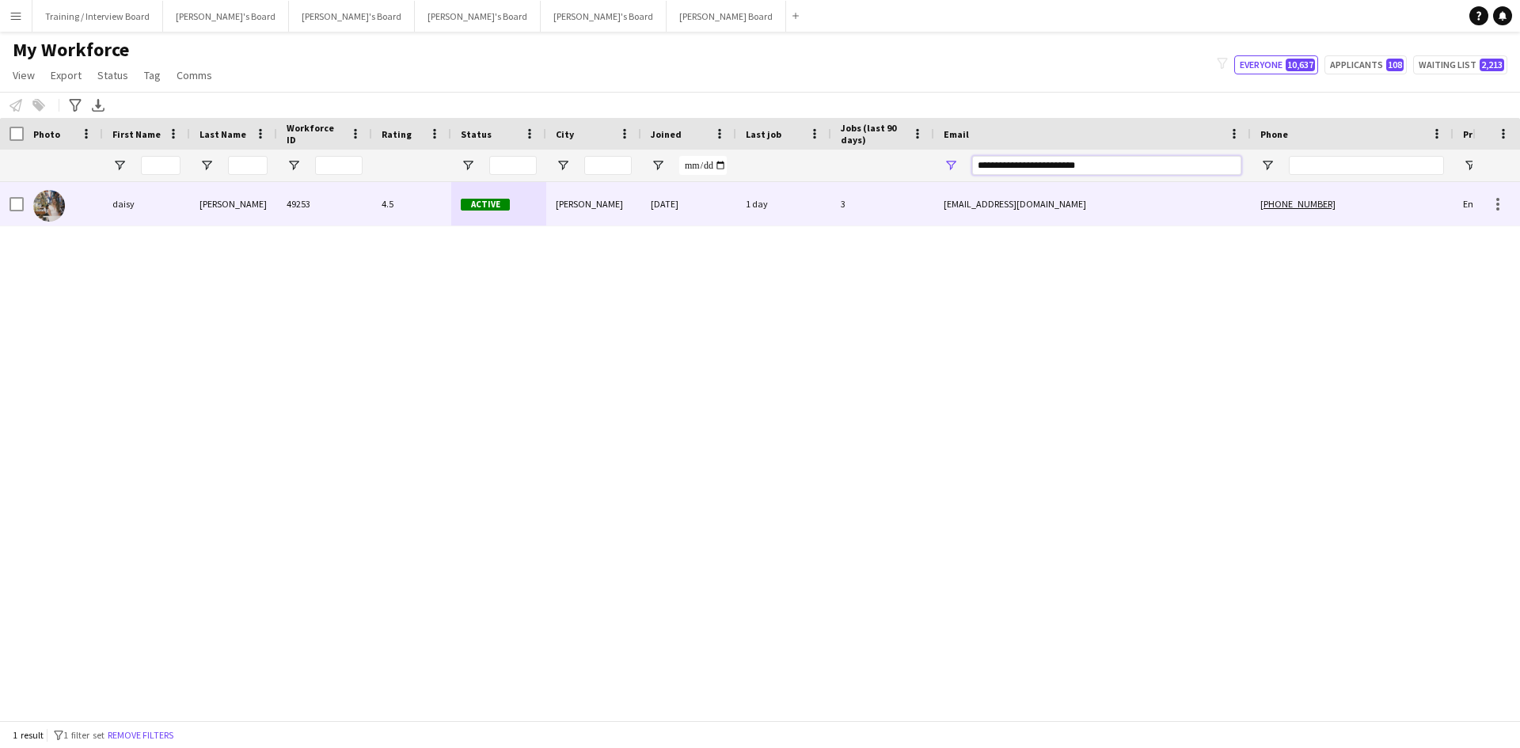
type input "**********"
click at [420, 207] on div "4.5" at bounding box center [411, 204] width 79 height 44
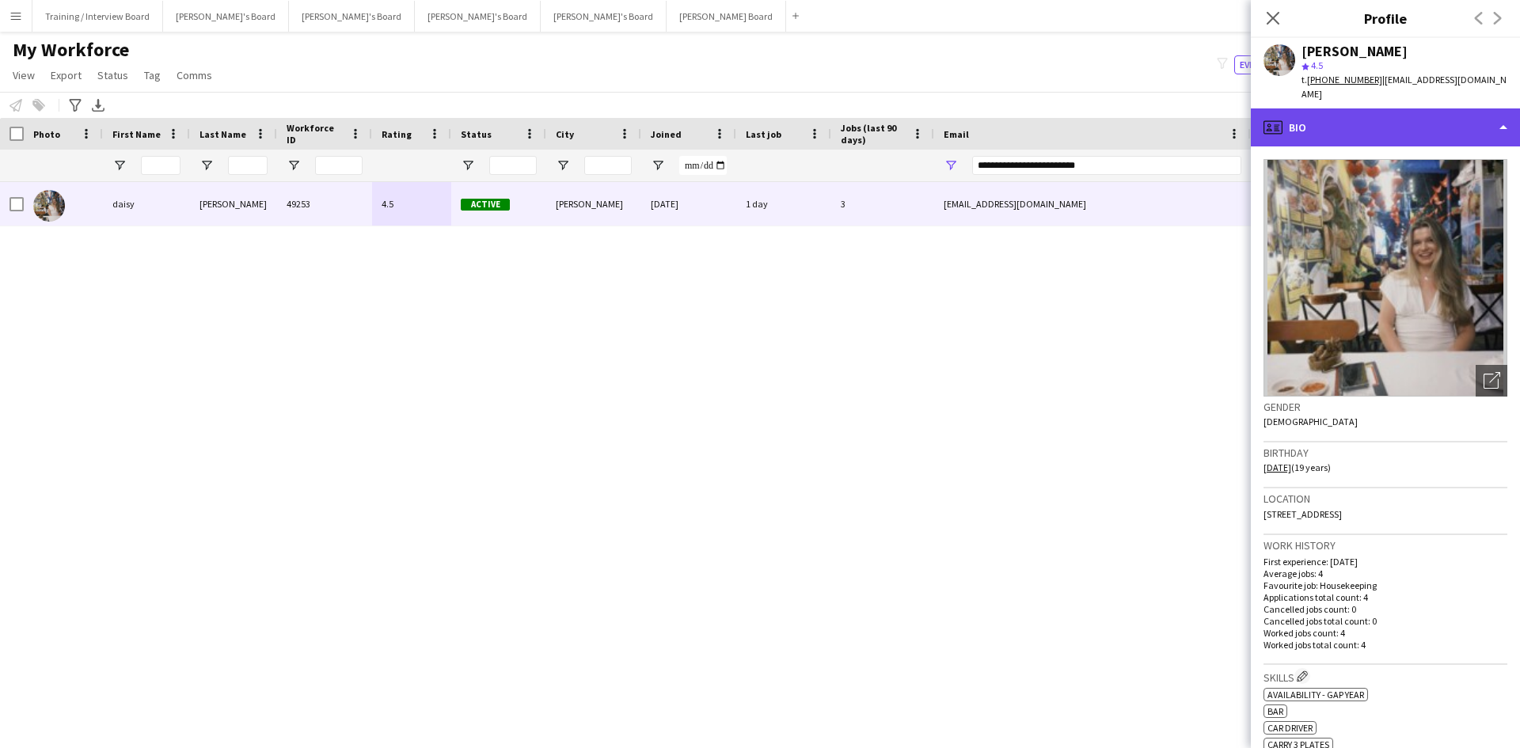
drag, startPoint x: 1353, startPoint y: 124, endPoint x: 1376, endPoint y: 121, distance: 23.2
click at [1353, 124] on div "profile Bio" at bounding box center [1385, 127] width 269 height 38
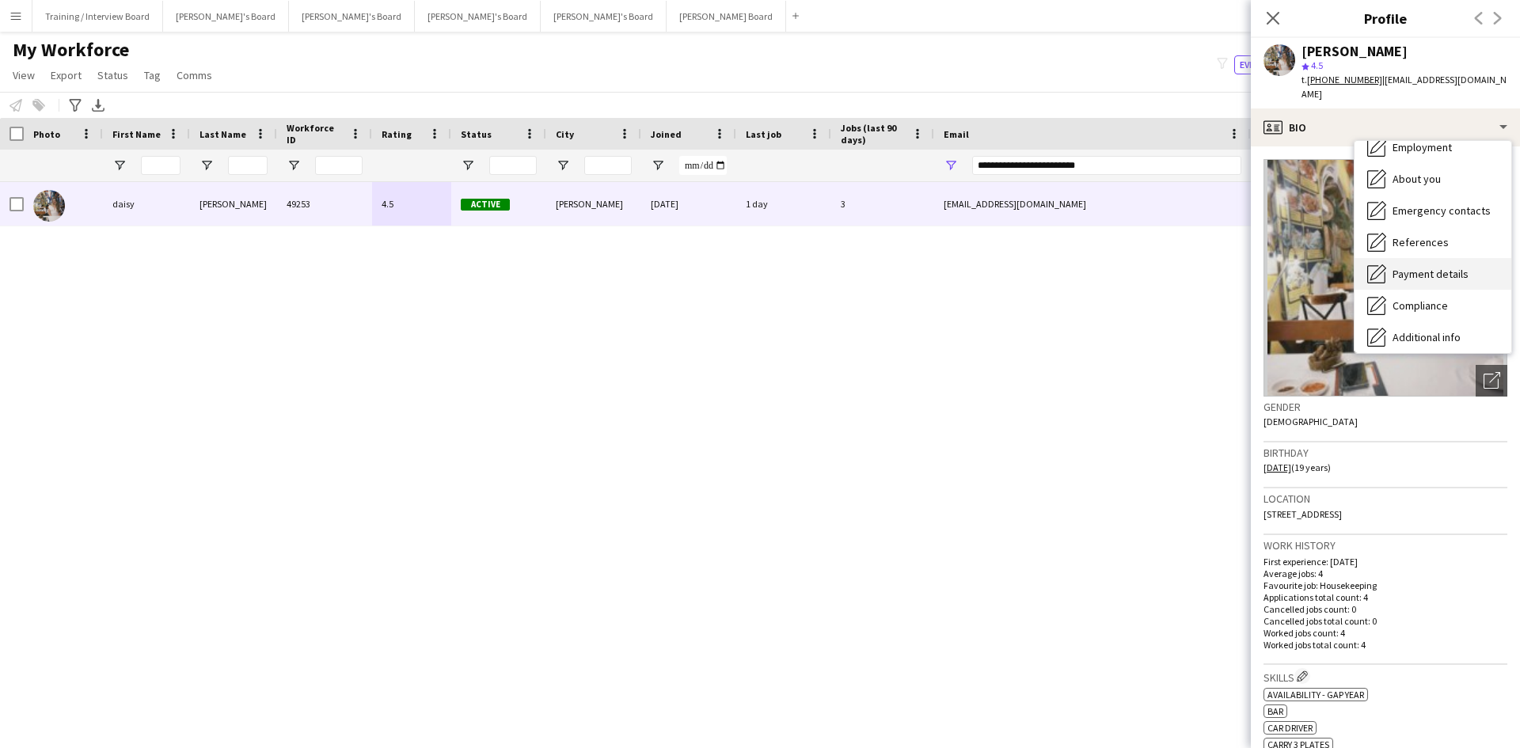
click at [1437, 269] on div "Payment details Payment details" at bounding box center [1432, 274] width 157 height 32
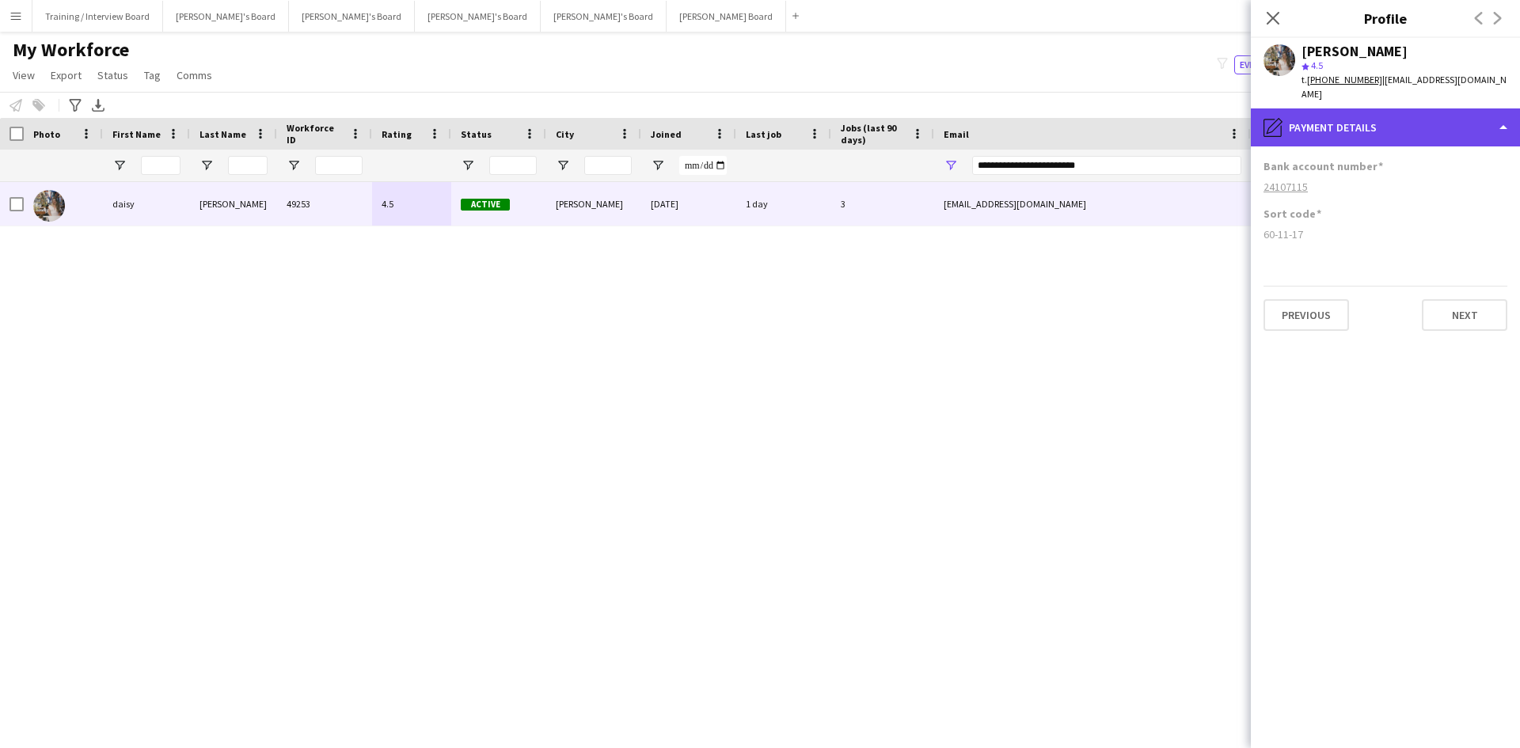
click at [1402, 117] on div "pencil4 Payment details" at bounding box center [1385, 127] width 269 height 38
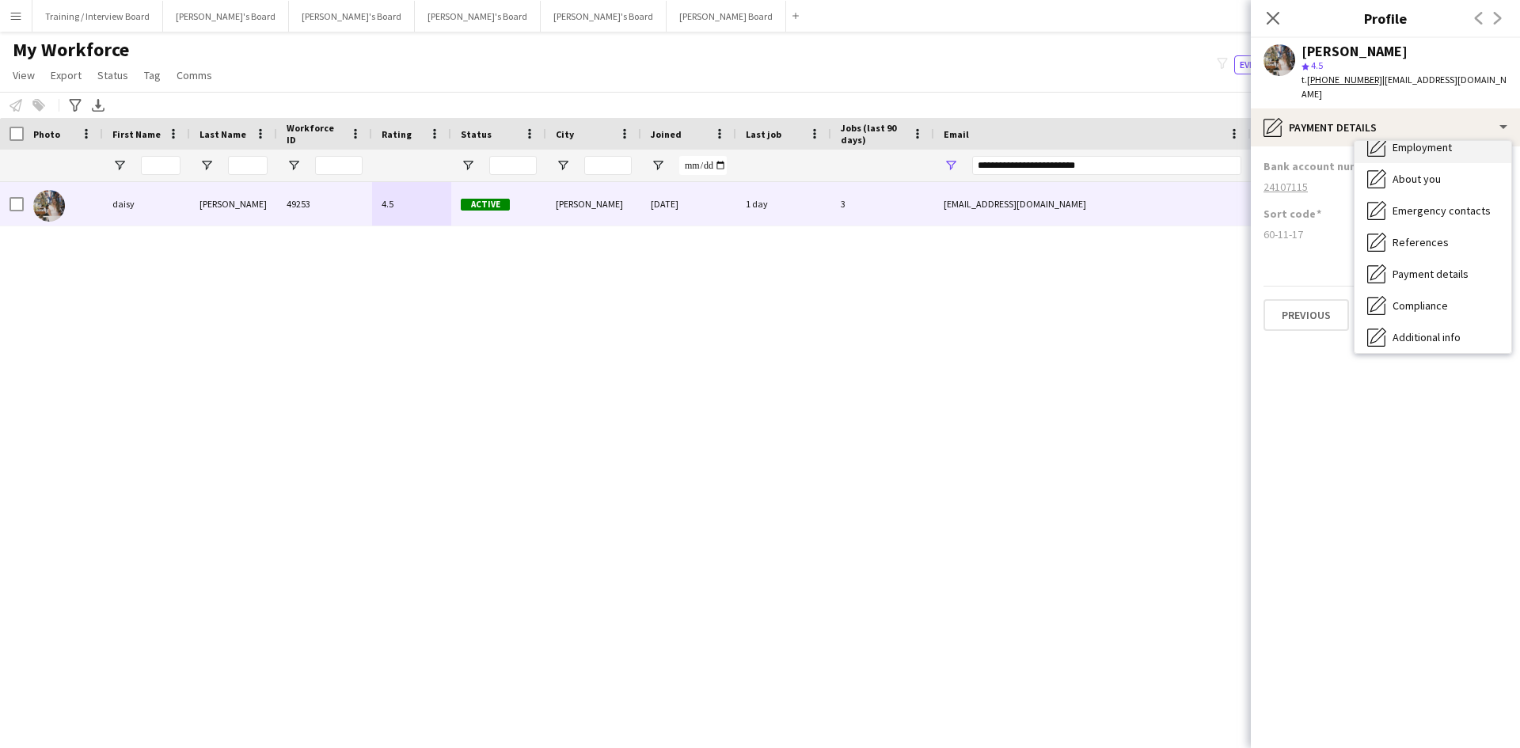
click at [1432, 140] on span "Employment" at bounding box center [1421, 147] width 59 height 14
